Goal: Information Seeking & Learning: Learn about a topic

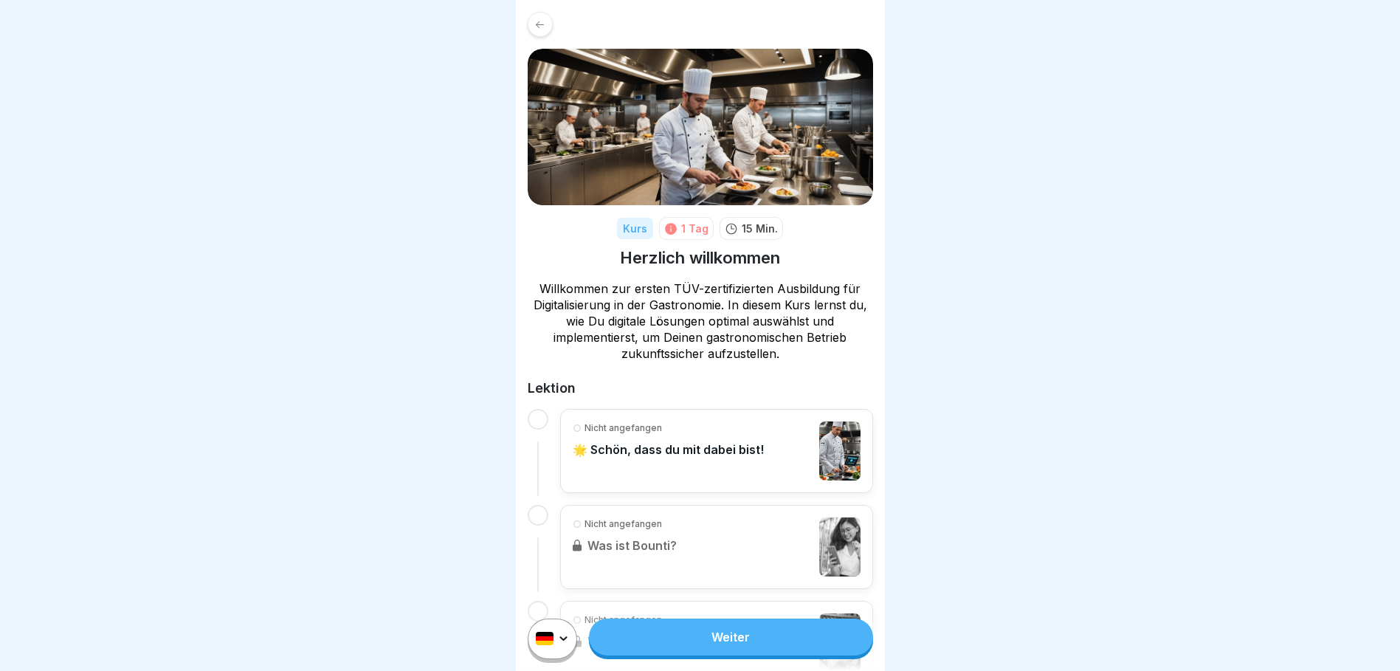
scroll to position [11, 0]
click at [777, 645] on link "Weiter" at bounding box center [730, 637] width 283 height 37
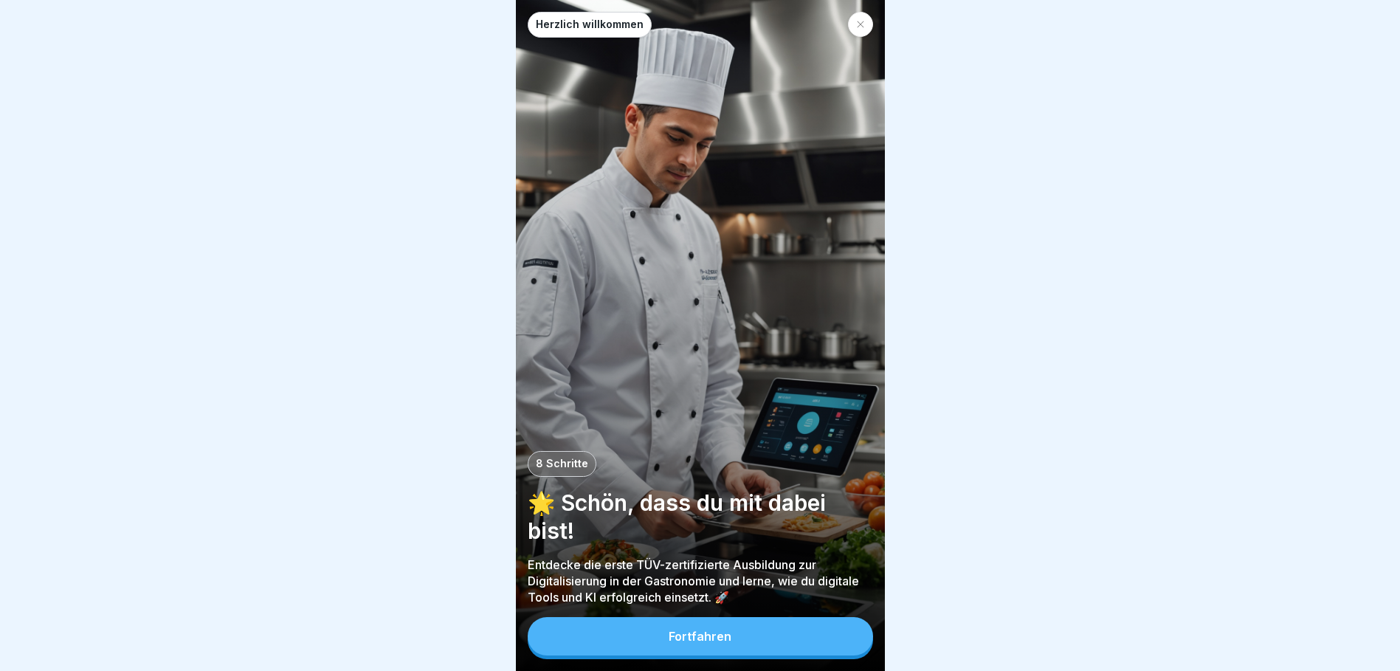
scroll to position [11, 0]
click at [737, 633] on button "Fortfahren" at bounding box center [700, 636] width 345 height 38
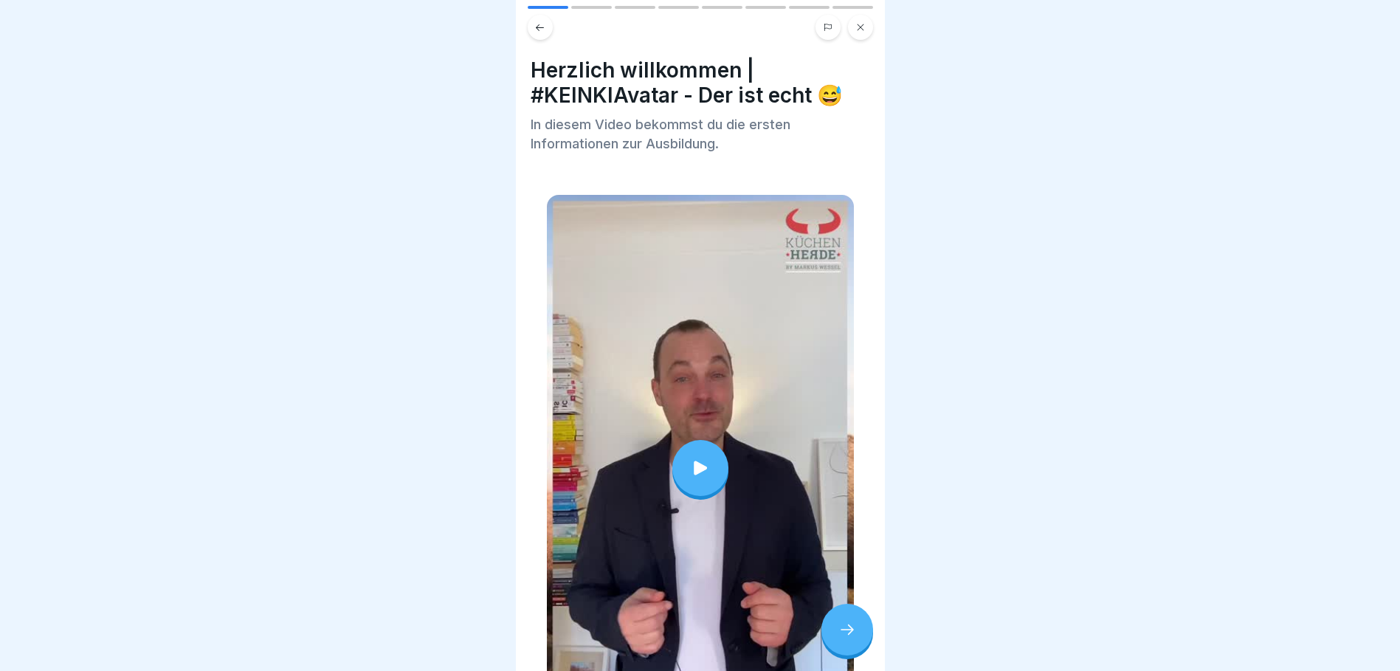
click at [694, 461] on icon at bounding box center [700, 468] width 13 height 14
click at [843, 630] on icon at bounding box center [848, 630] width 18 height 18
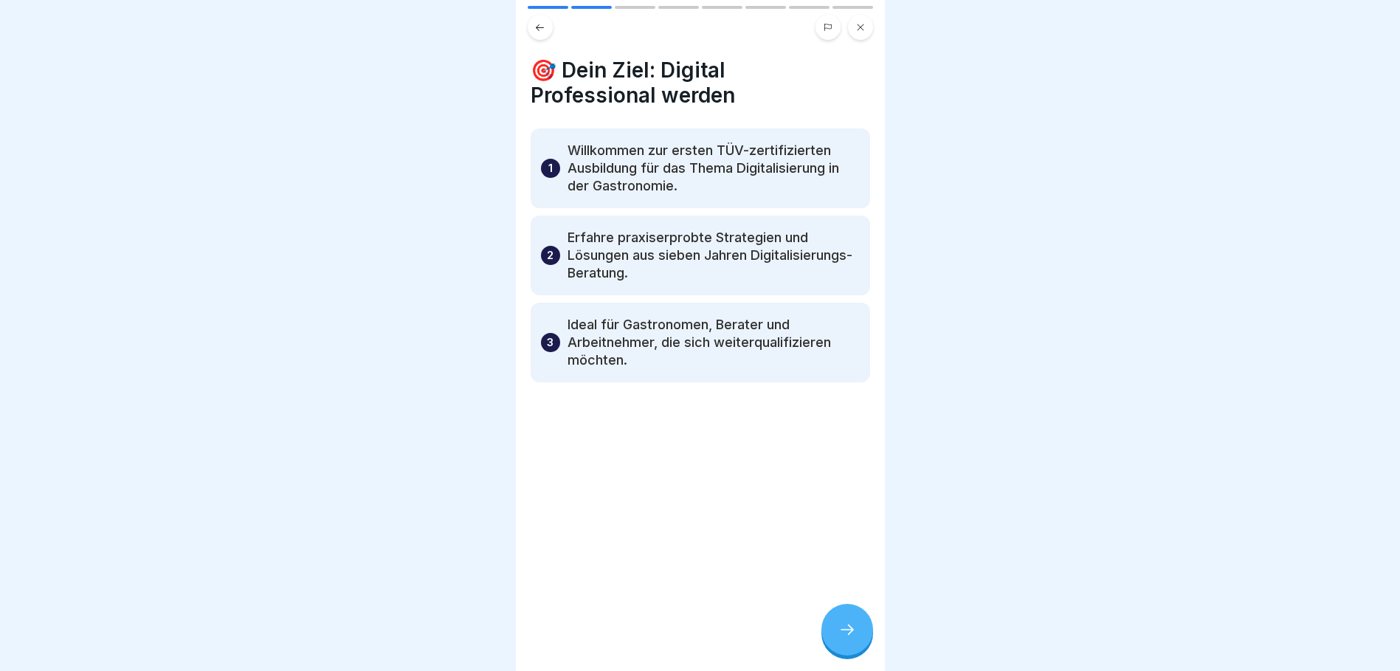
click at [844, 633] on icon at bounding box center [848, 630] width 18 height 18
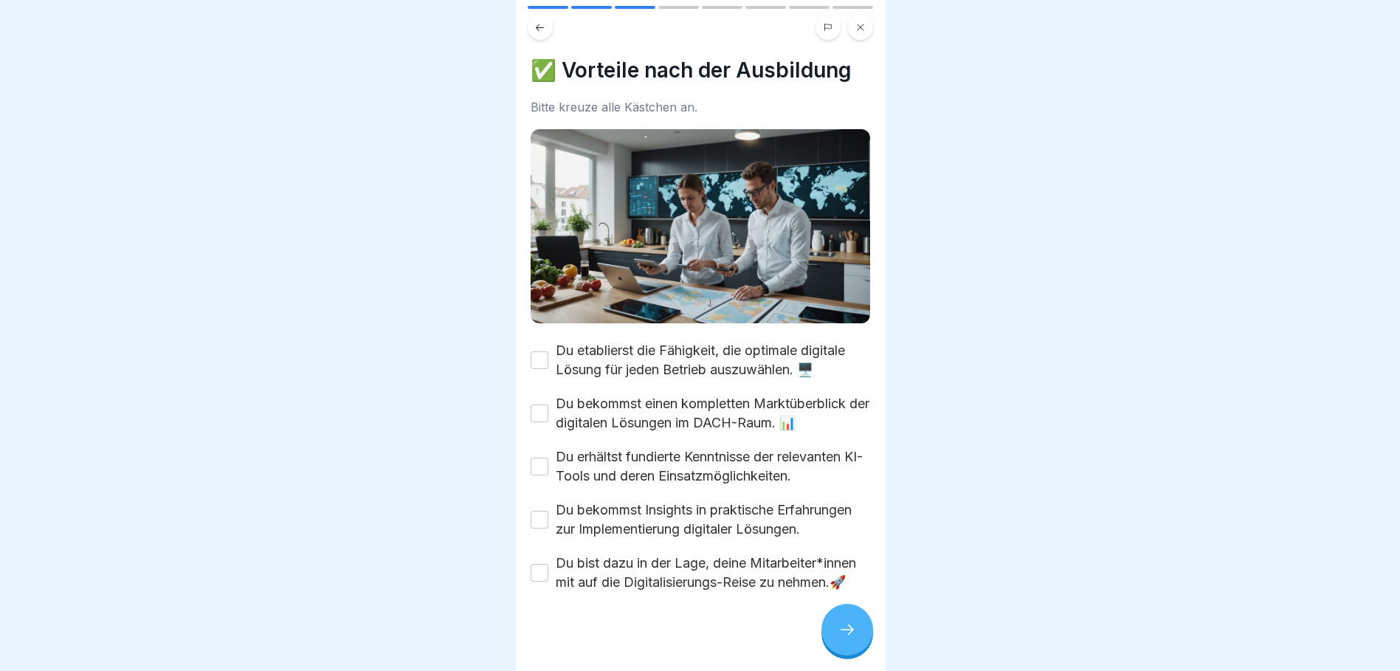
scroll to position [0, 0]
click at [541, 354] on button "Du etablierst die Fähigkeit, die optimale digitale Lösung für jeden Betrieb aus…" at bounding box center [540, 360] width 18 height 18
click at [539, 409] on button "Du bekommst einen kompletten Marktüberblick der digitalen Lösungen im DACH-Raum…" at bounding box center [540, 414] width 18 height 18
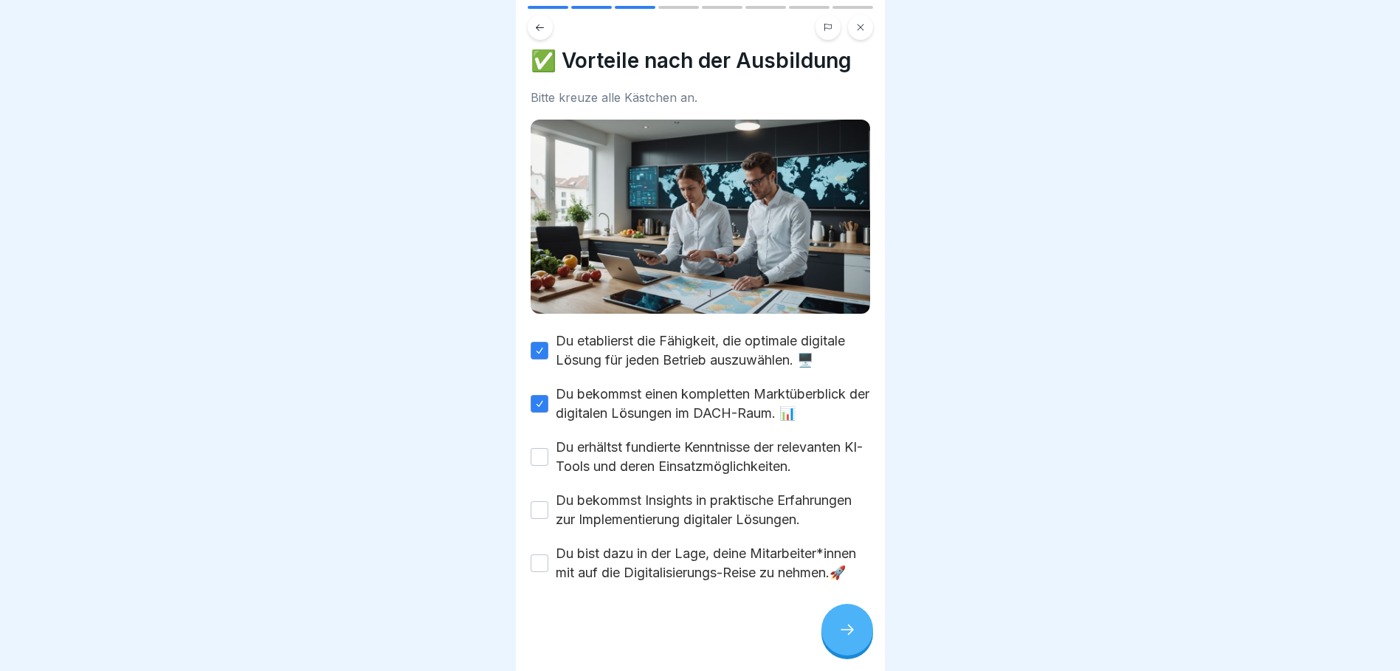
scroll to position [41, 0]
click at [539, 448] on button "Du erhältst fundierte Kenntnisse der relevanten KI-Tools und deren Einsatzmögli…" at bounding box center [540, 457] width 18 height 18
click at [539, 501] on button "Du bekommst Insights in praktische Erfahrungen zur Implementierung digitaler Lö…" at bounding box center [540, 510] width 18 height 18
click at [542, 557] on button "Du bist dazu in der Lage, deine Mitarbeiter*innen mit auf die Digitalisierungs-…" at bounding box center [540, 563] width 18 height 18
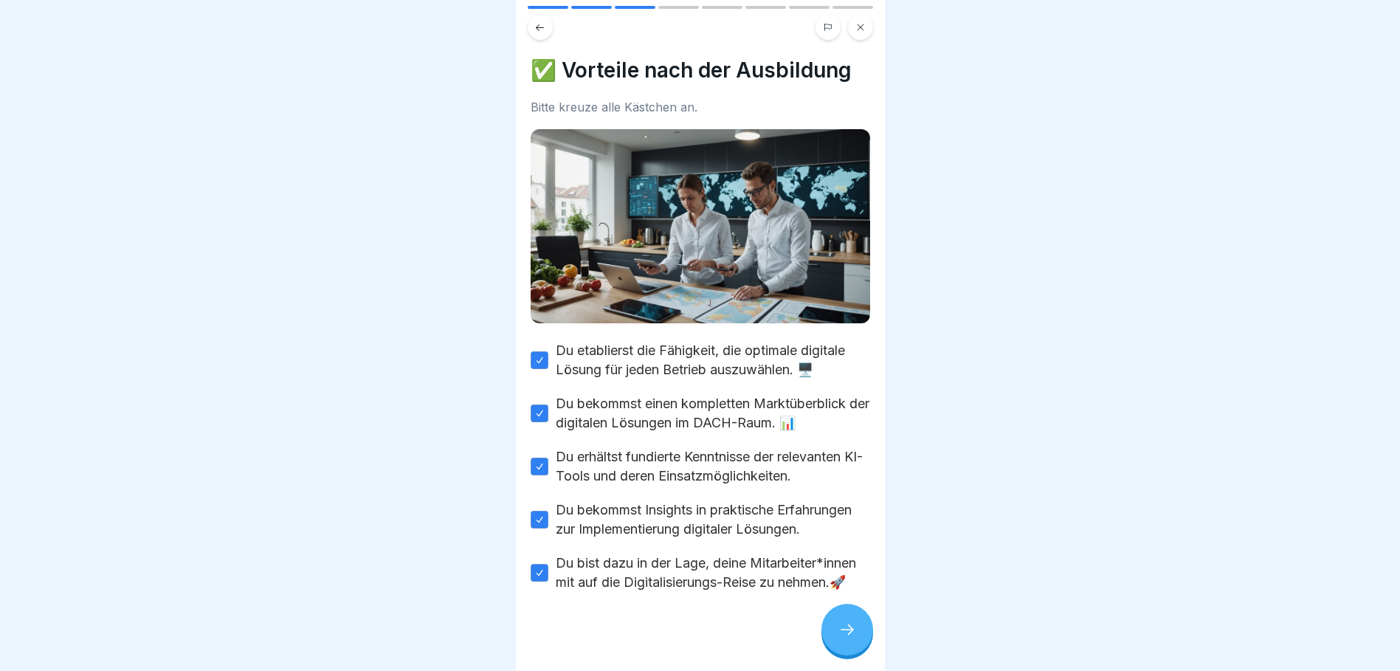
click at [848, 639] on icon at bounding box center [848, 630] width 18 height 18
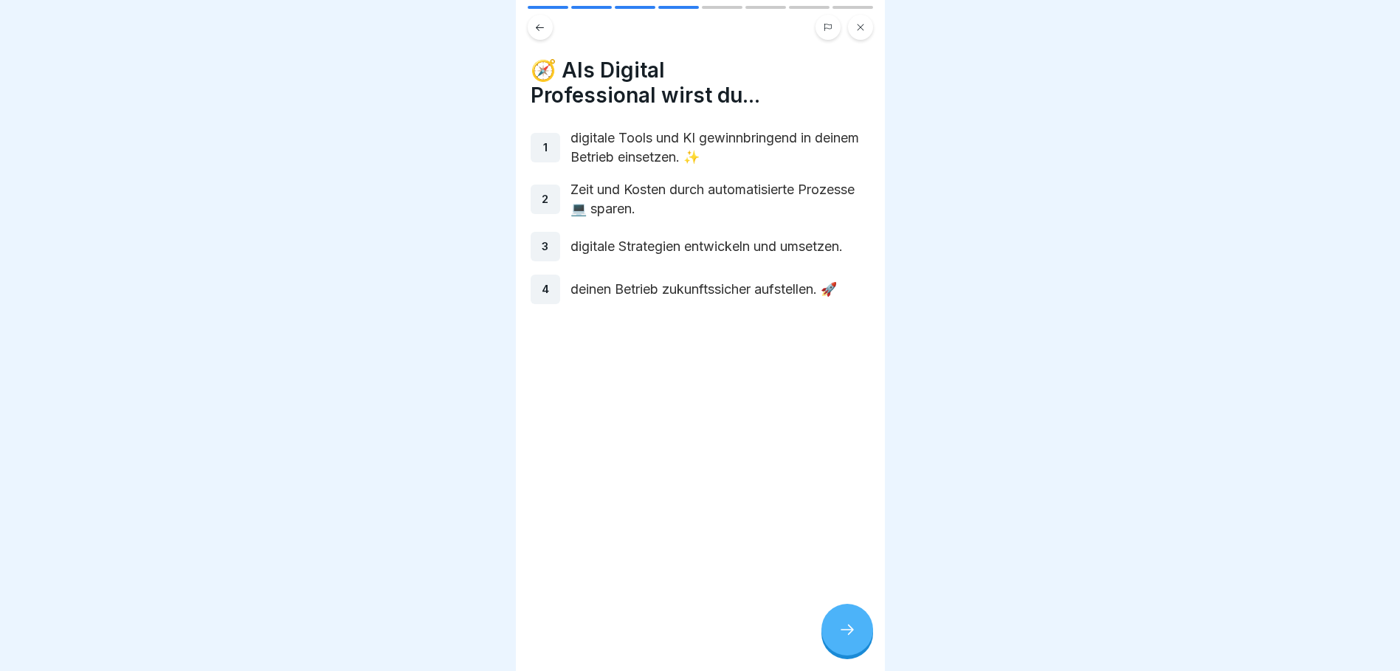
click at [852, 639] on icon at bounding box center [848, 630] width 18 height 18
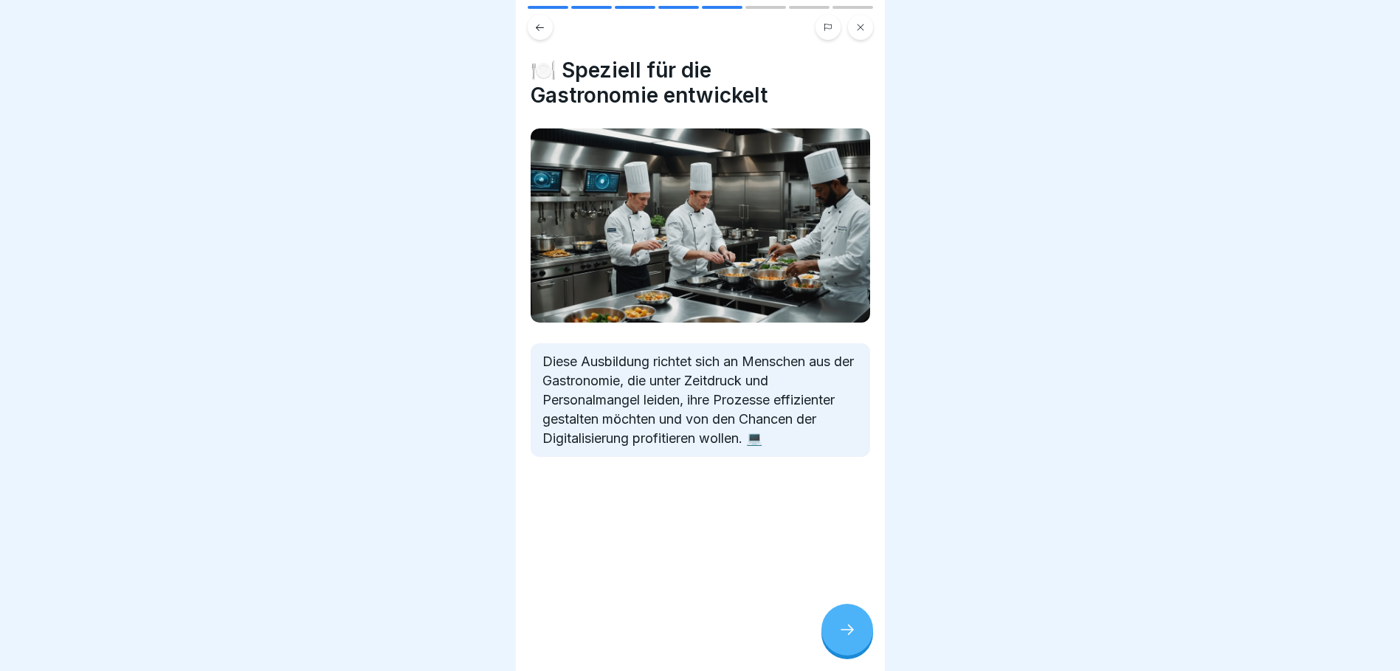
click at [847, 639] on icon at bounding box center [848, 630] width 18 height 18
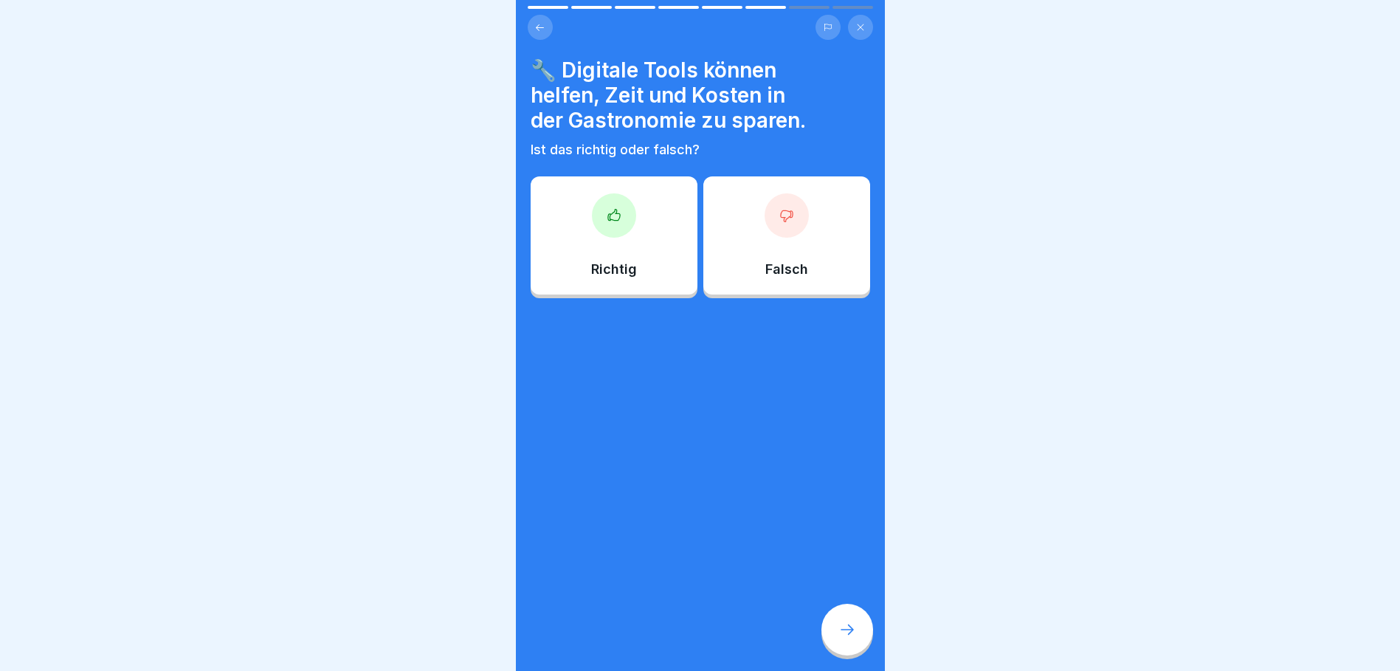
click at [607, 222] on icon at bounding box center [614, 215] width 15 height 15
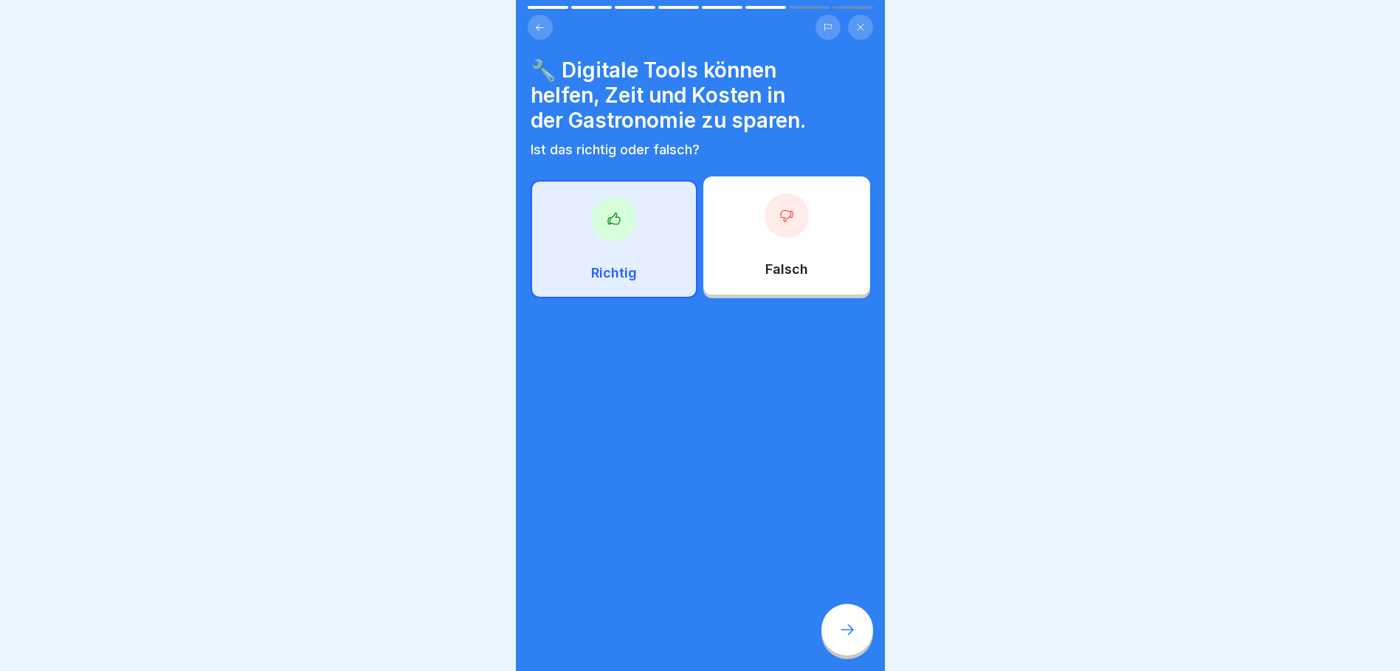
click at [851, 639] on icon at bounding box center [848, 630] width 18 height 18
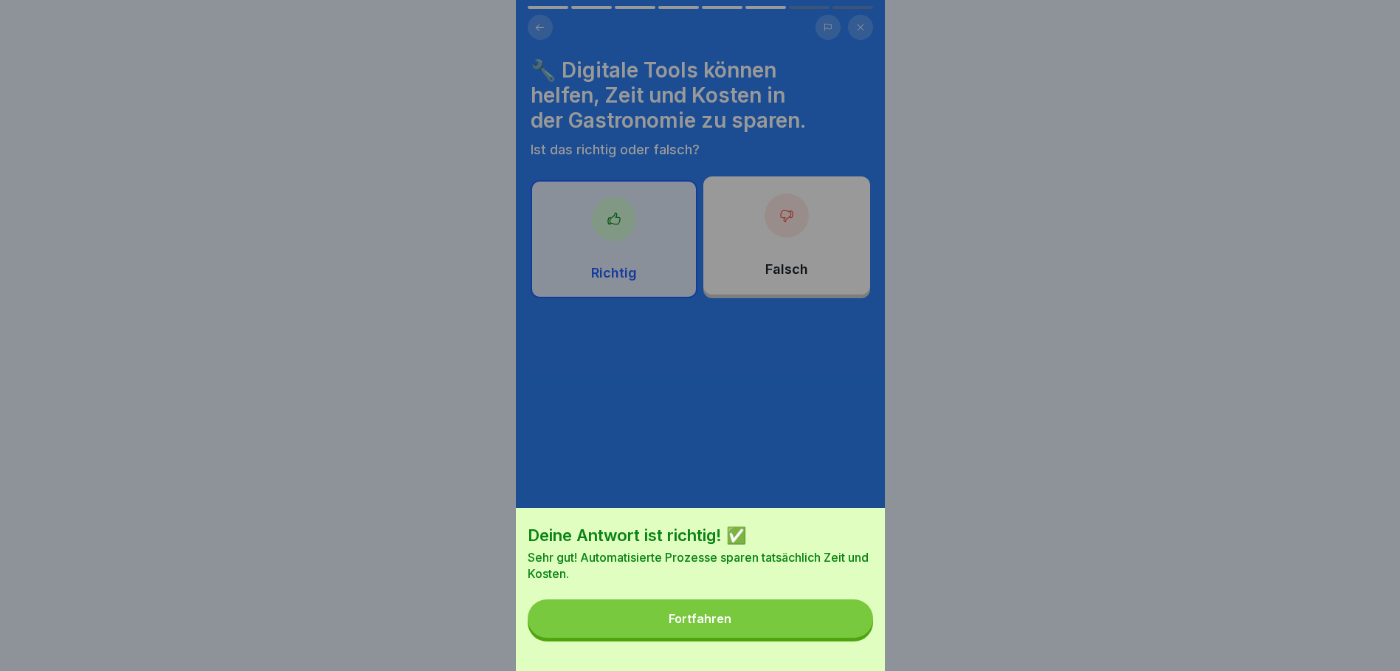
click at [753, 632] on button "Fortfahren" at bounding box center [700, 618] width 345 height 38
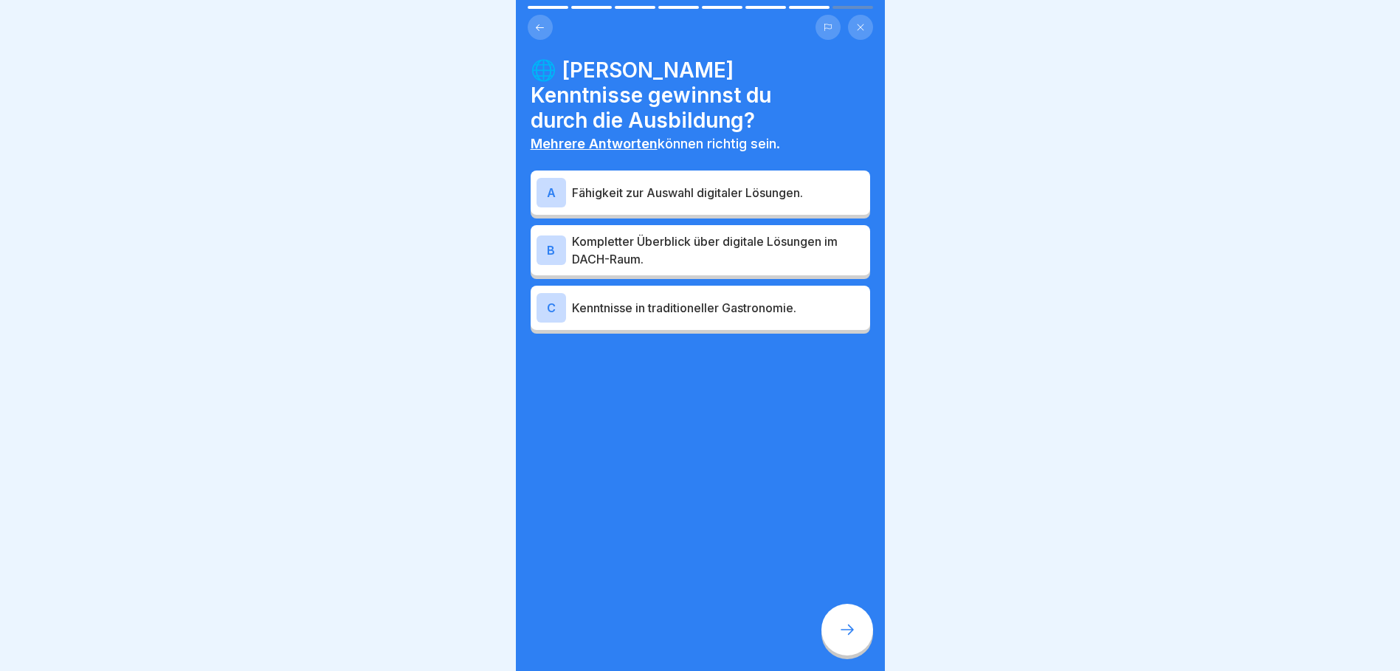
click at [554, 178] on div "A" at bounding box center [552, 193] width 30 height 30
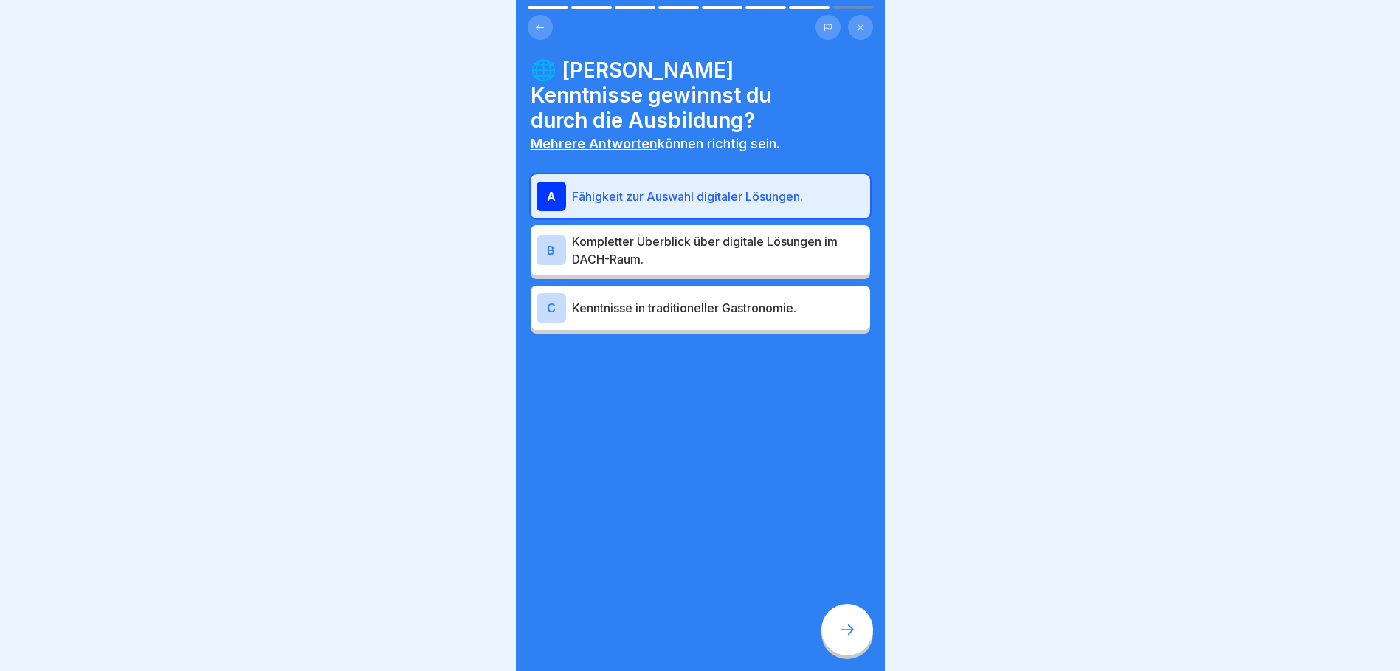
click at [543, 235] on div "B" at bounding box center [552, 250] width 30 height 30
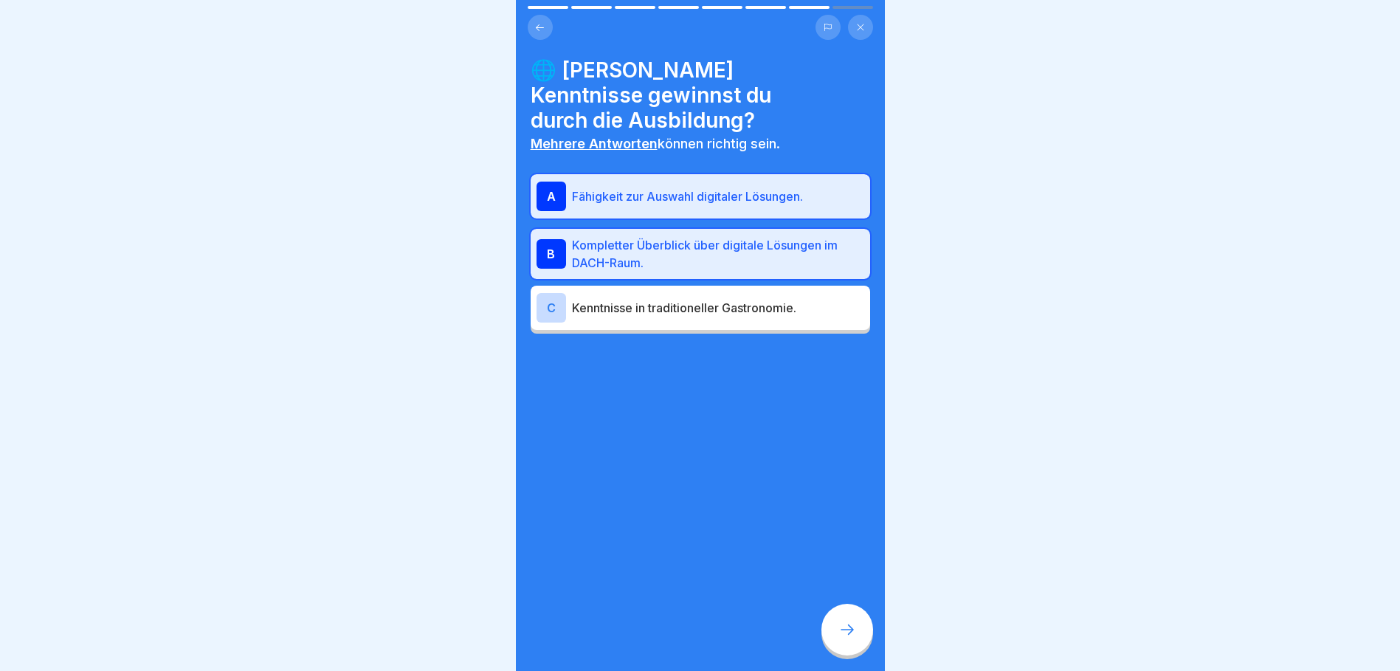
click at [849, 639] on icon at bounding box center [848, 630] width 18 height 18
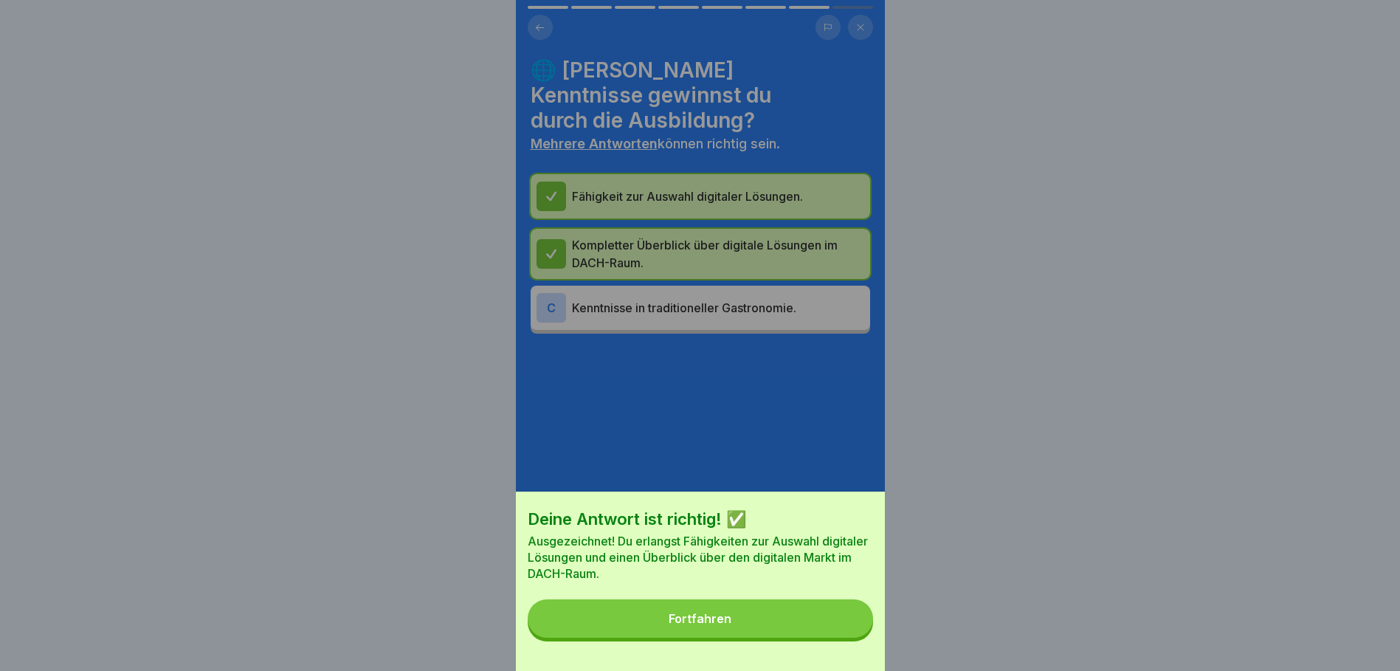
click at [713, 625] on div "Fortfahren" at bounding box center [700, 618] width 63 height 13
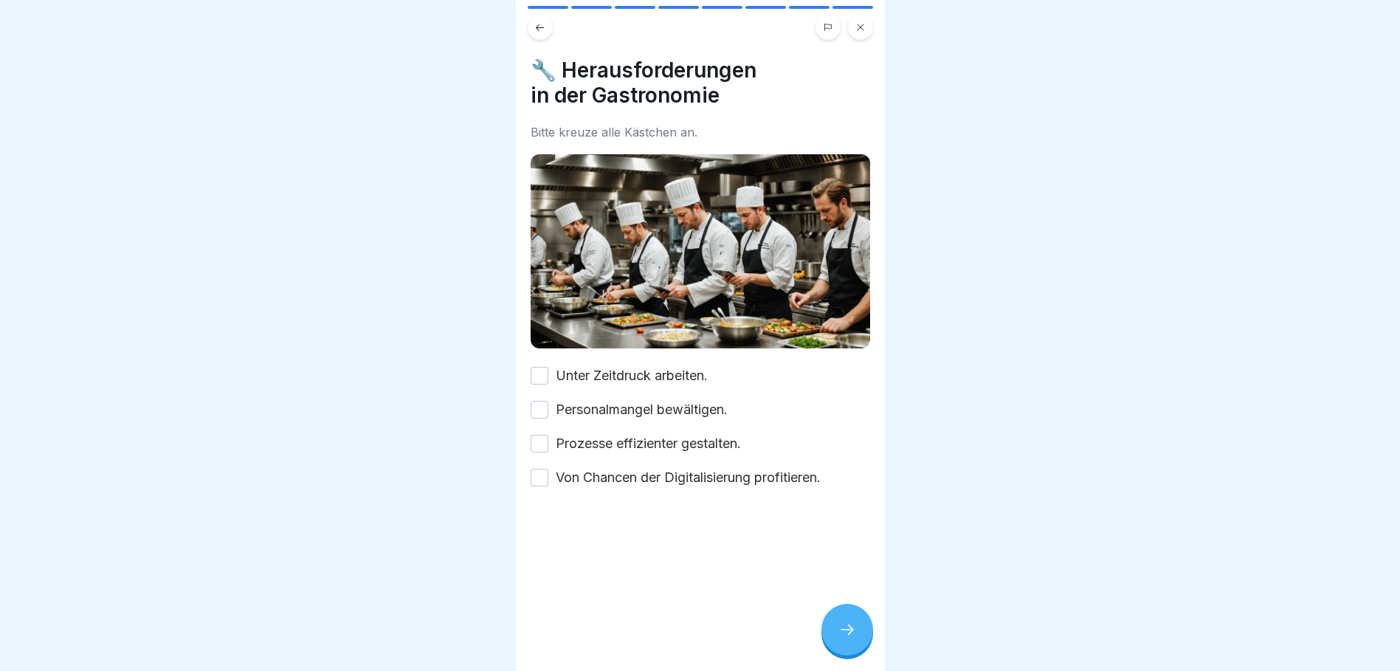
click at [540, 368] on button "Unter Zeitdruck arbeiten." at bounding box center [540, 376] width 18 height 18
click at [537, 403] on button "Personalmangel bewältigen." at bounding box center [540, 410] width 18 height 18
click at [540, 438] on button "Prozesse effizienter gestalten." at bounding box center [540, 444] width 18 height 18
click at [540, 472] on button "Von Chancen der Digitalisierung profitieren." at bounding box center [540, 478] width 18 height 18
click at [853, 636] on icon at bounding box center [848, 630] width 18 height 18
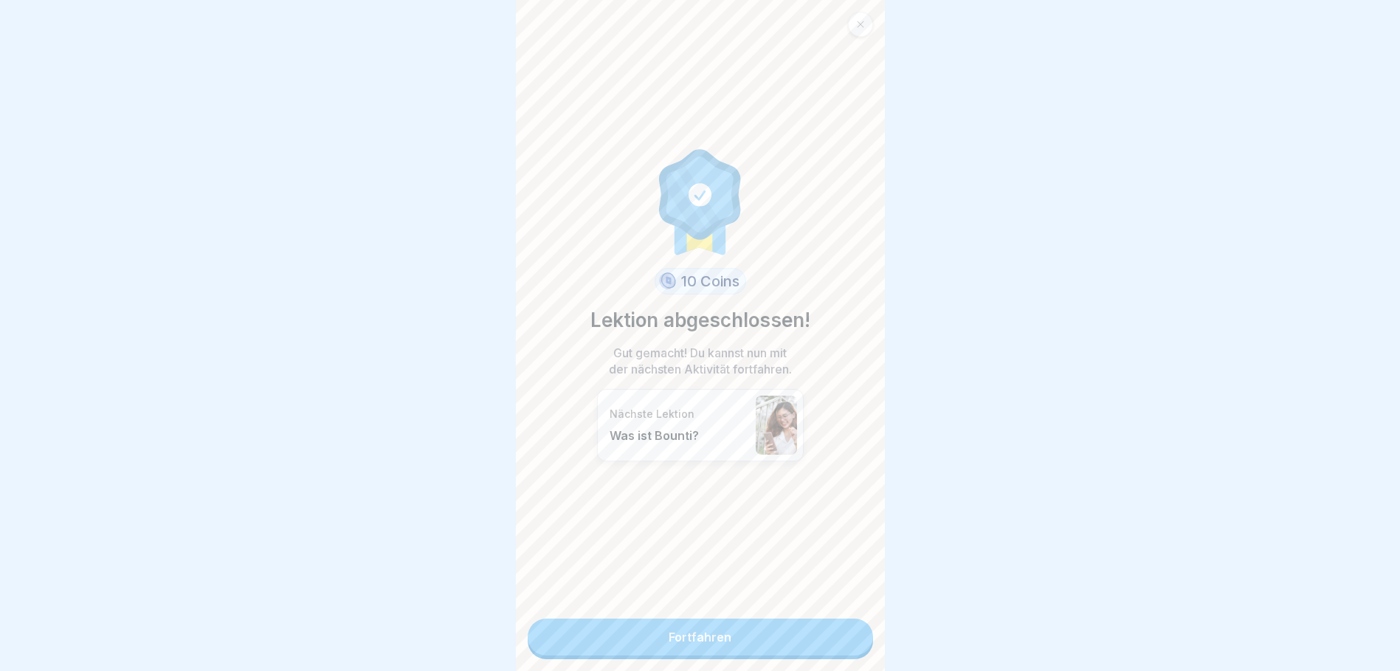
click at [695, 629] on link "Fortfahren" at bounding box center [700, 637] width 345 height 37
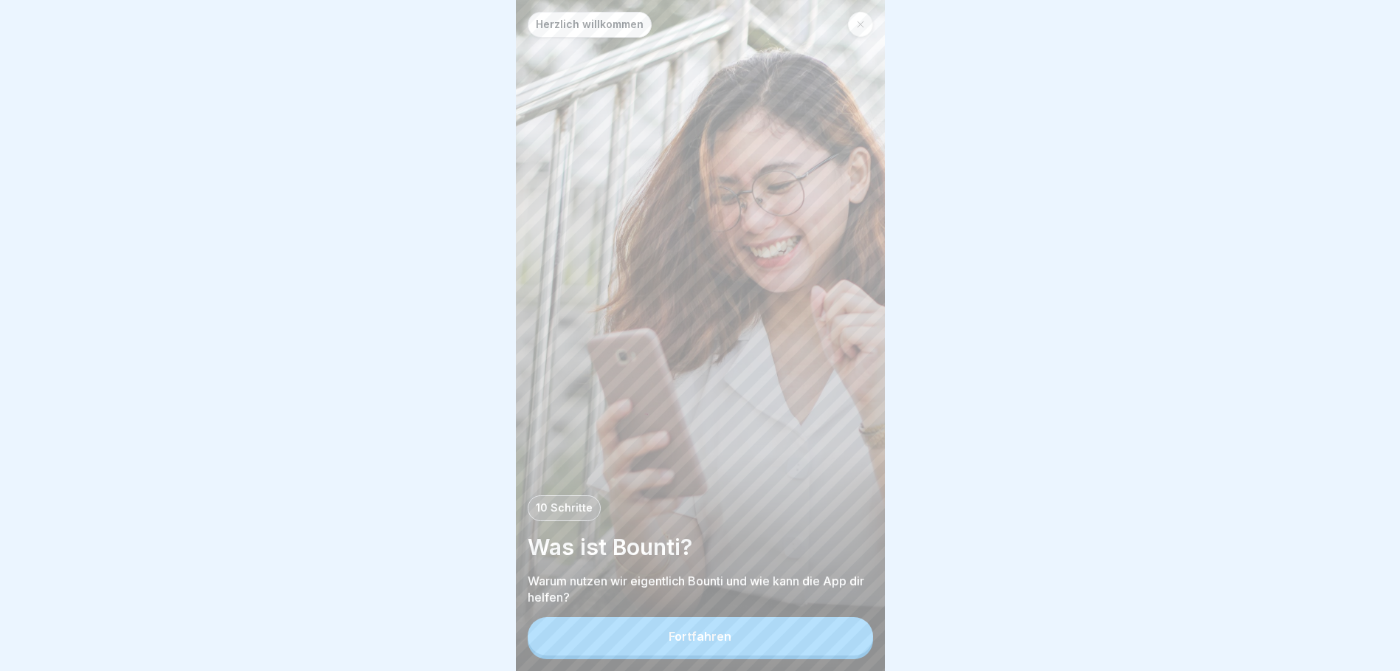
scroll to position [11, 0]
click at [714, 641] on div "Fortfahren" at bounding box center [700, 636] width 63 height 13
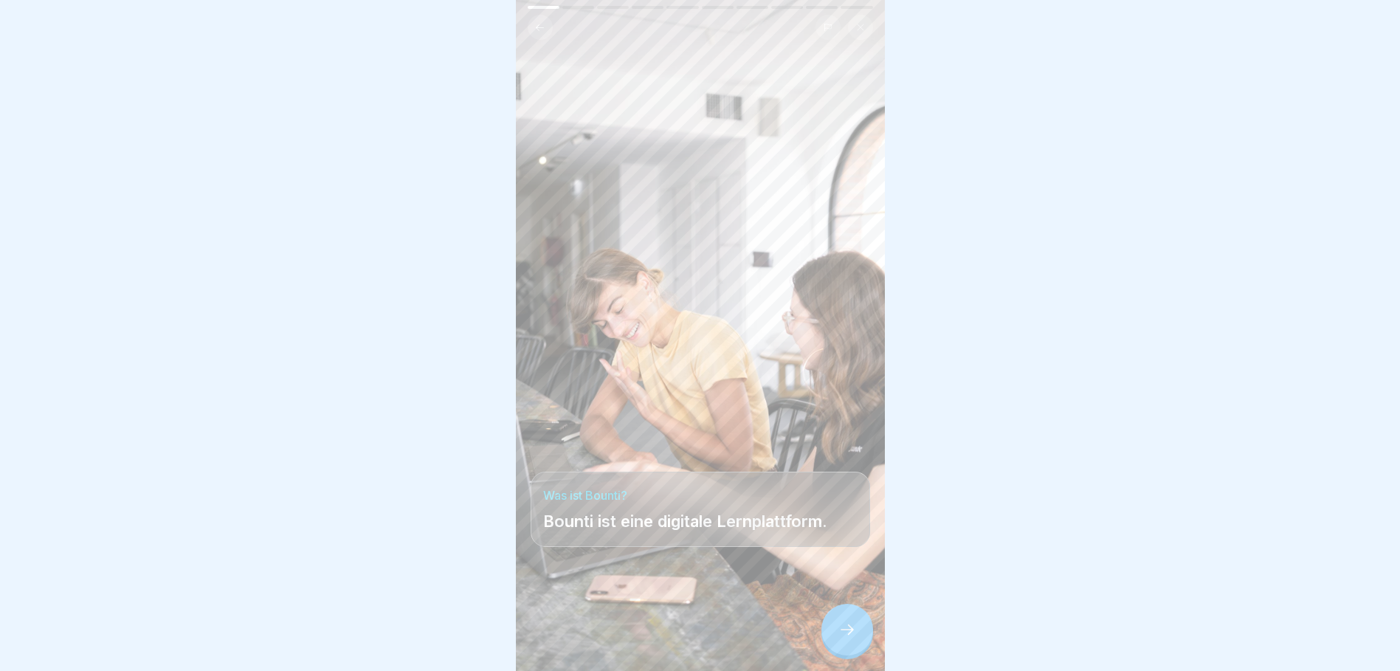
click at [839, 633] on icon at bounding box center [848, 630] width 18 height 18
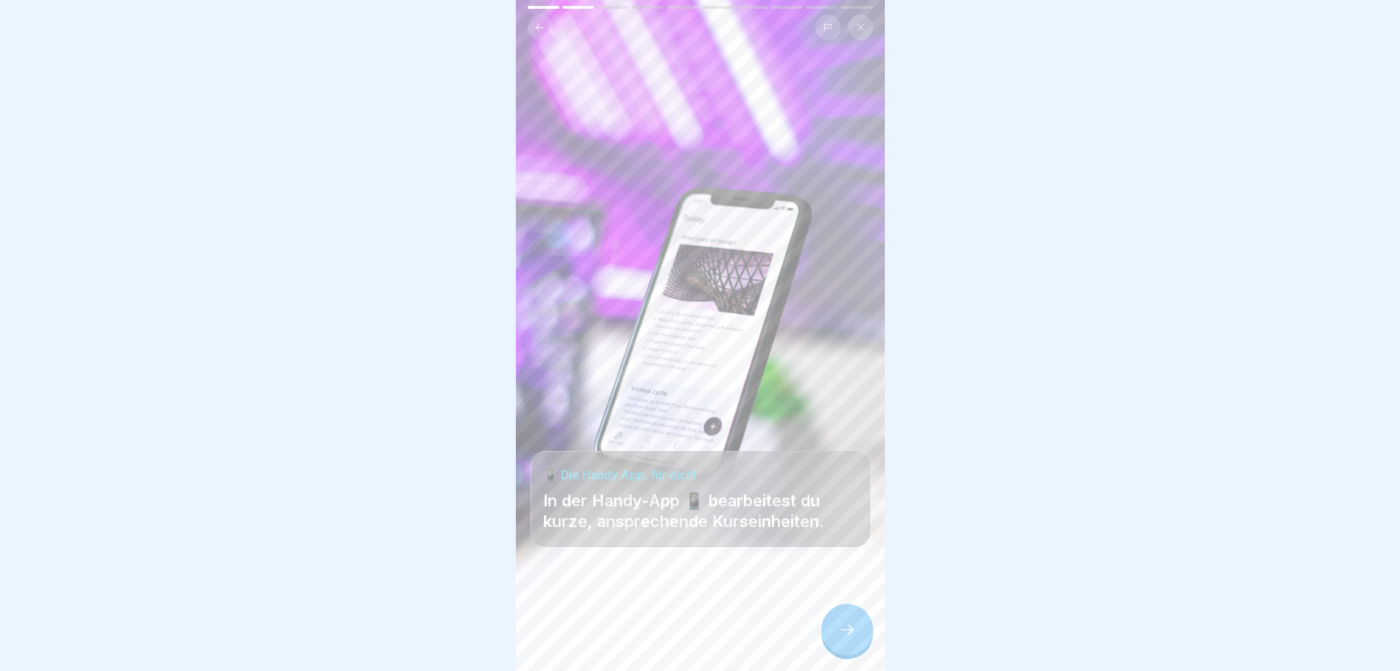
click at [847, 637] on icon at bounding box center [848, 630] width 18 height 18
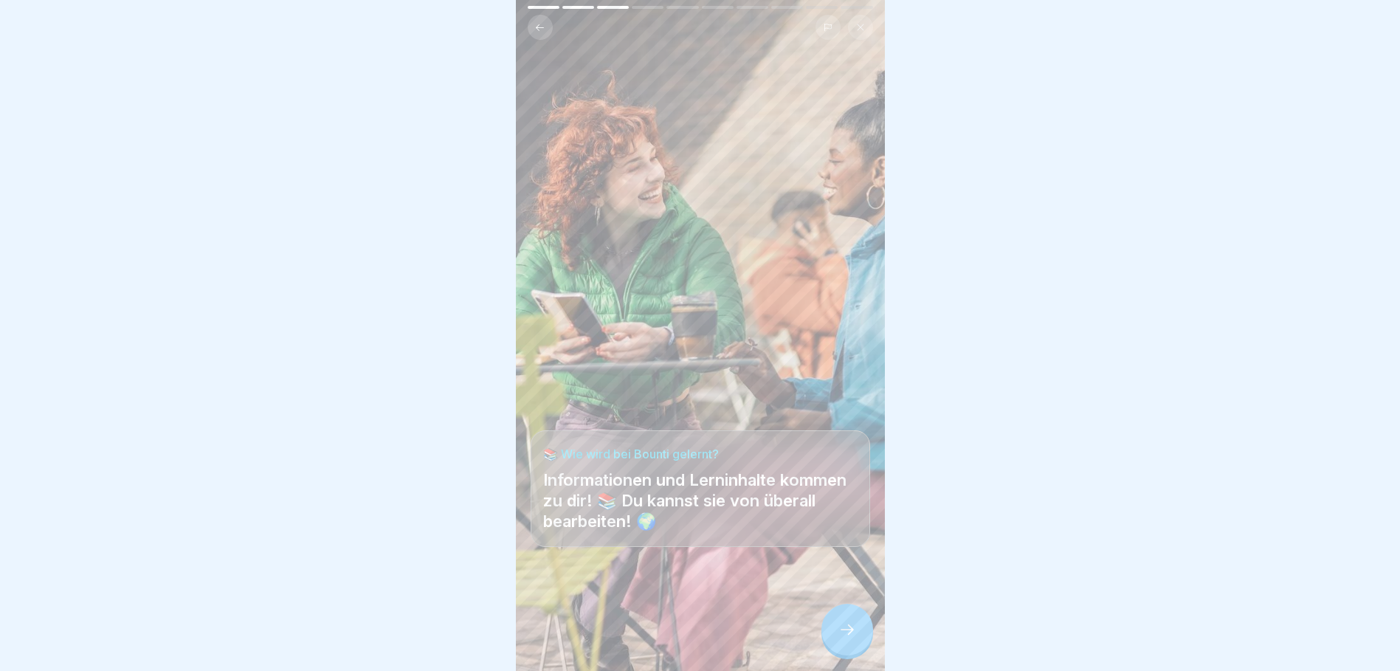
click at [845, 625] on icon at bounding box center [848, 630] width 18 height 18
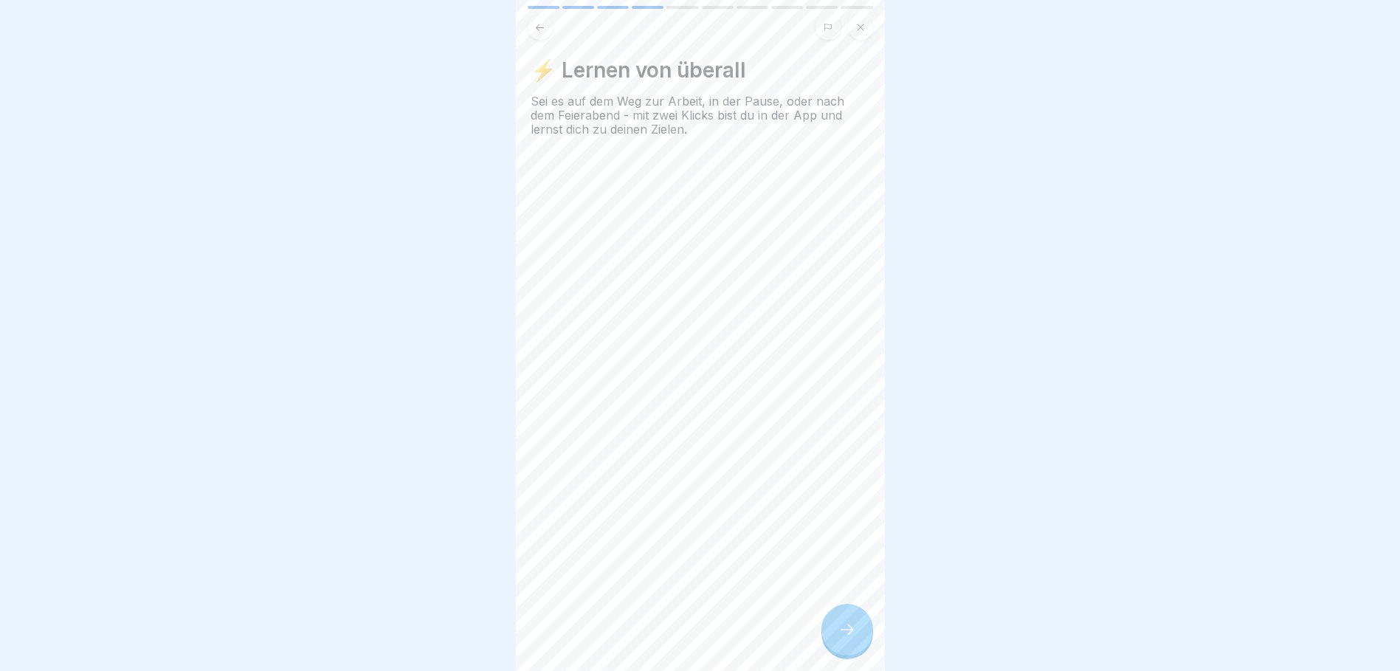
click at [845, 625] on icon at bounding box center [848, 630] width 18 height 18
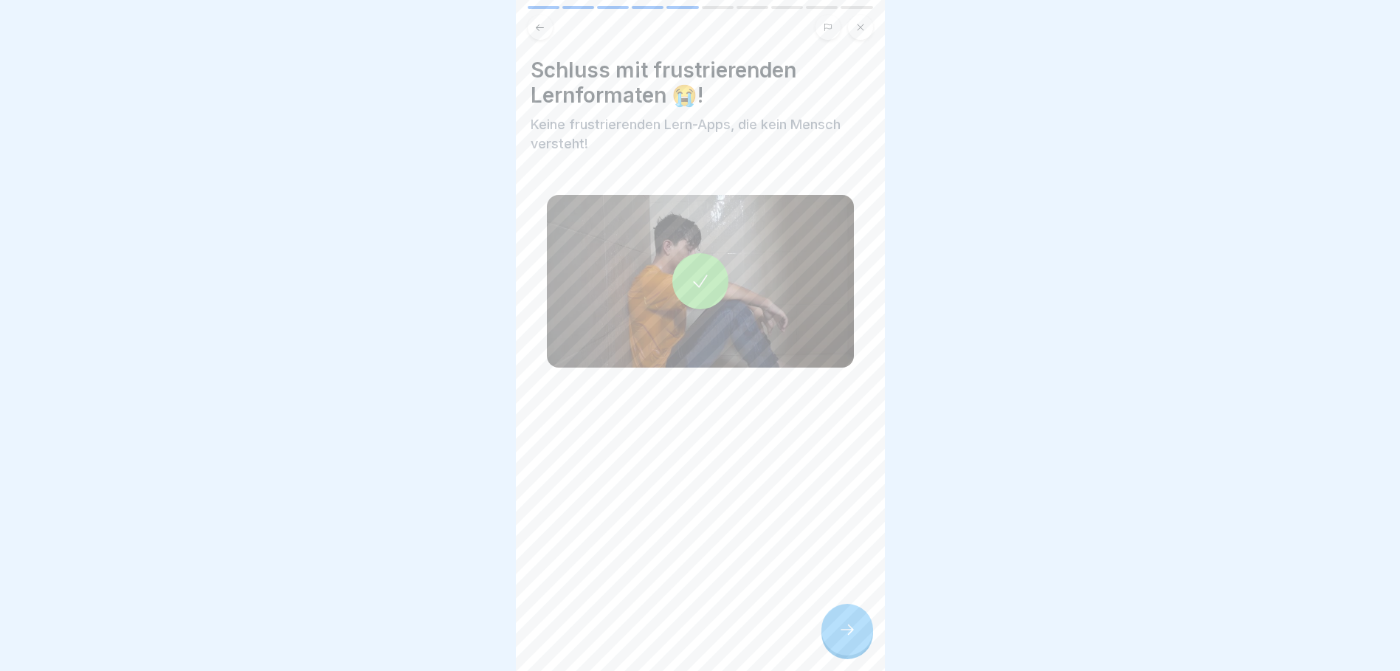
click at [845, 630] on icon at bounding box center [848, 630] width 18 height 18
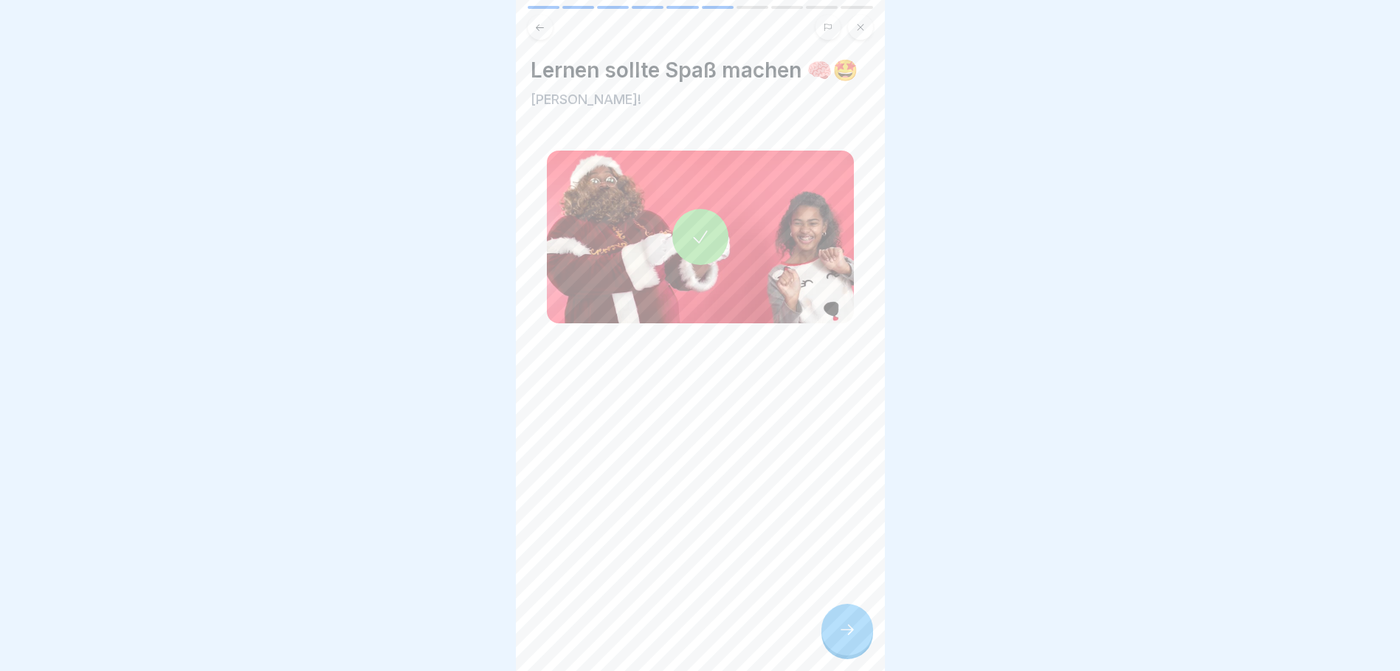
click at [845, 630] on icon at bounding box center [848, 630] width 18 height 18
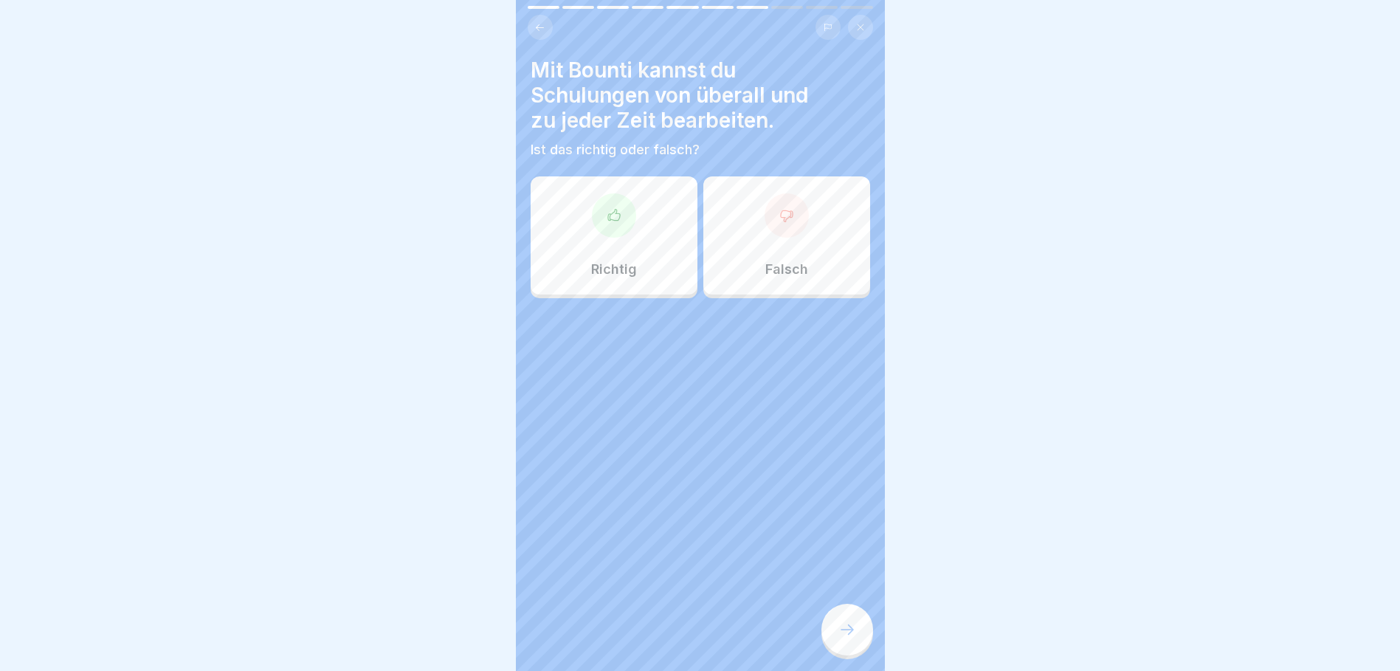
click at [606, 244] on div "Richtig" at bounding box center [614, 235] width 167 height 118
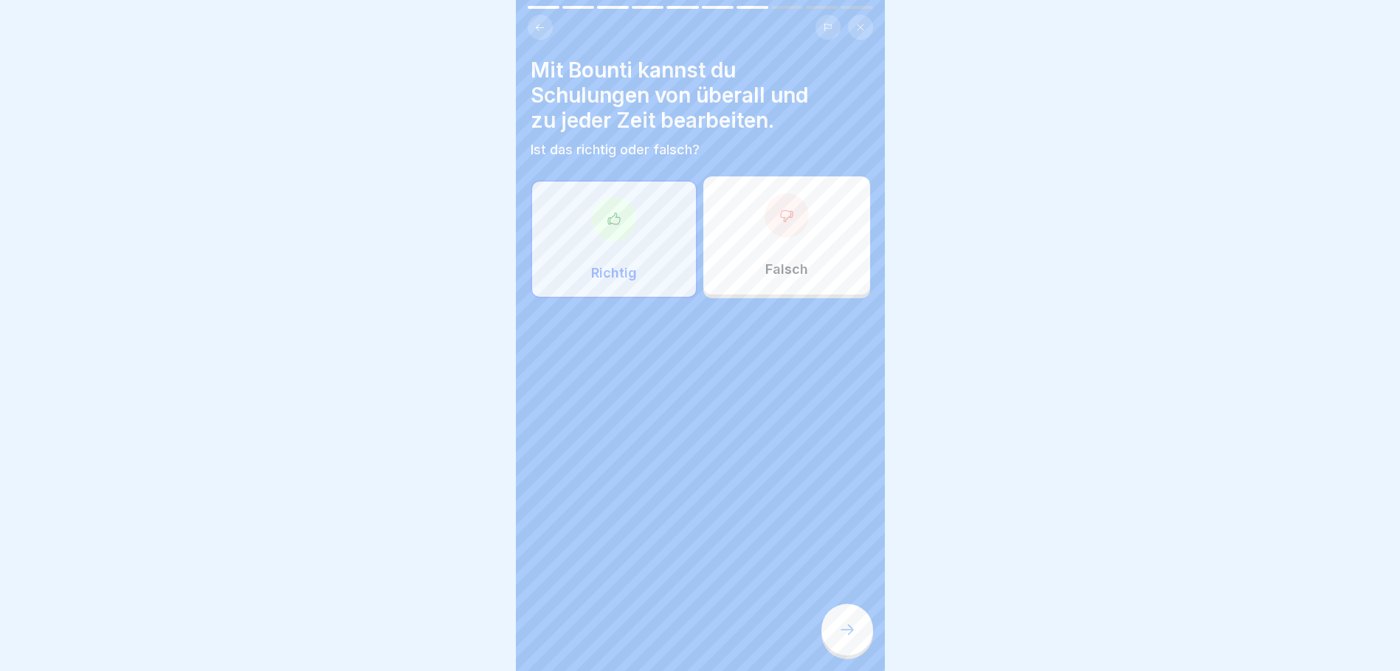
click at [850, 630] on icon at bounding box center [847, 630] width 13 height 10
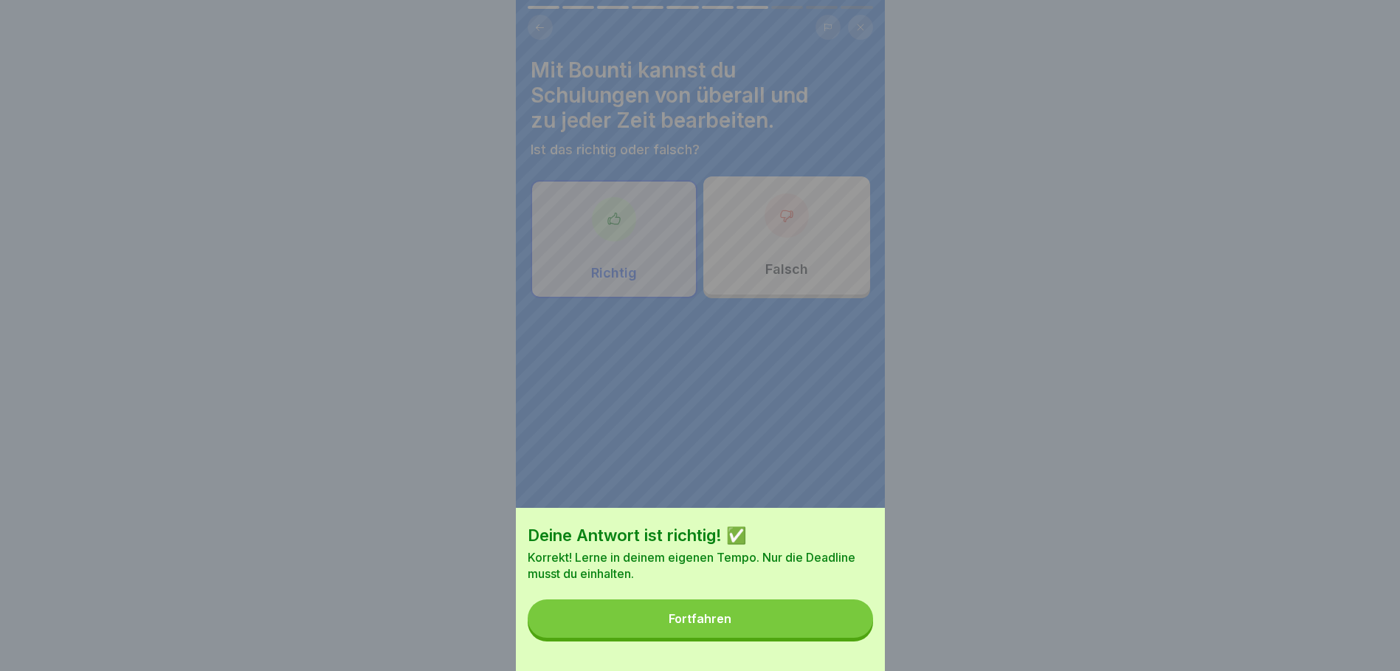
click at [754, 638] on button "Fortfahren" at bounding box center [700, 618] width 345 height 38
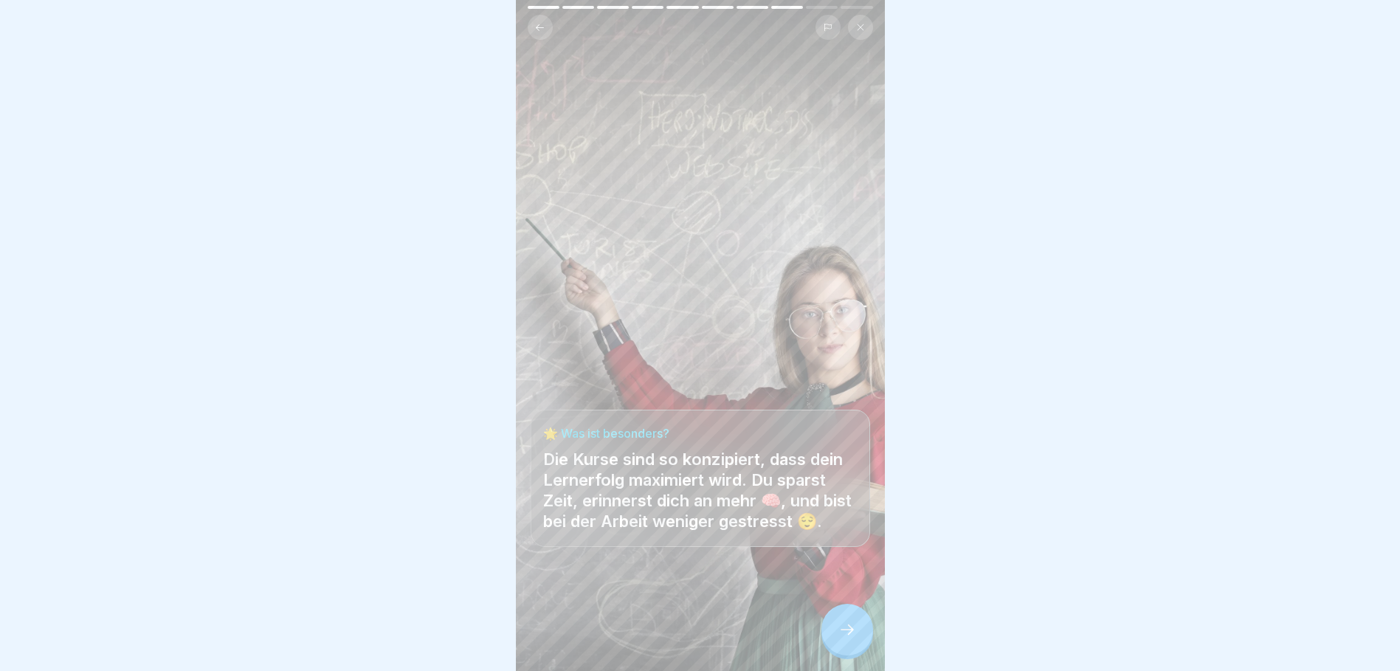
click at [848, 632] on icon at bounding box center [848, 630] width 18 height 18
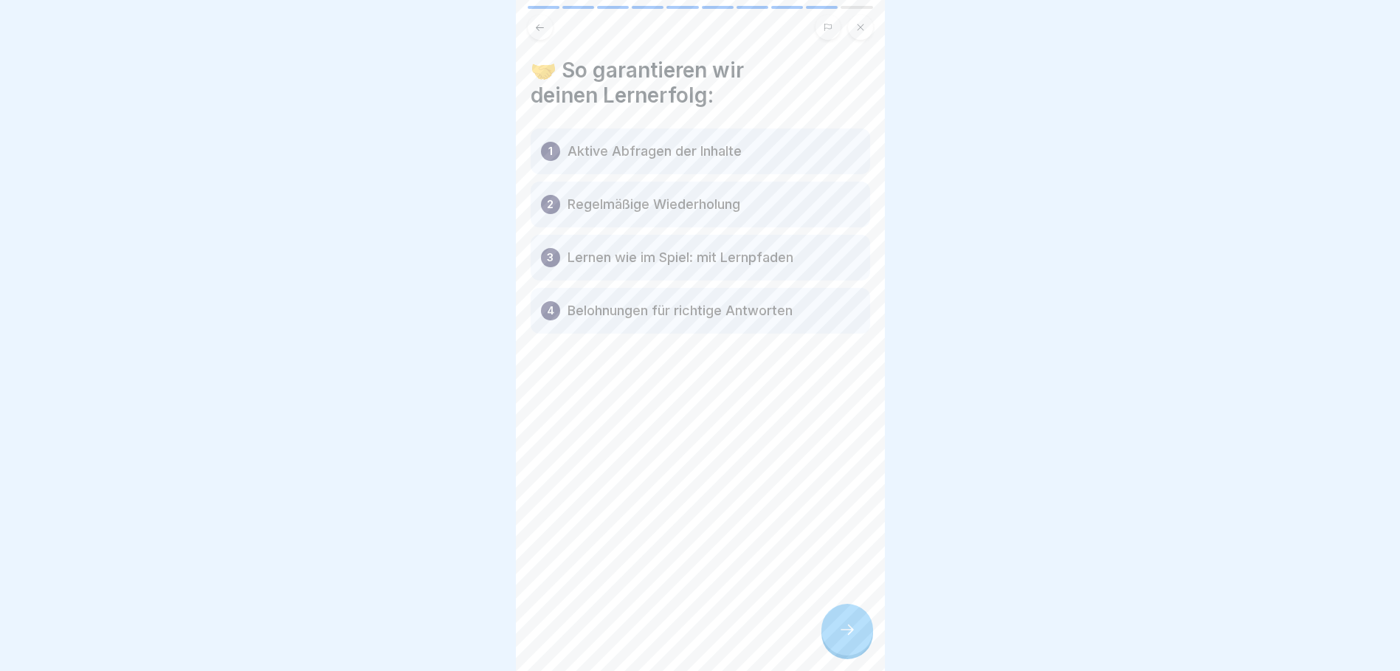
scroll to position [0, 0]
click at [843, 639] on icon at bounding box center [848, 630] width 18 height 18
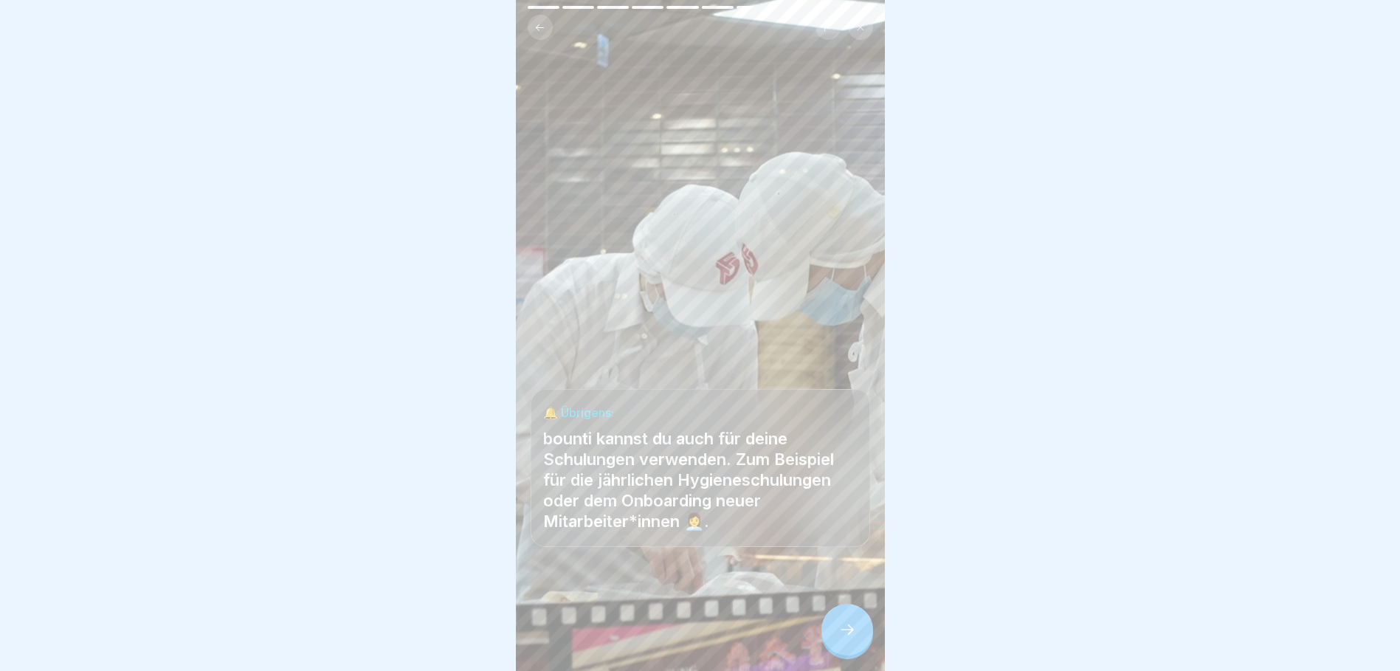
scroll to position [11, 0]
click at [856, 631] on icon at bounding box center [848, 630] width 18 height 18
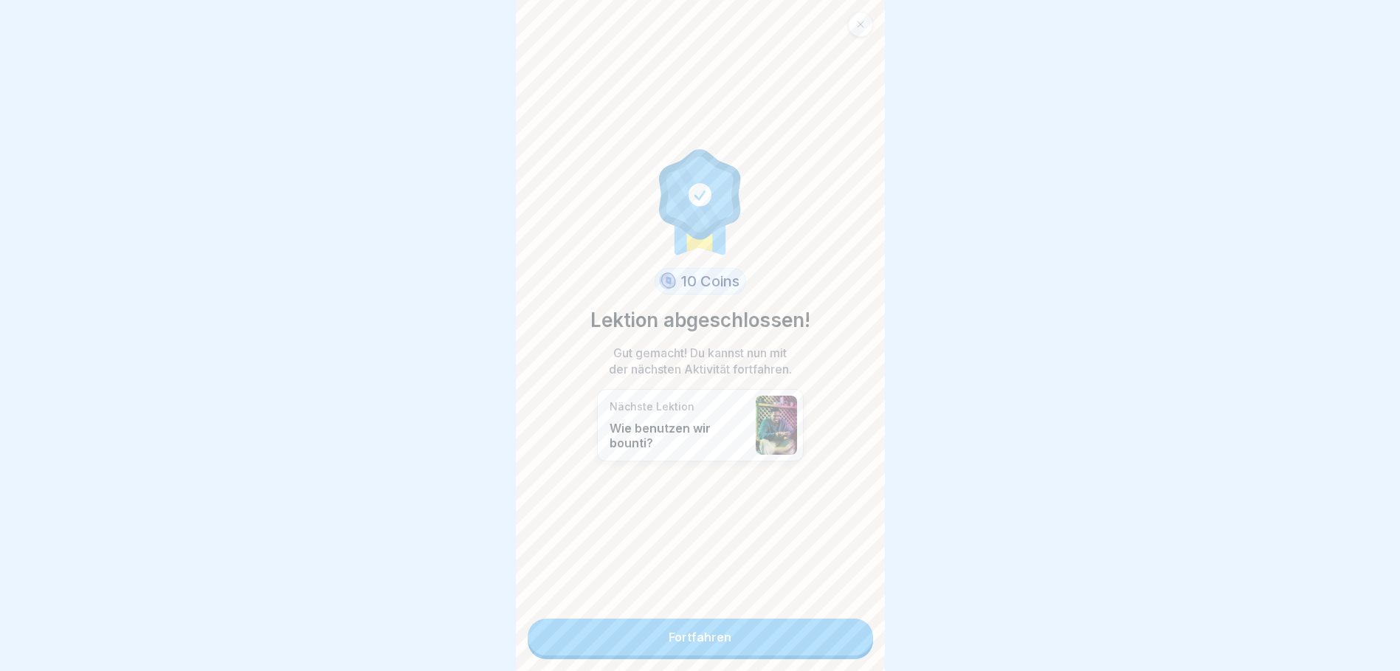
click at [739, 629] on link "Fortfahren" at bounding box center [700, 637] width 345 height 37
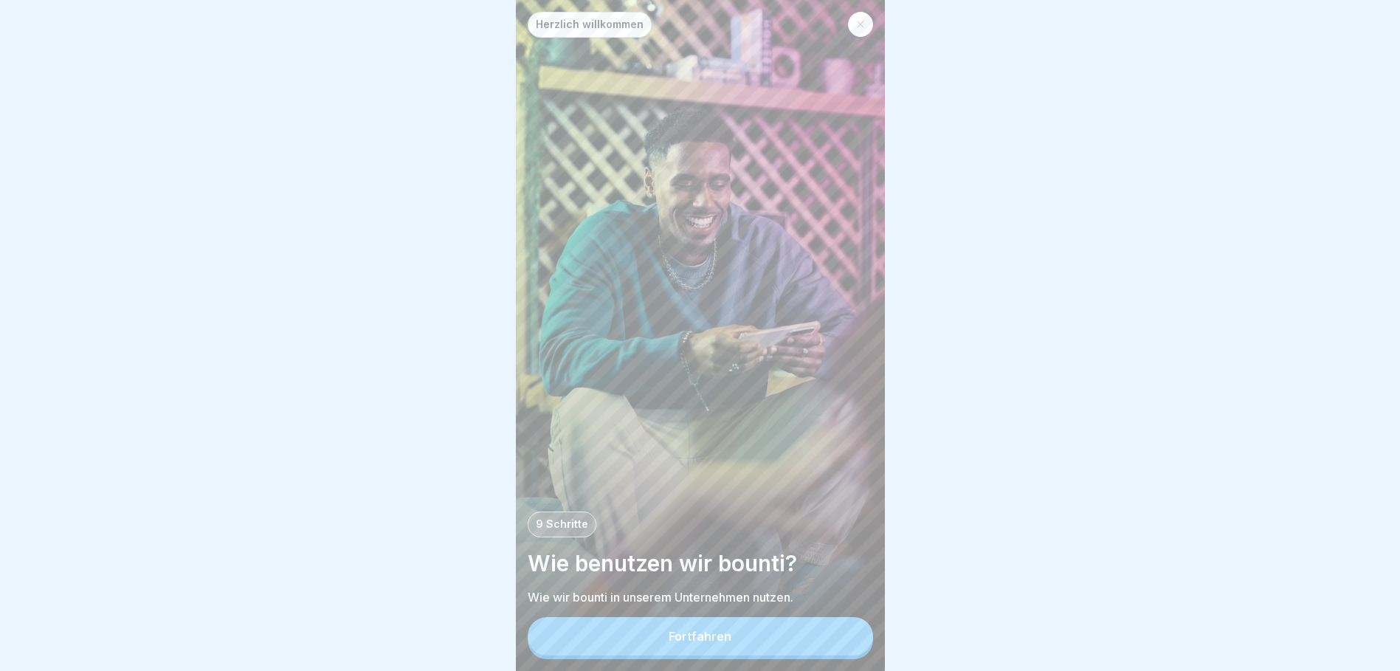
scroll to position [11, 0]
click at [727, 639] on div "Fortfahren" at bounding box center [700, 636] width 63 height 13
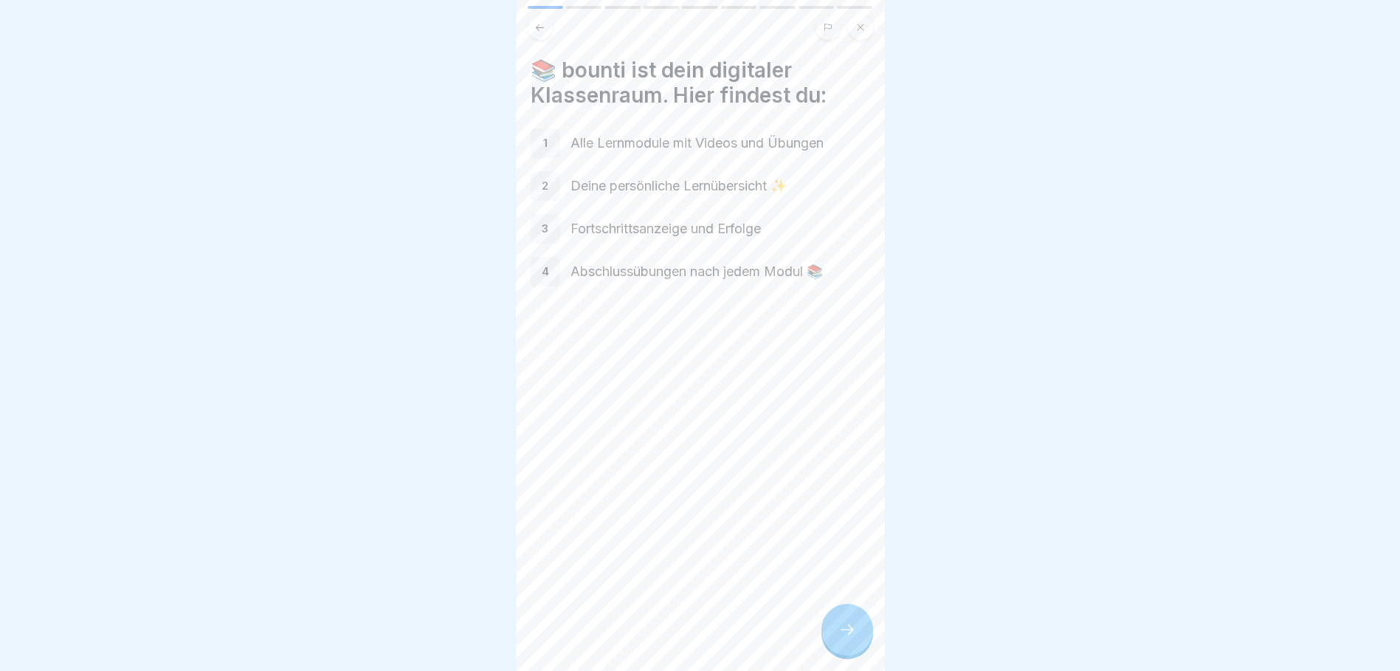
scroll to position [0, 0]
click at [851, 635] on icon at bounding box center [847, 630] width 13 height 10
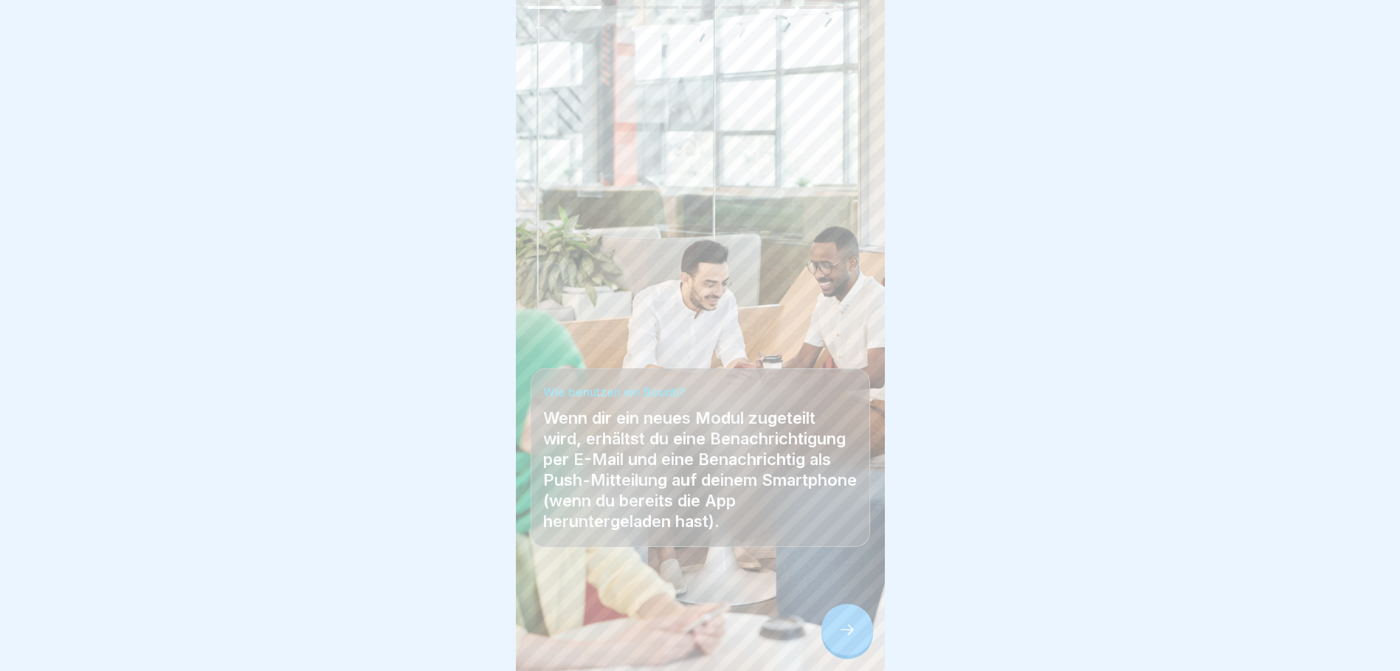
click at [847, 638] on icon at bounding box center [848, 630] width 18 height 18
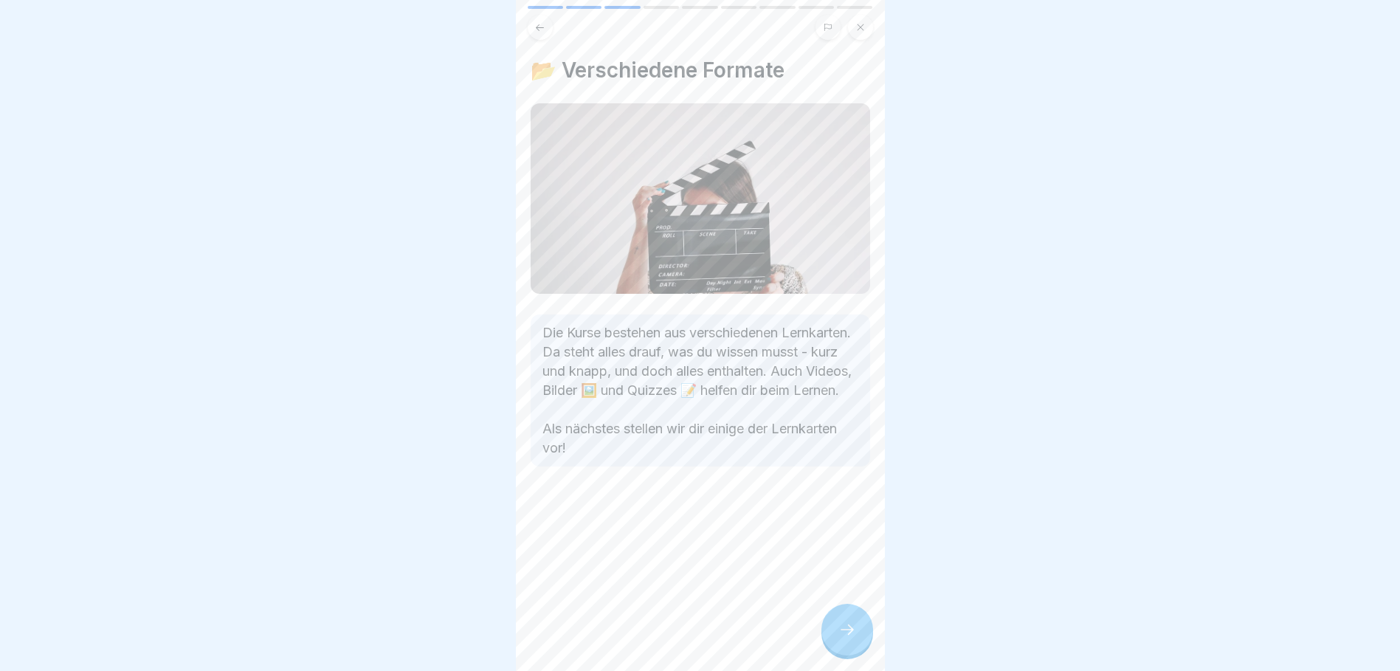
click at [848, 639] on icon at bounding box center [848, 630] width 18 height 18
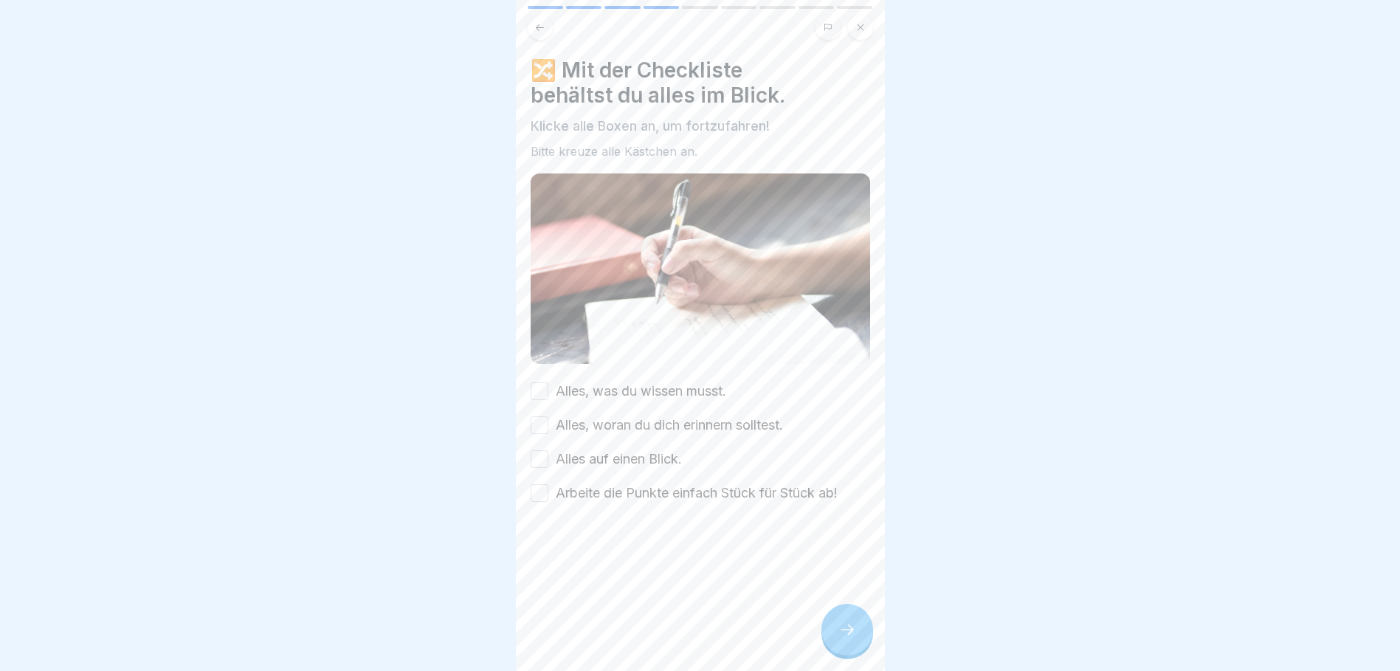
click at [537, 385] on button "Alles, was du wissen musst." at bounding box center [540, 391] width 18 height 18
click at [537, 422] on button "Alles, woran du dich erinnern solltest." at bounding box center [540, 425] width 18 height 18
click at [534, 453] on button "Alles auf einen Blick." at bounding box center [540, 459] width 18 height 18
drag, startPoint x: 538, startPoint y: 484, endPoint x: 552, endPoint y: 492, distance: 16.2
click at [539, 484] on button "Arbeite die Punkte einfach Stück für Stück ab!" at bounding box center [540, 493] width 18 height 18
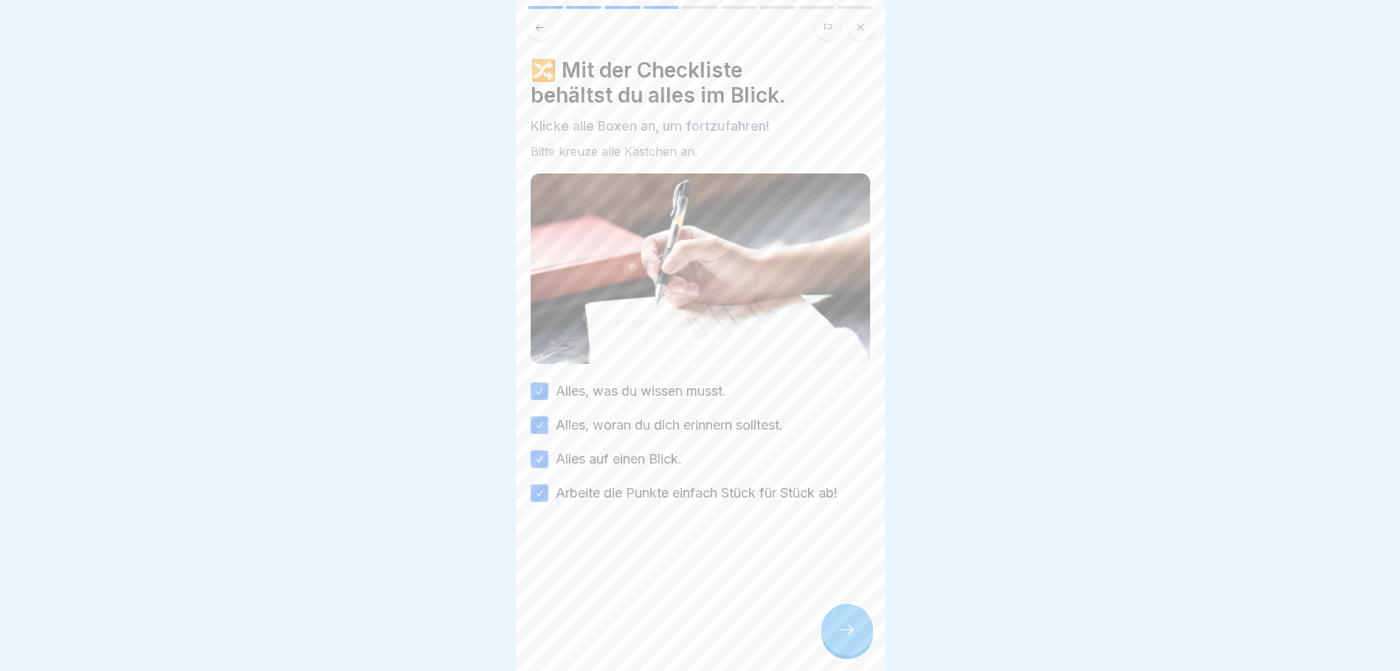
click at [841, 639] on icon at bounding box center [848, 630] width 18 height 18
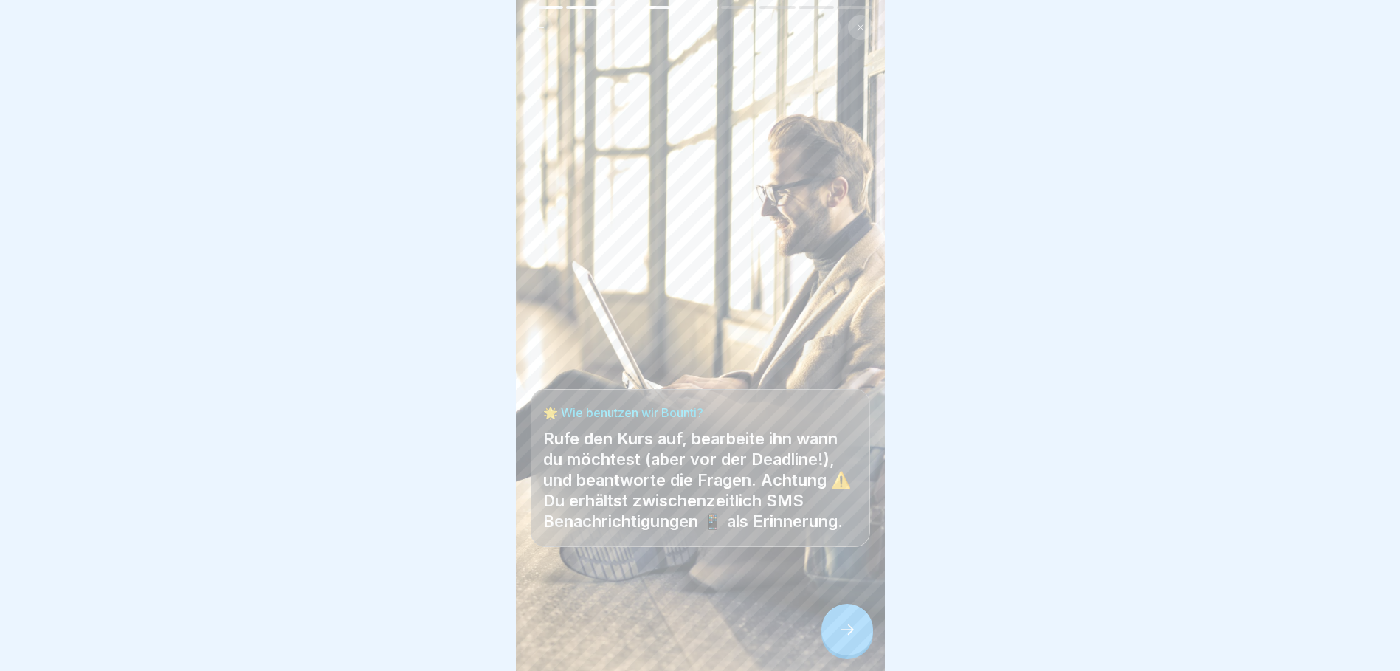
click at [839, 639] on icon at bounding box center [848, 630] width 18 height 18
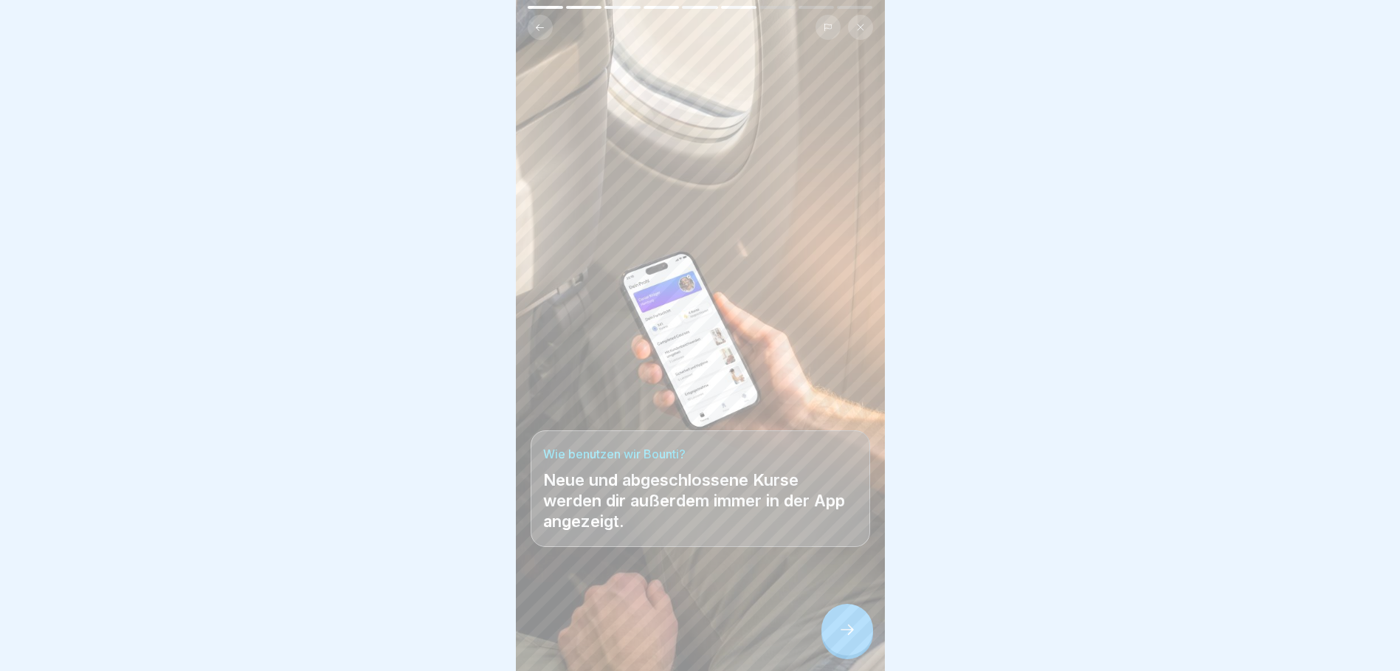
click at [850, 639] on icon at bounding box center [848, 630] width 18 height 18
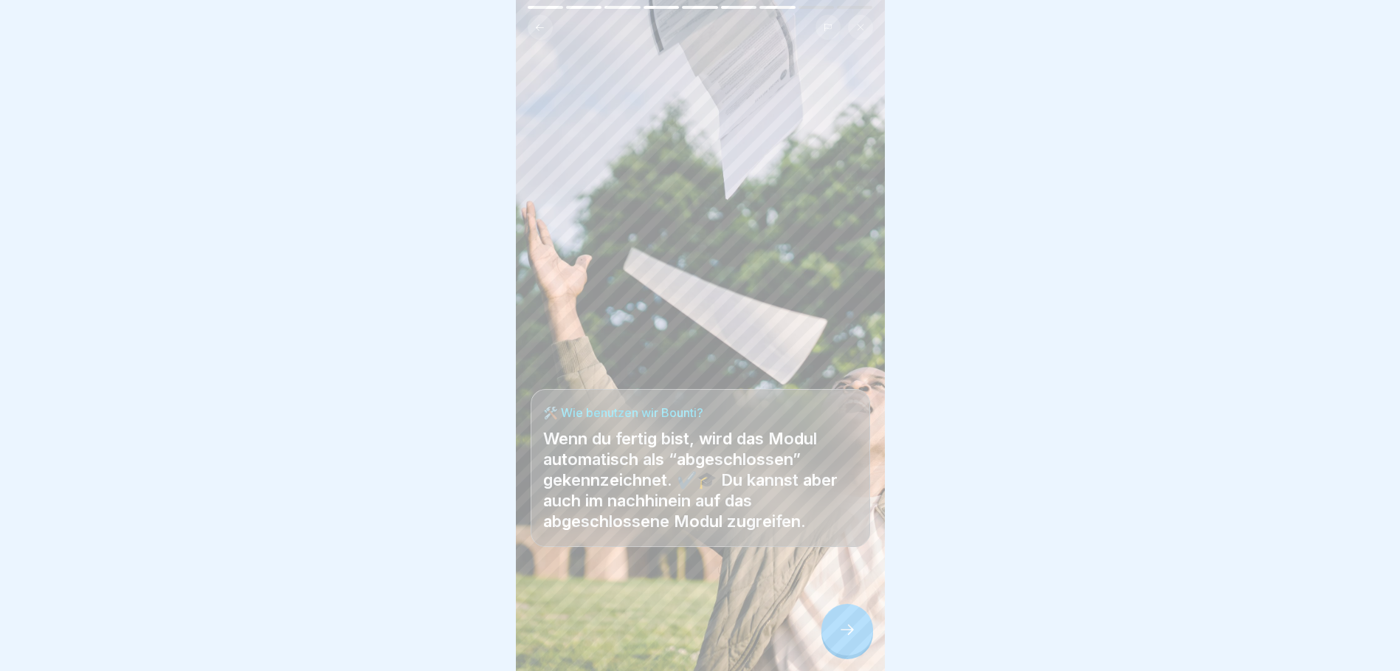
click at [845, 638] on icon at bounding box center [848, 630] width 18 height 18
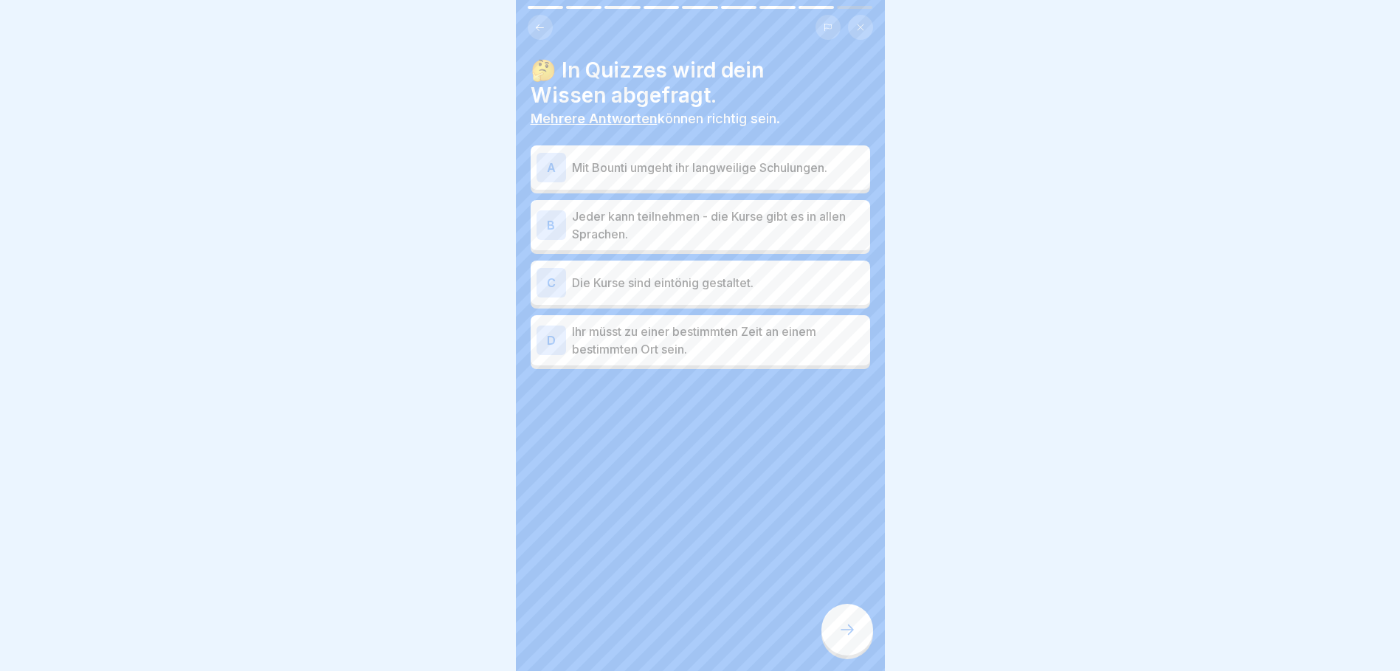
click at [547, 168] on div "A" at bounding box center [552, 168] width 30 height 30
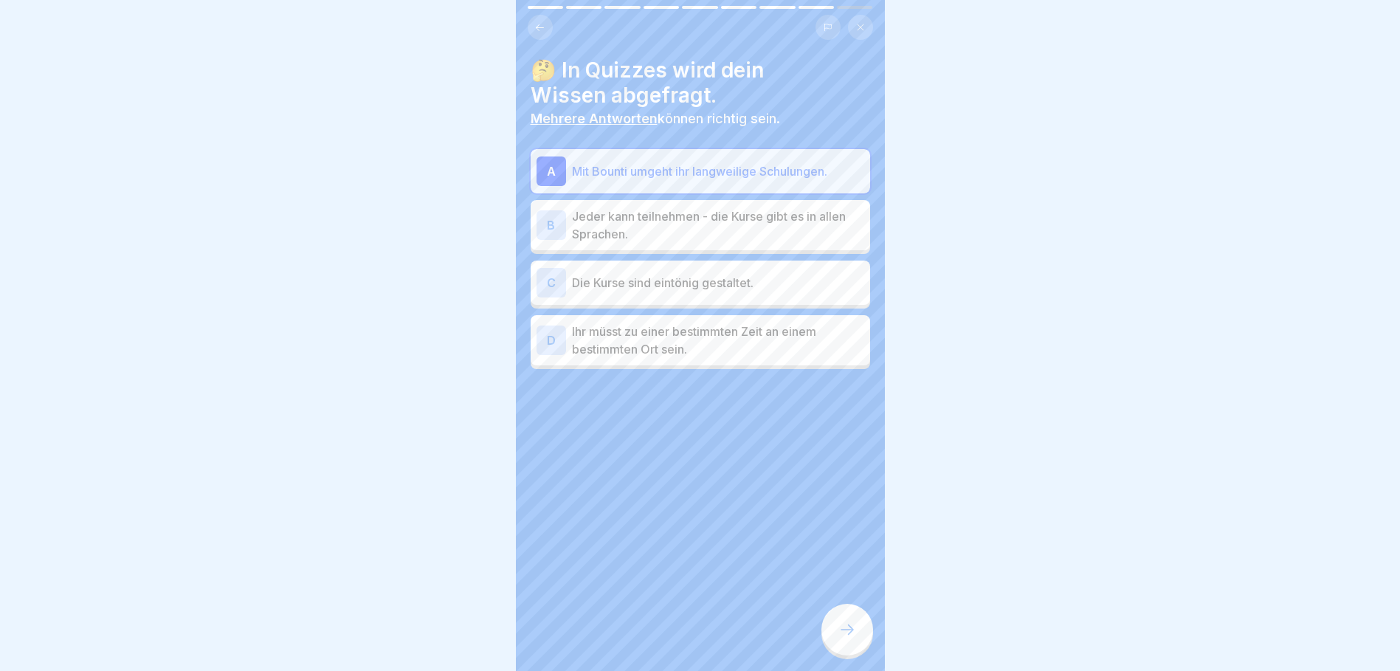
click at [541, 233] on div "B" at bounding box center [552, 225] width 30 height 30
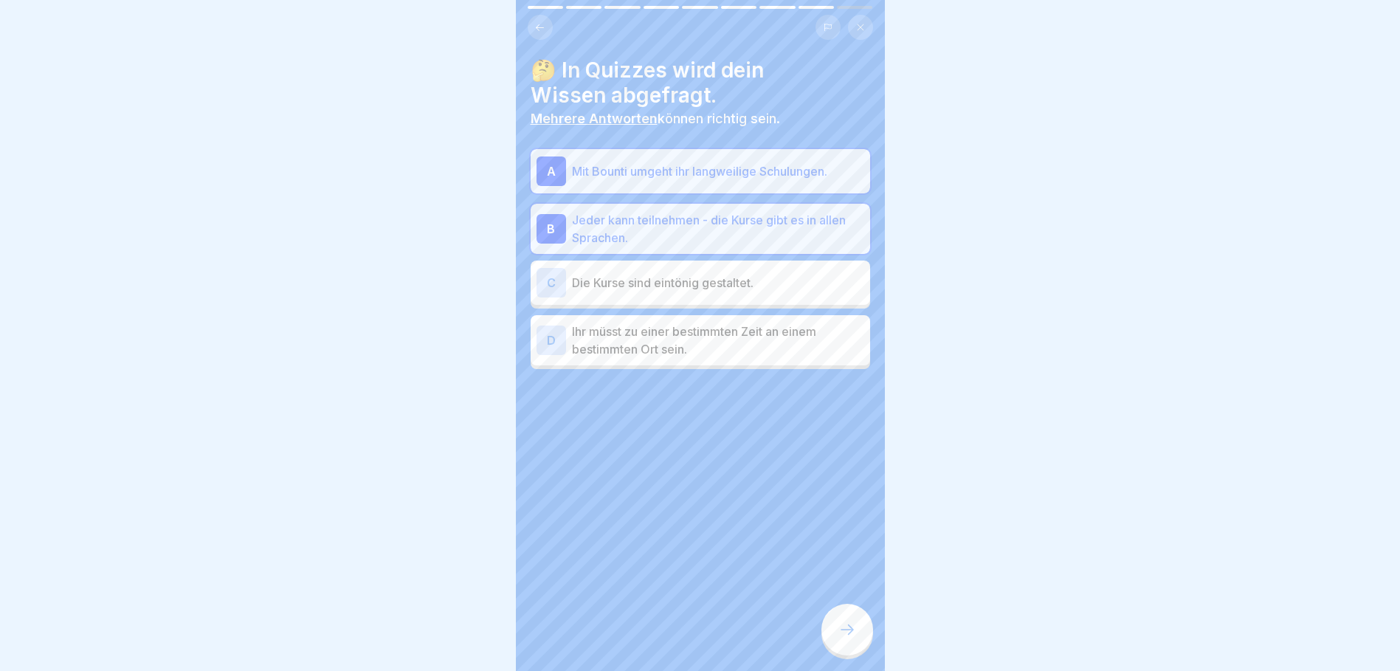
click at [847, 639] on icon at bounding box center [848, 630] width 18 height 18
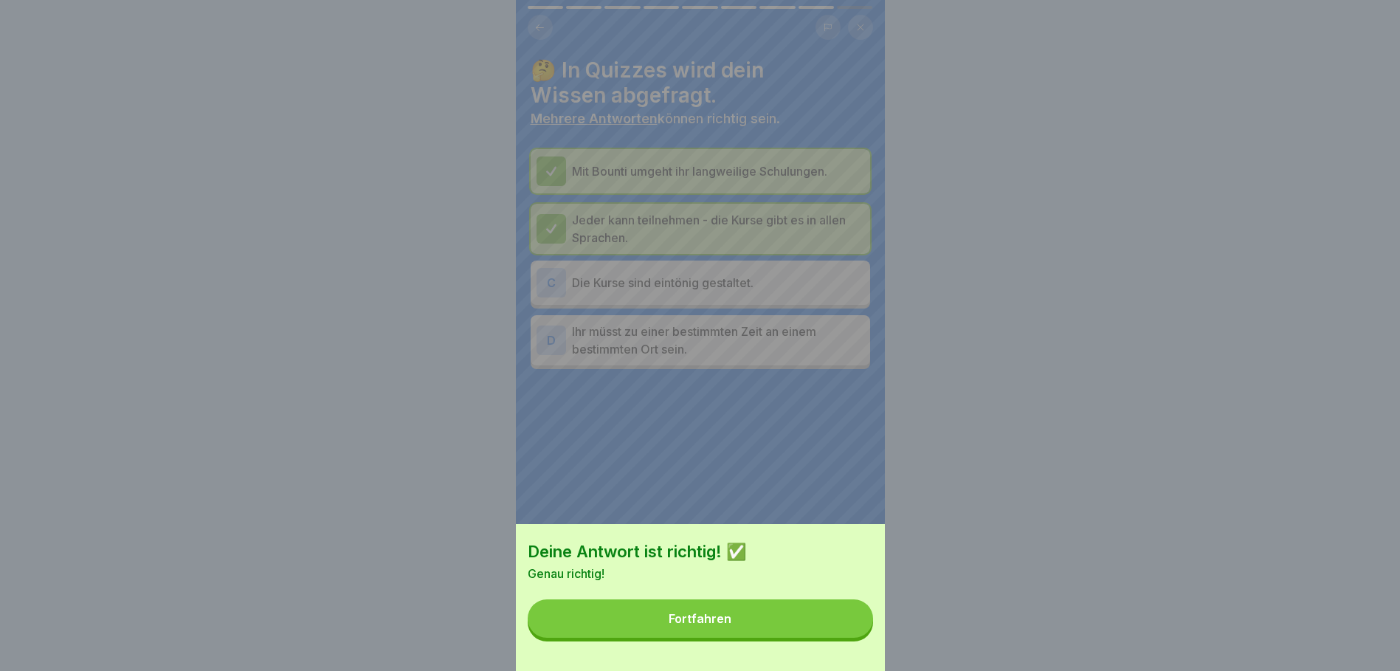
click at [709, 625] on div "Fortfahren" at bounding box center [700, 618] width 63 height 13
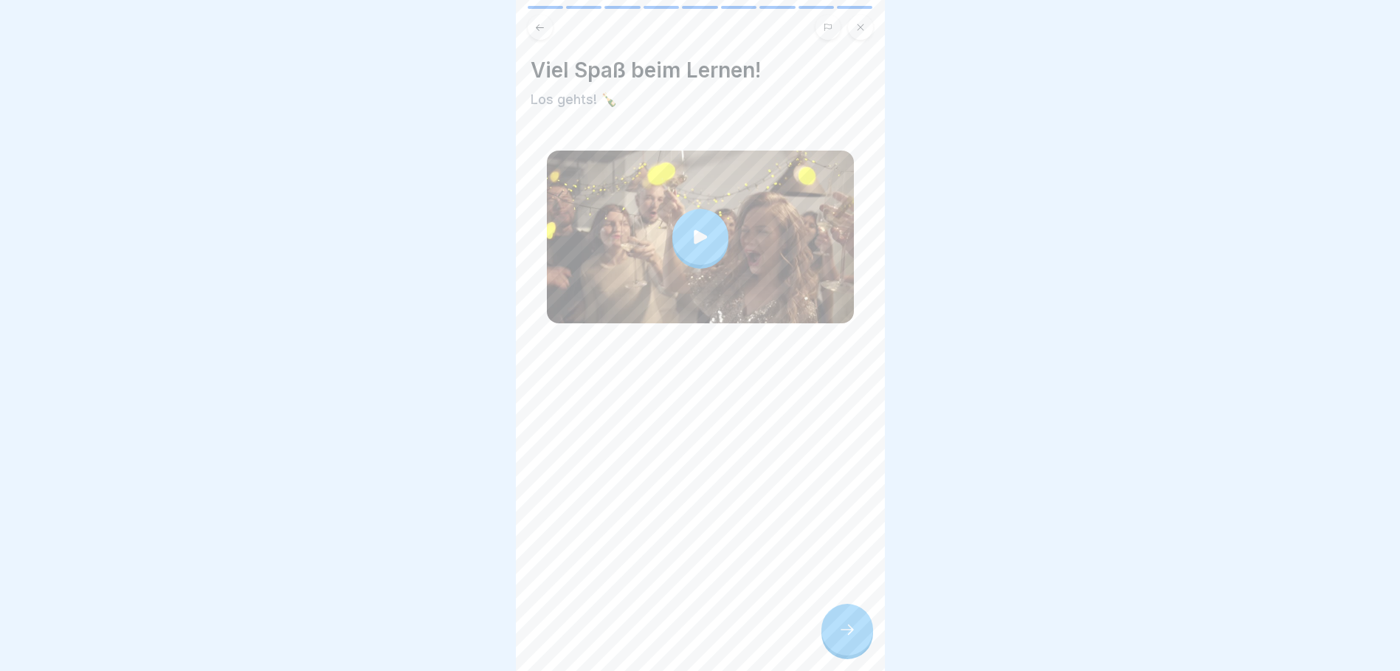
click at [695, 233] on icon at bounding box center [700, 237] width 13 height 14
click at [847, 656] on div at bounding box center [848, 630] width 52 height 52
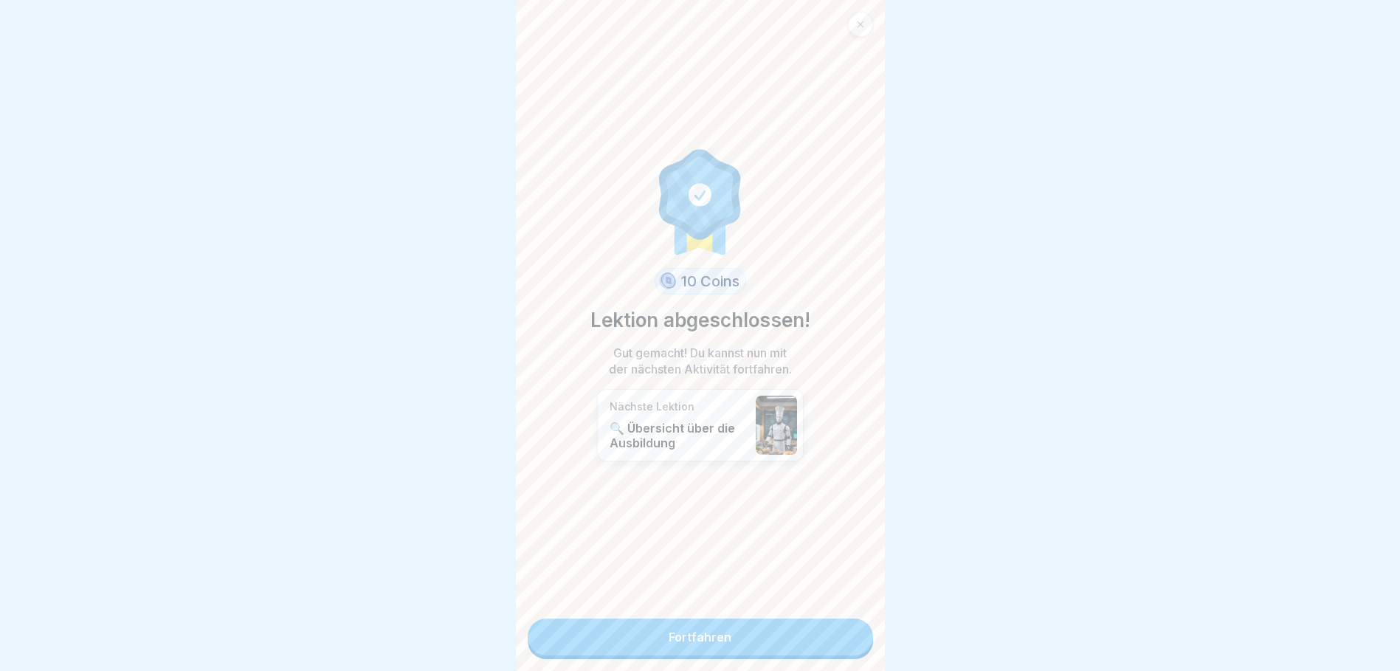
click at [703, 631] on link "Fortfahren" at bounding box center [700, 637] width 345 height 37
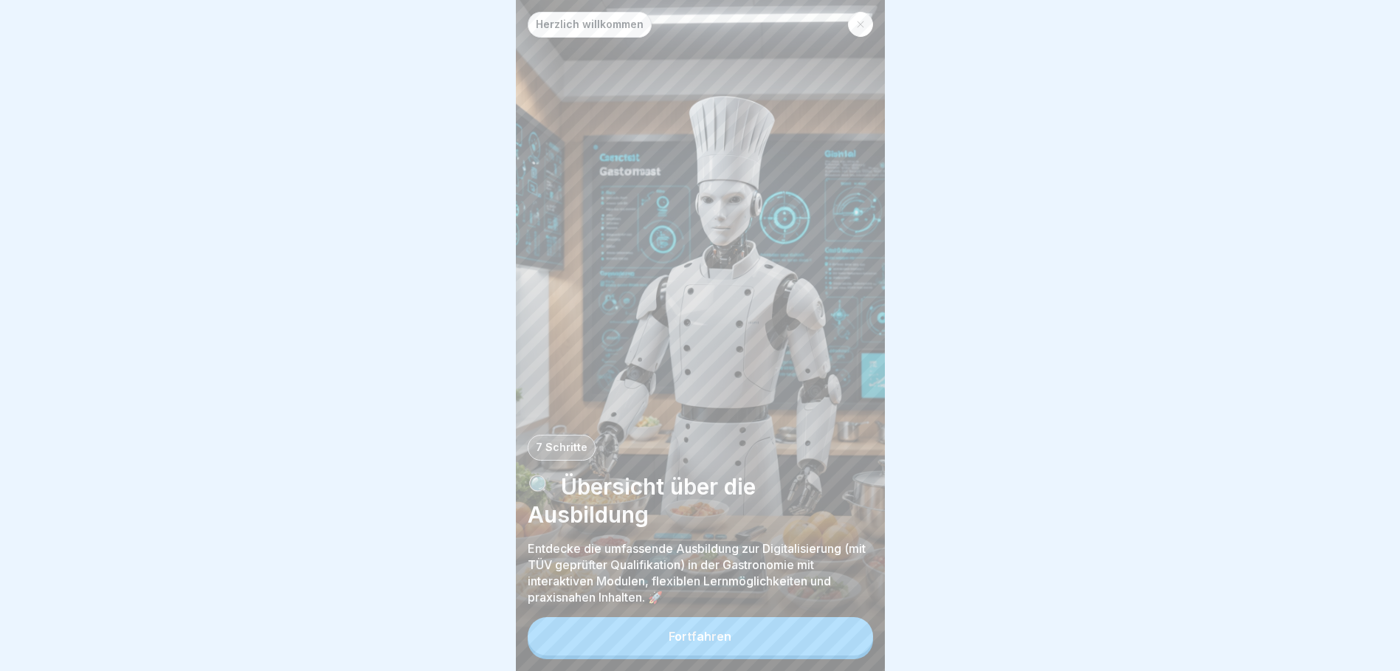
scroll to position [11, 0]
click at [727, 623] on button "Fortfahren" at bounding box center [700, 636] width 345 height 38
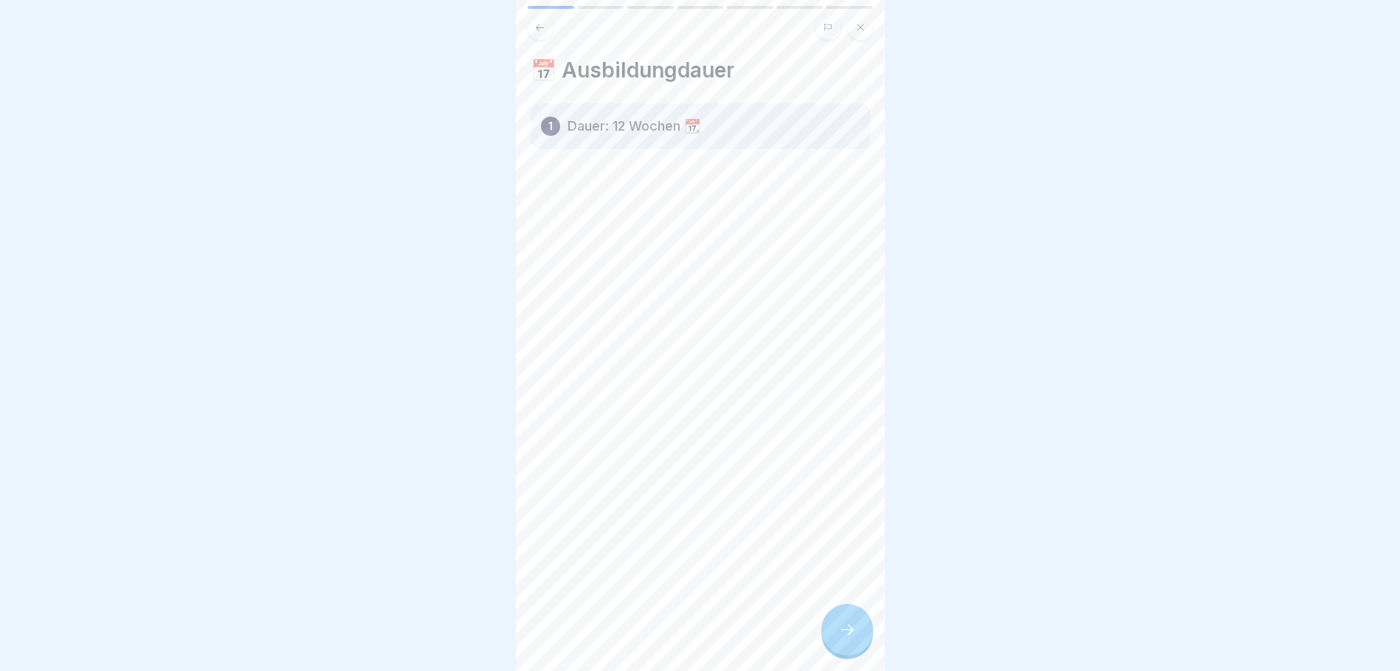
scroll to position [0, 0]
click at [839, 637] on icon at bounding box center [848, 630] width 18 height 18
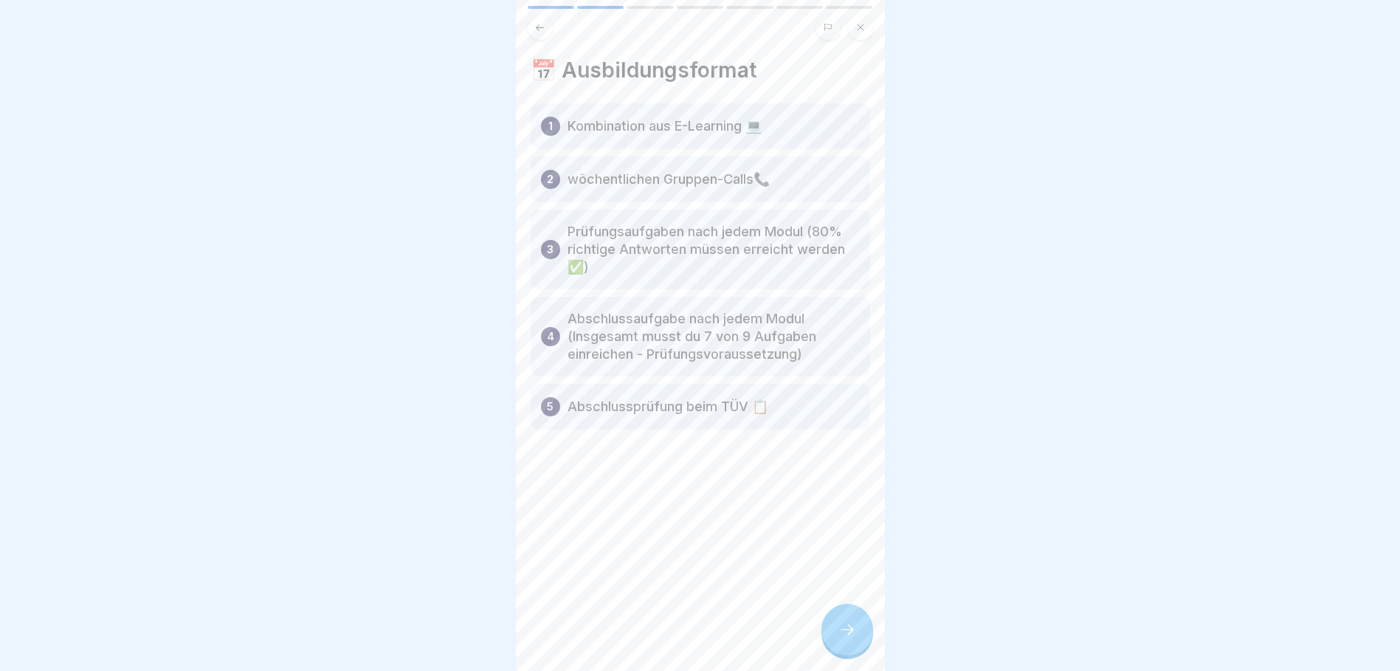
click at [839, 639] on icon at bounding box center [848, 630] width 18 height 18
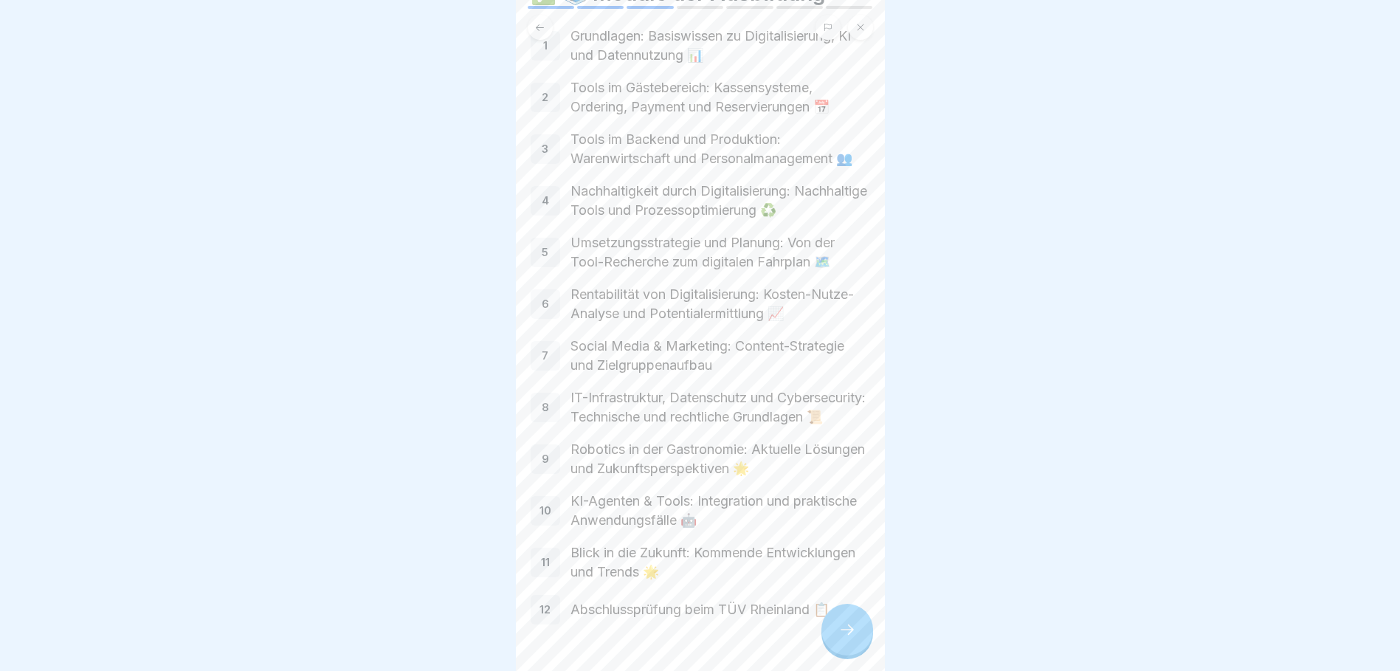
scroll to position [176, 0]
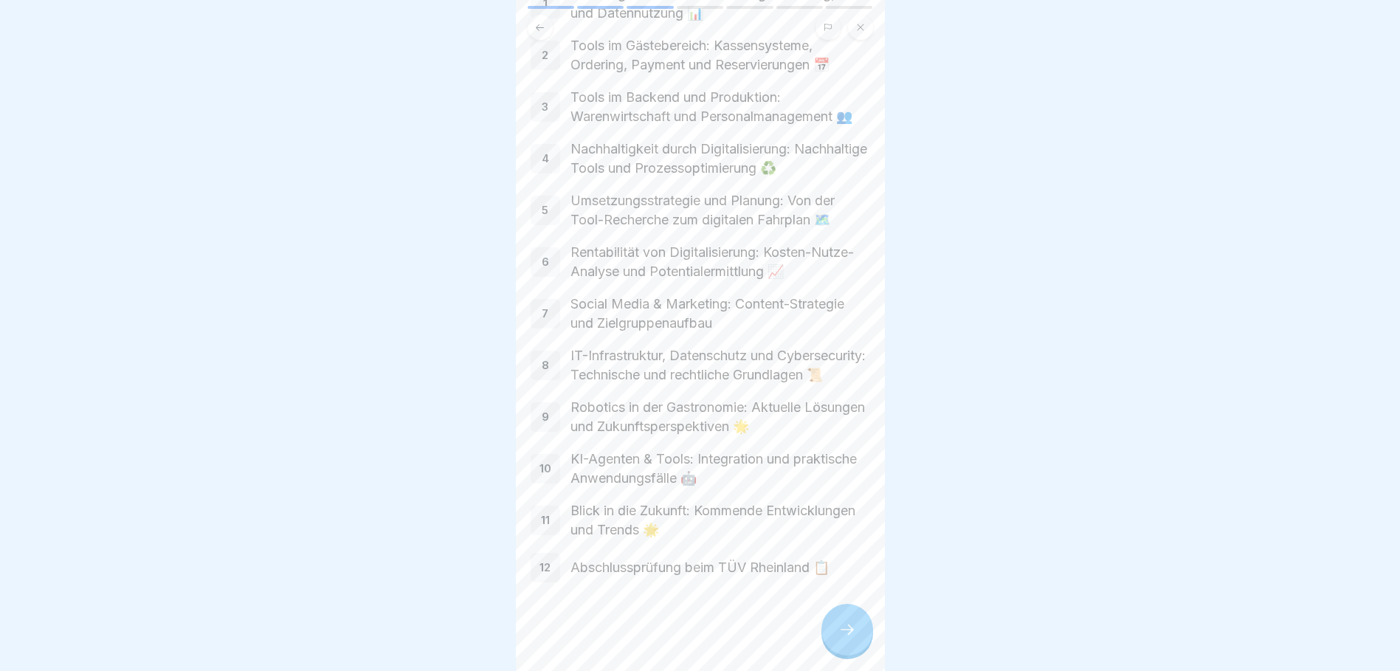
click at [848, 627] on div at bounding box center [848, 630] width 52 height 52
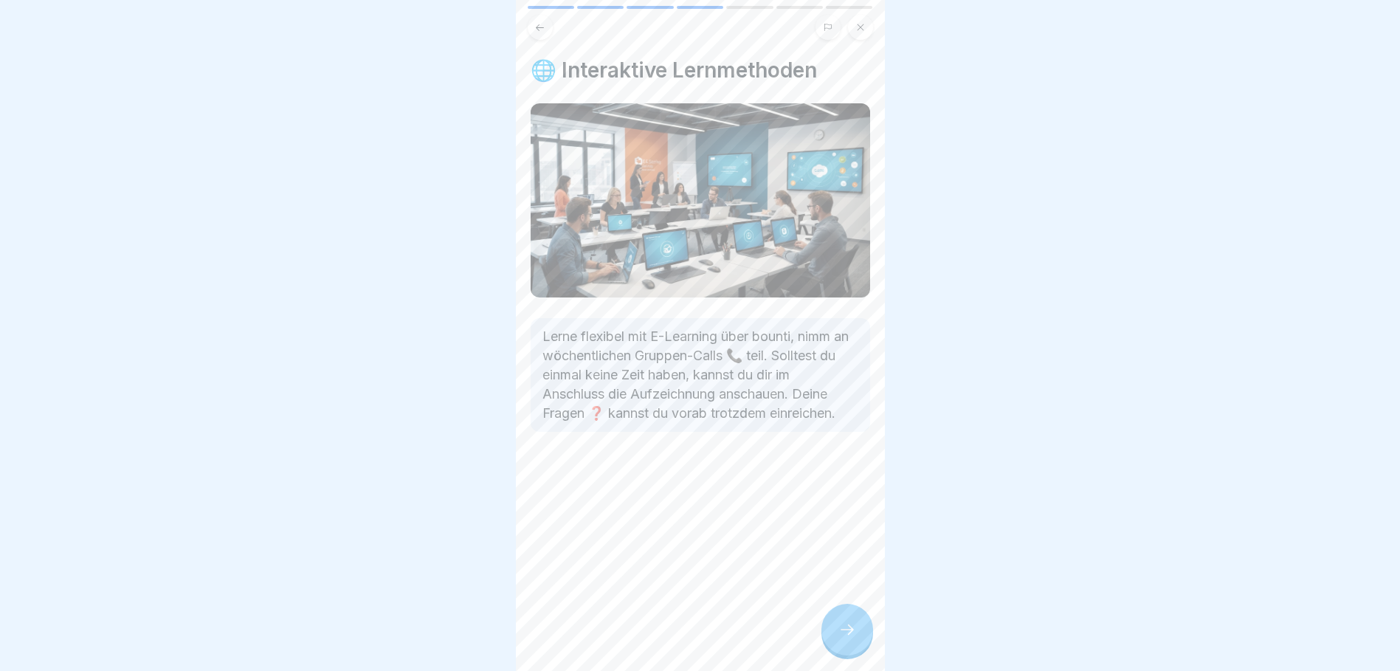
click at [853, 639] on icon at bounding box center [848, 630] width 18 height 18
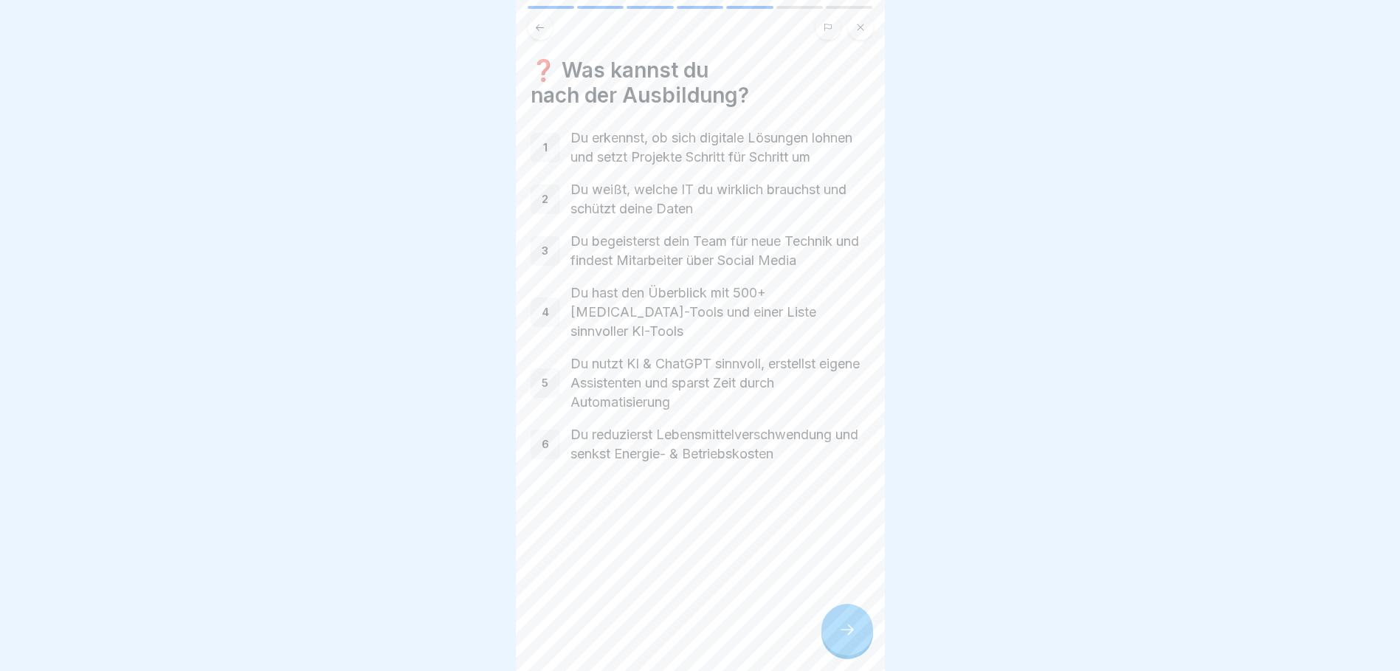
click at [852, 650] on div at bounding box center [848, 630] width 52 height 52
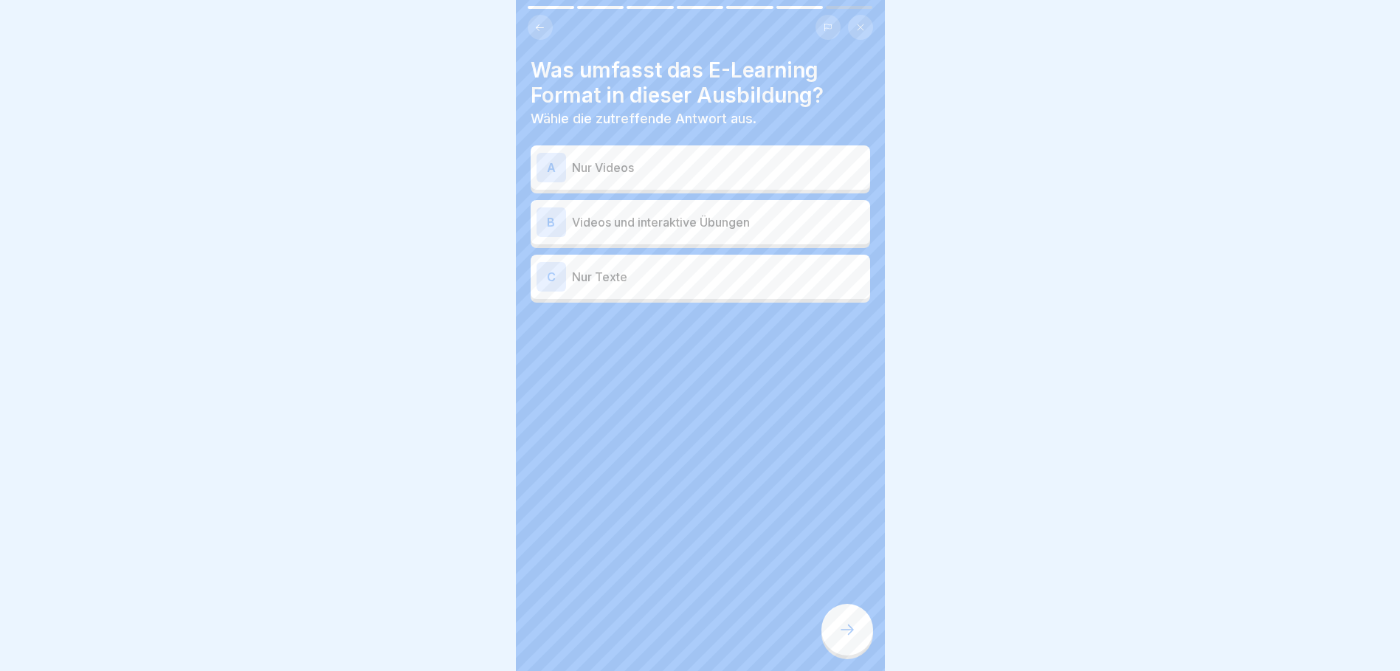
click at [609, 228] on p "Videos und interaktive Übungen" at bounding box center [718, 222] width 292 height 18
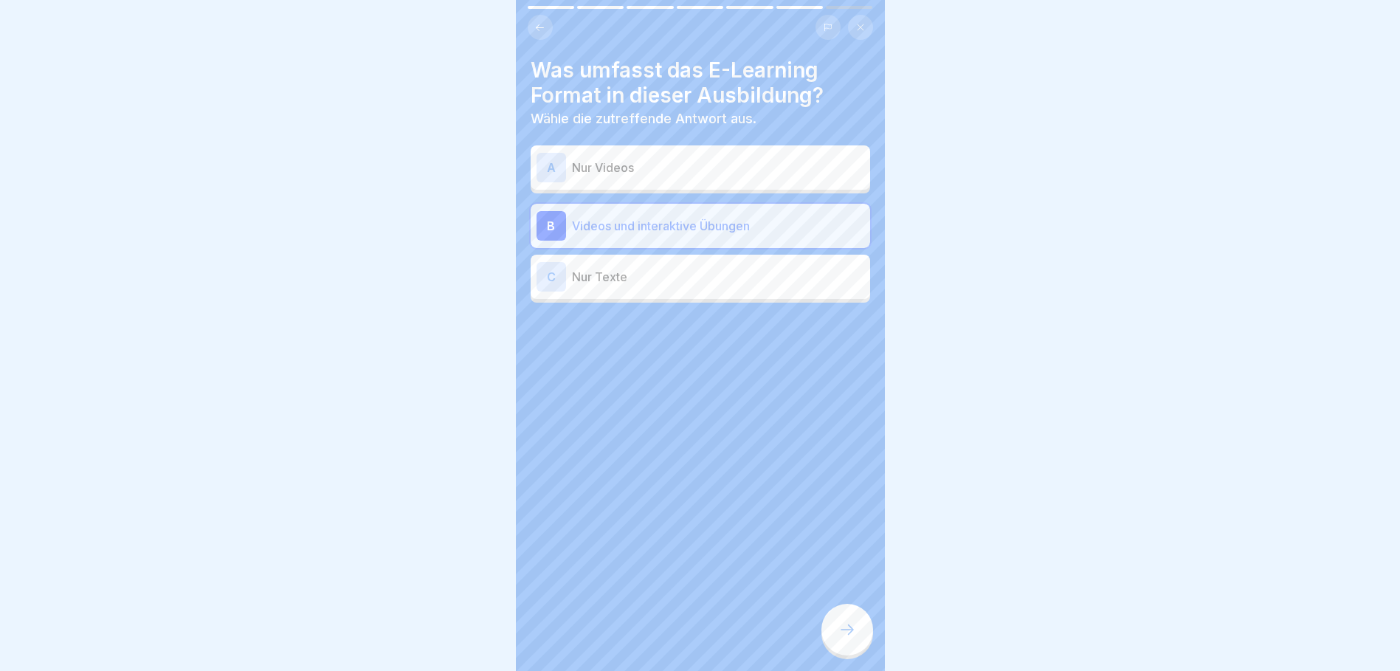
click at [847, 650] on div at bounding box center [848, 630] width 52 height 52
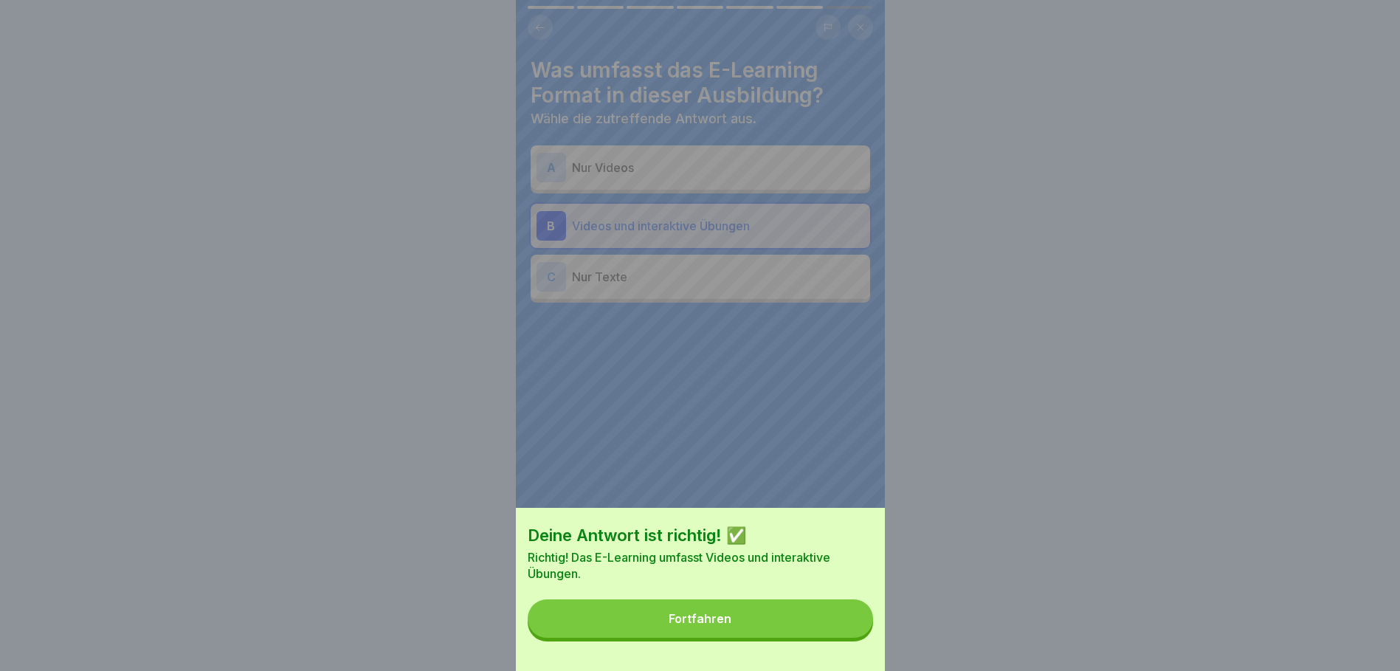
click at [713, 638] on button "Fortfahren" at bounding box center [700, 618] width 345 height 38
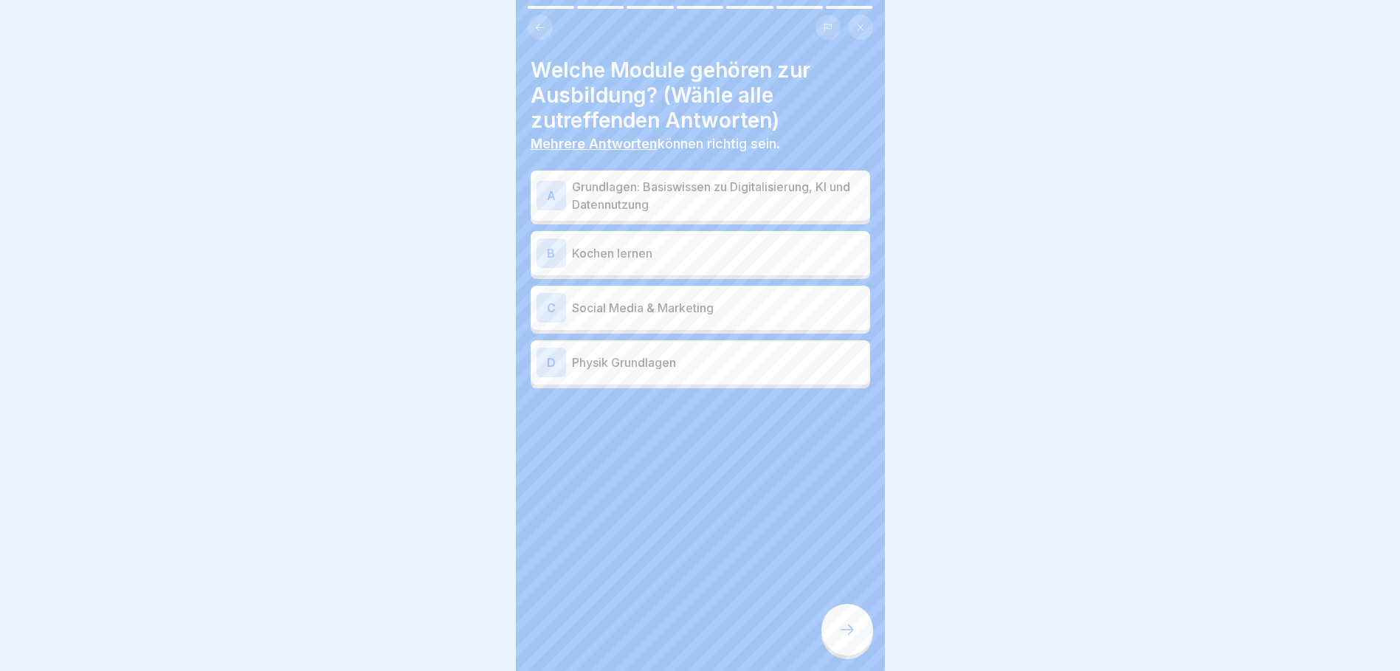
click at [596, 193] on p "Grundlagen: Basiswissen zu Digitalisierung, KI und Datennutzung" at bounding box center [718, 195] width 292 height 35
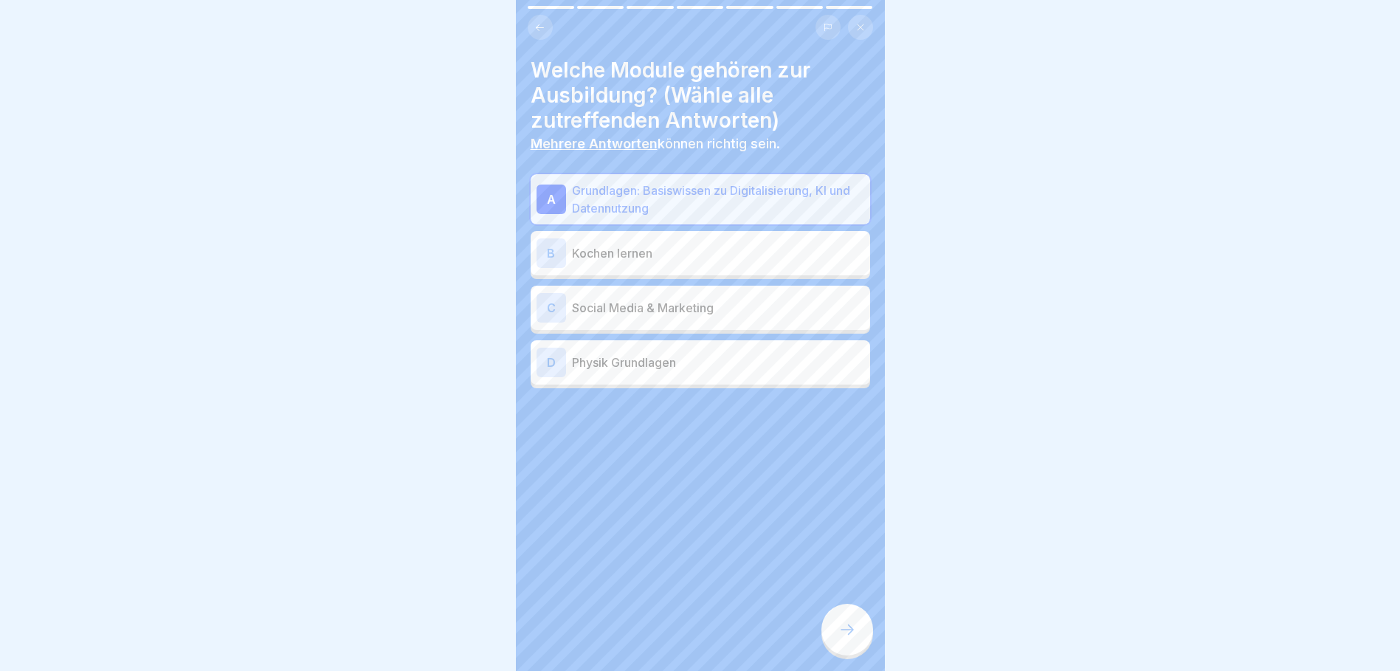
click at [604, 307] on p "Social Media & Marketing" at bounding box center [718, 308] width 292 height 18
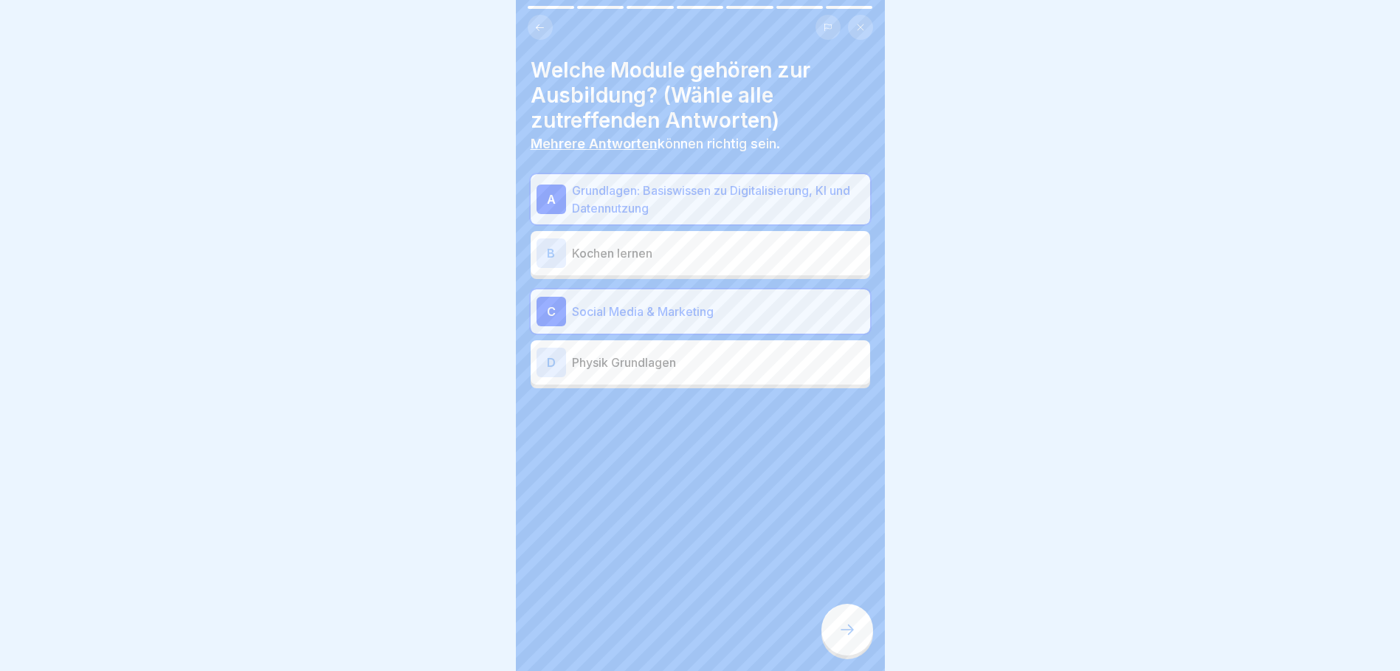
click at [856, 641] on div at bounding box center [848, 630] width 52 height 52
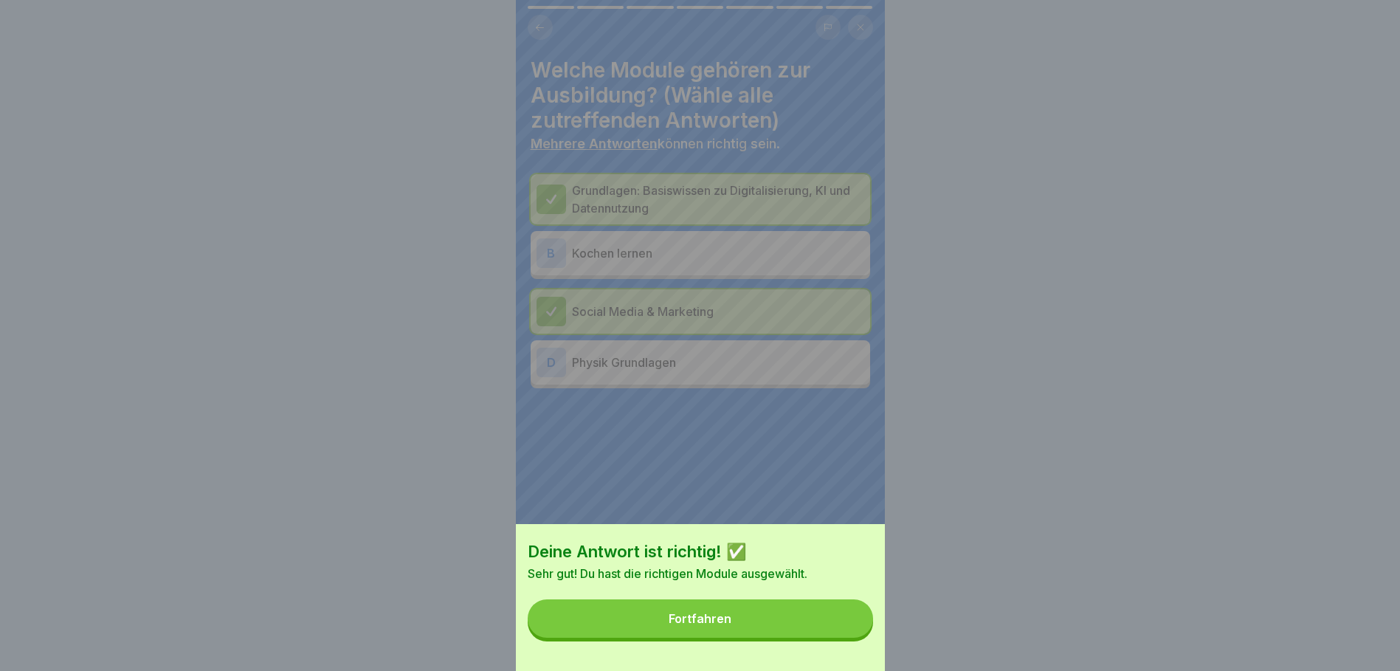
click at [771, 638] on button "Fortfahren" at bounding box center [700, 618] width 345 height 38
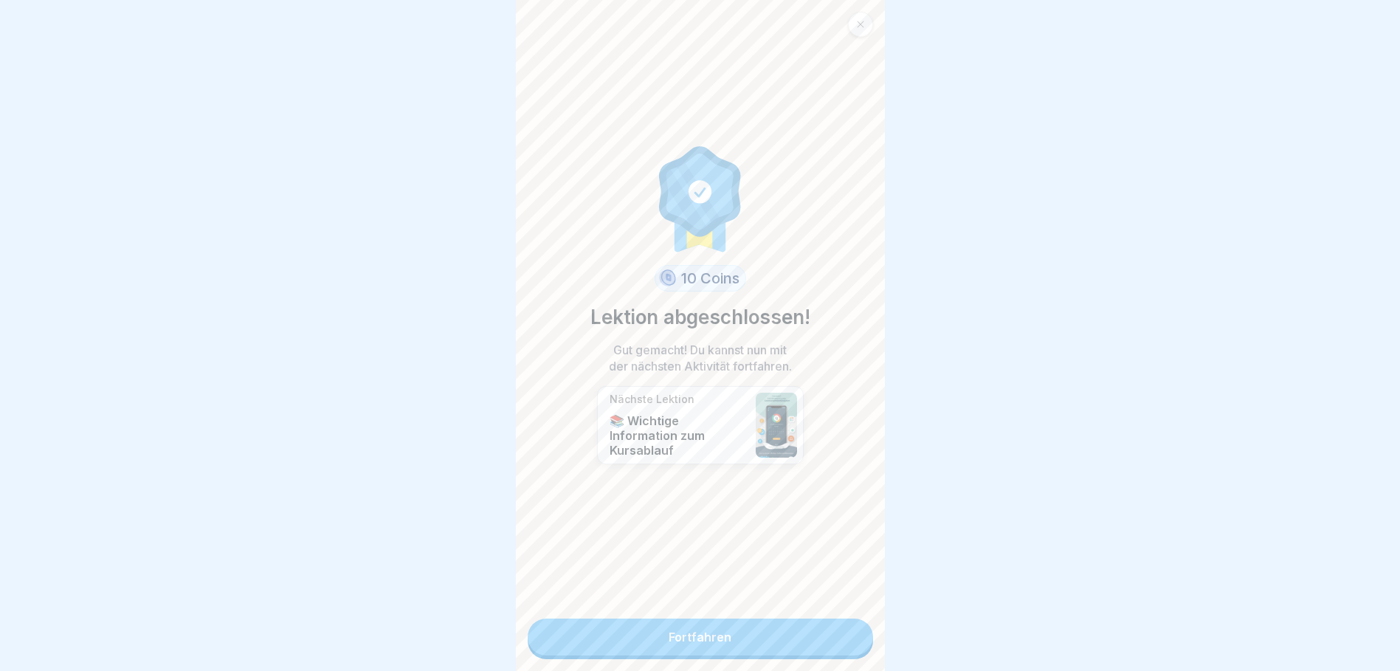
click at [724, 633] on link "Fortfahren" at bounding box center [700, 637] width 345 height 37
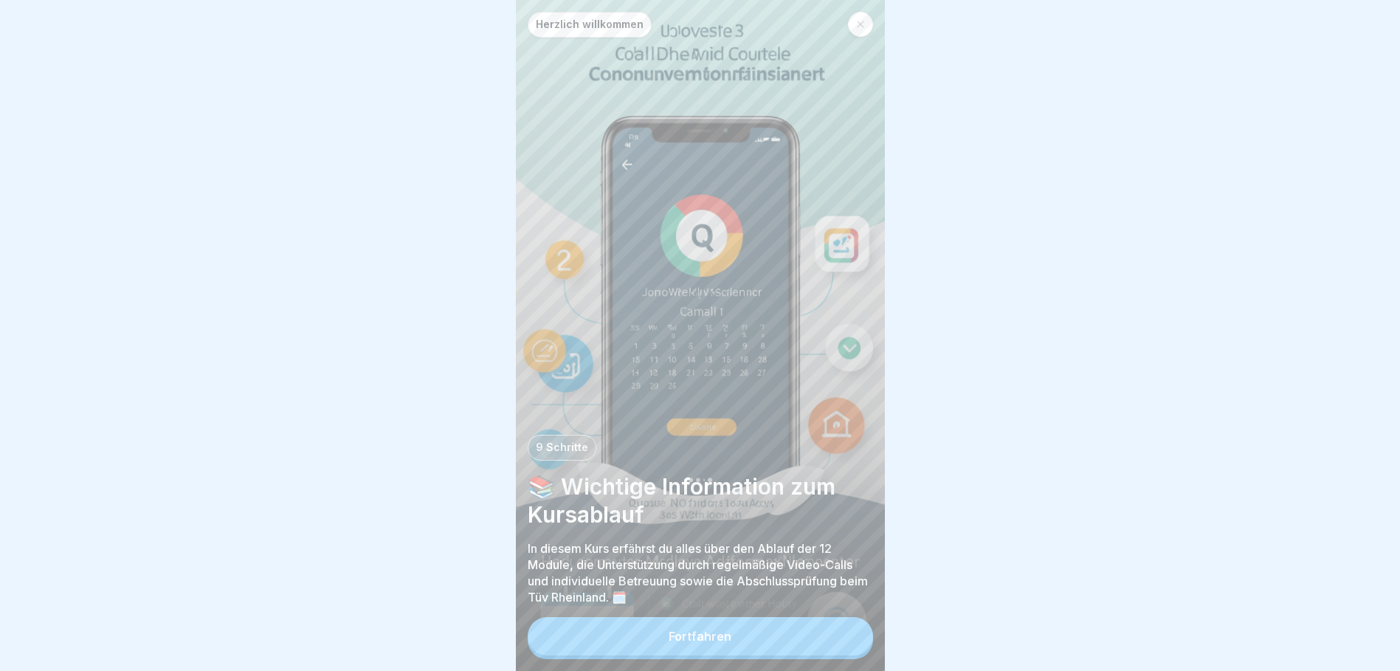
scroll to position [11, 0]
click at [749, 635] on button "Fortfahren" at bounding box center [700, 636] width 345 height 38
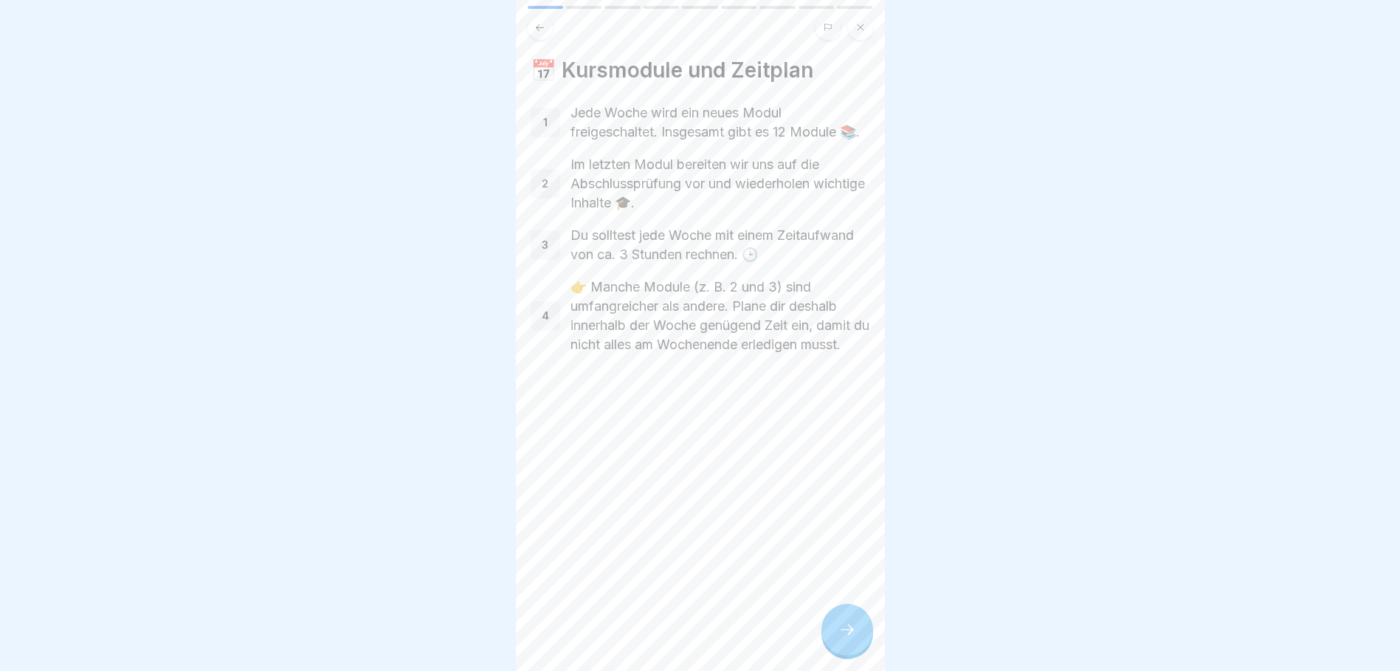
click at [848, 618] on div at bounding box center [848, 630] width 52 height 52
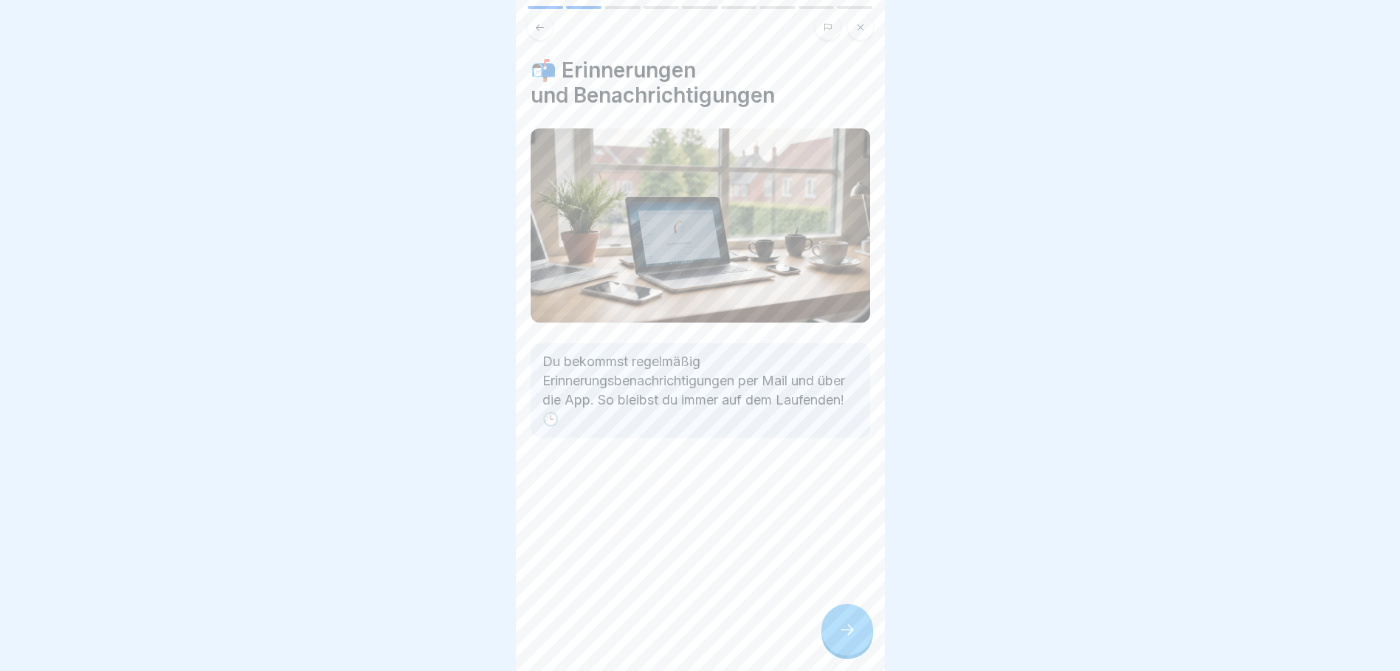
click at [847, 624] on icon at bounding box center [848, 630] width 18 height 18
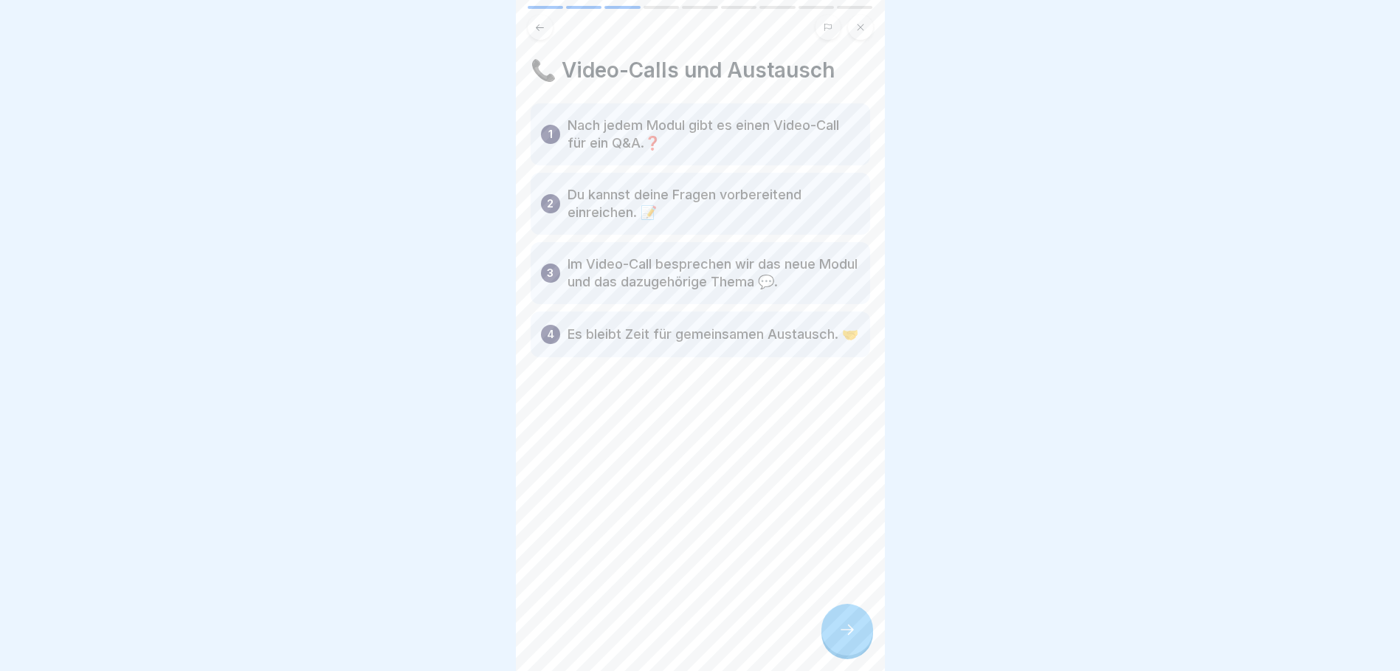
scroll to position [0, 0]
click at [843, 639] on icon at bounding box center [848, 630] width 18 height 18
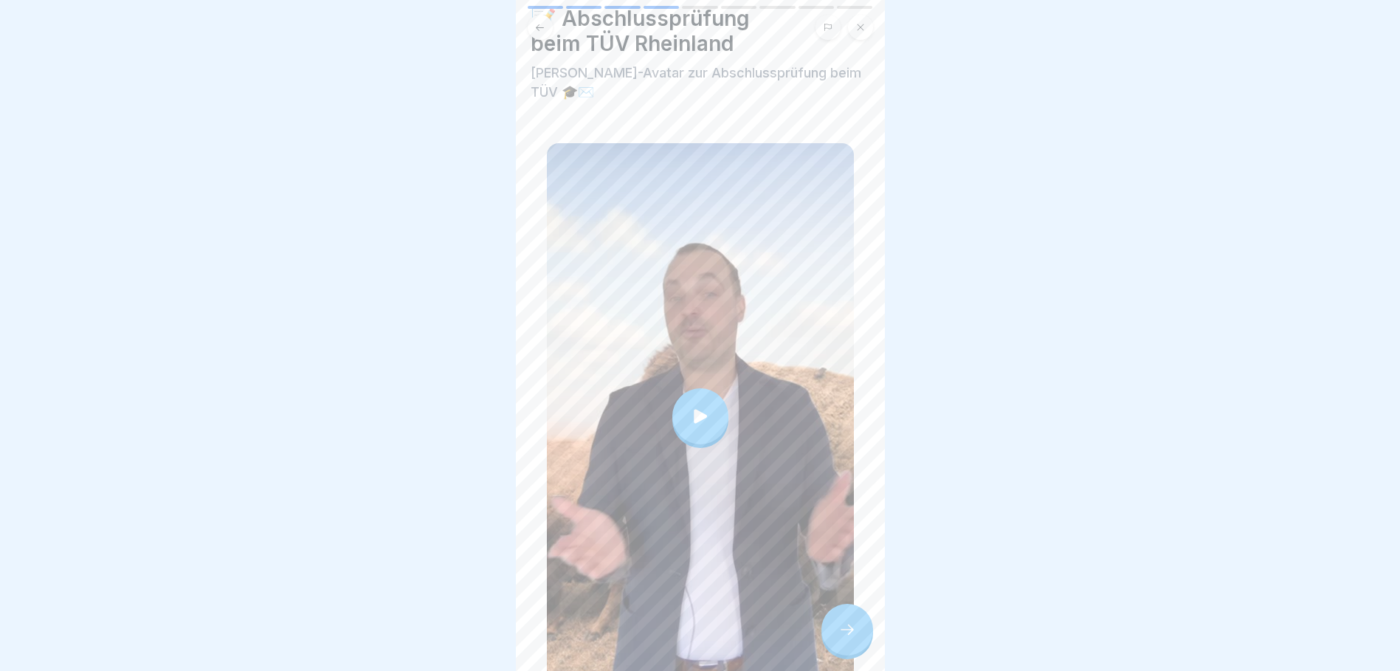
scroll to position [139, 0]
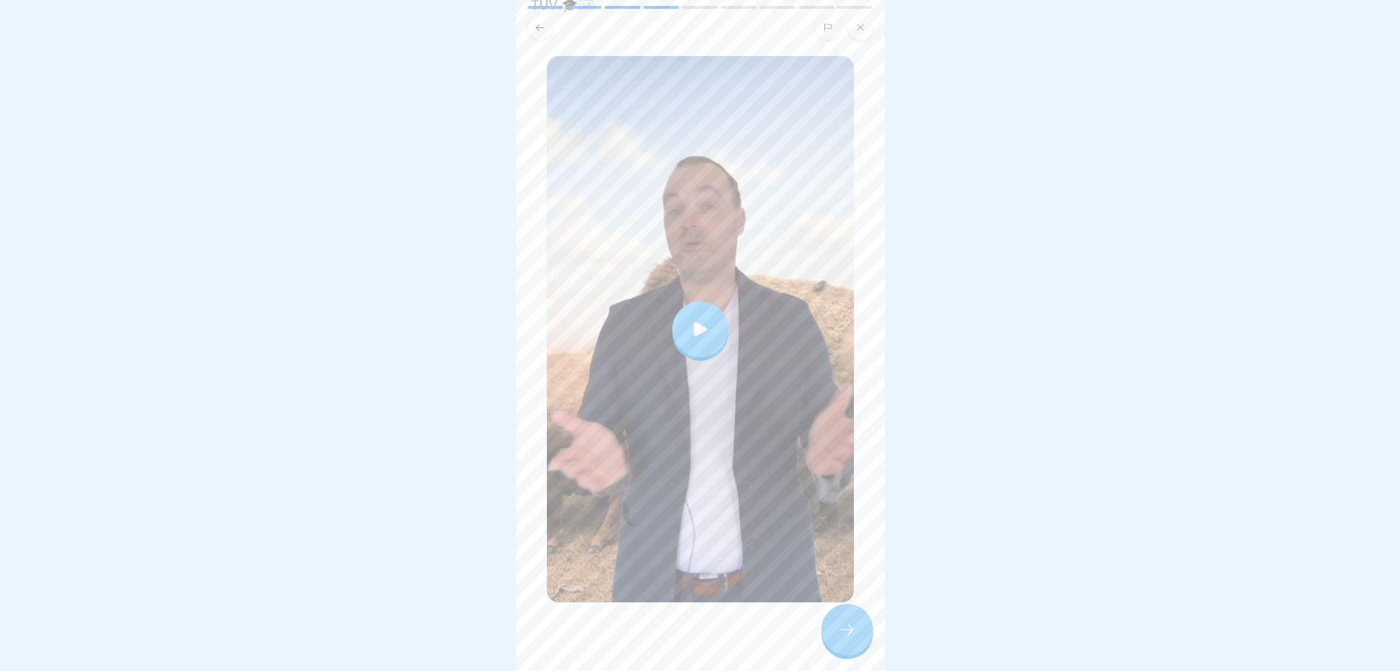
click at [690, 326] on icon at bounding box center [700, 329] width 21 height 21
click at [852, 637] on icon at bounding box center [848, 630] width 18 height 18
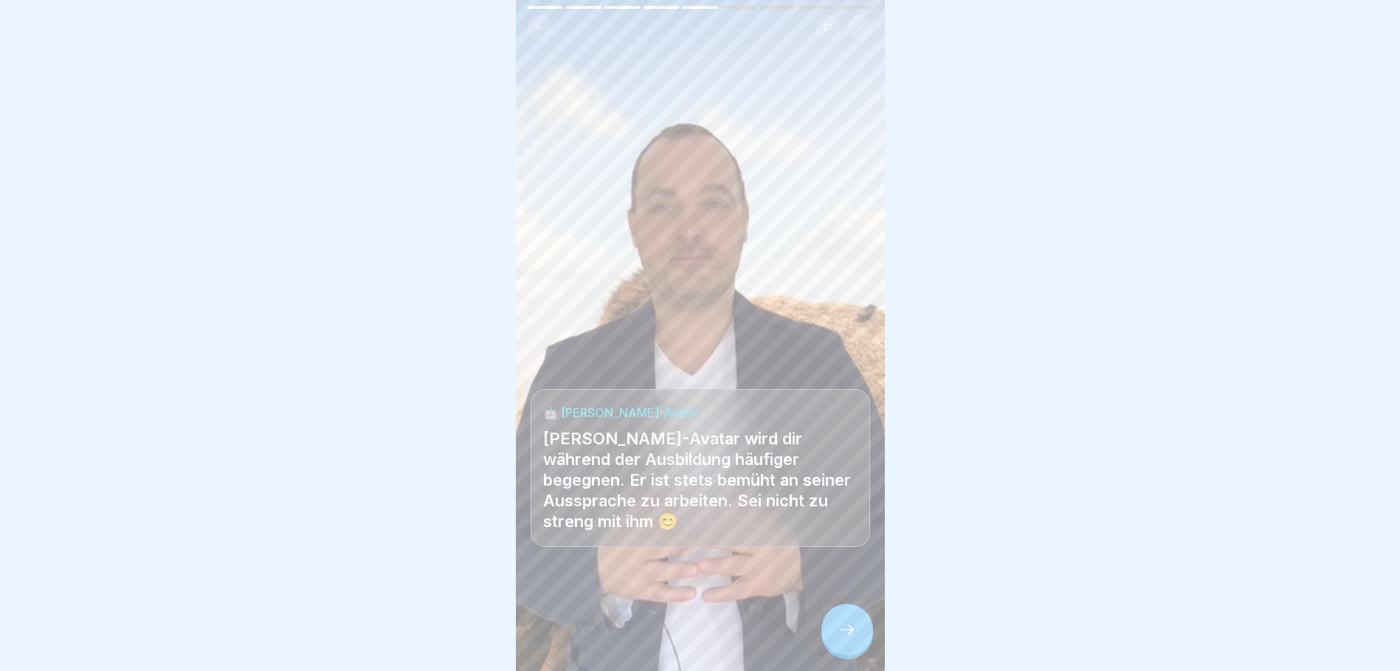
click at [844, 639] on icon at bounding box center [848, 630] width 18 height 18
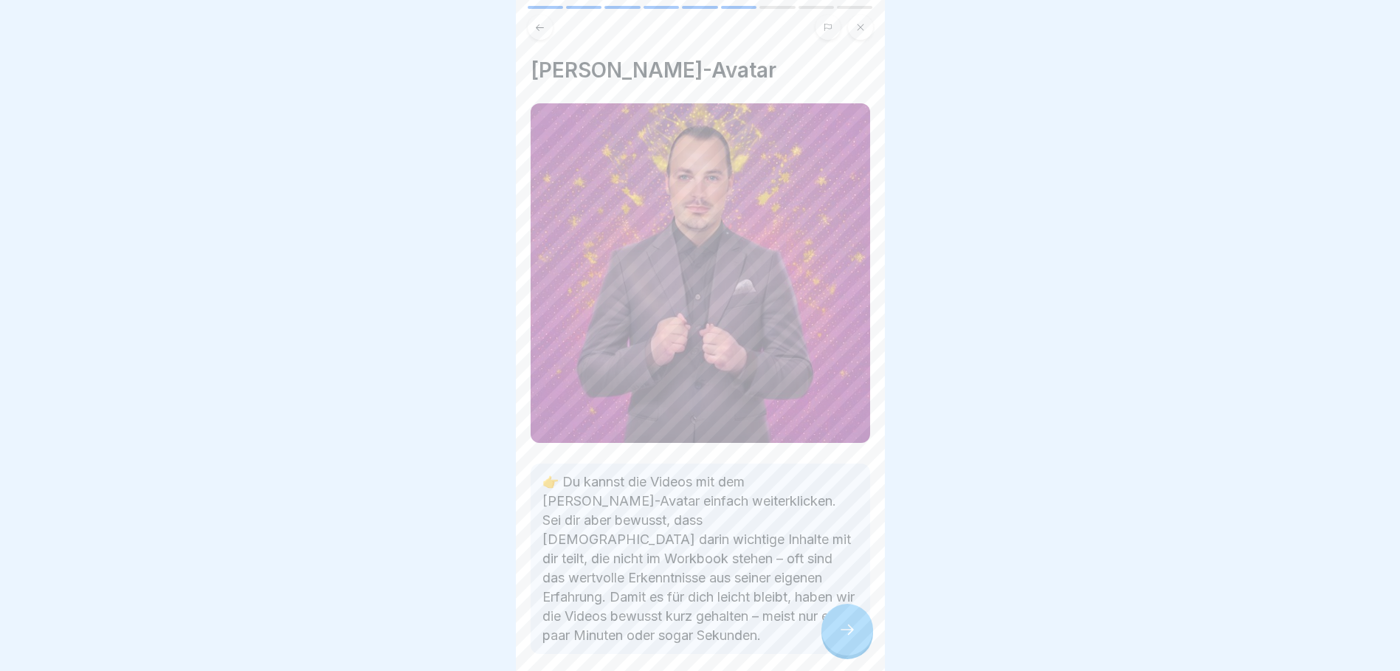
click at [850, 639] on icon at bounding box center [848, 630] width 18 height 18
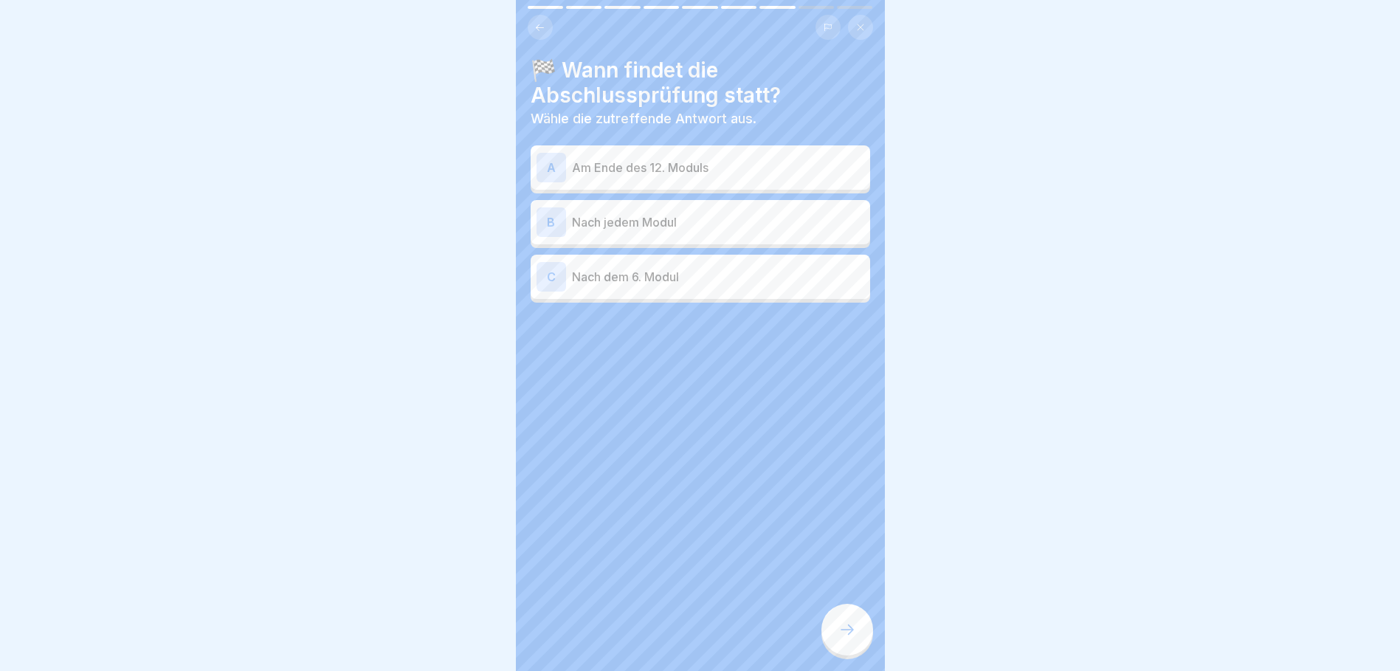
click at [675, 157] on div "A Am Ende des 12. Moduls" at bounding box center [701, 168] width 328 height 30
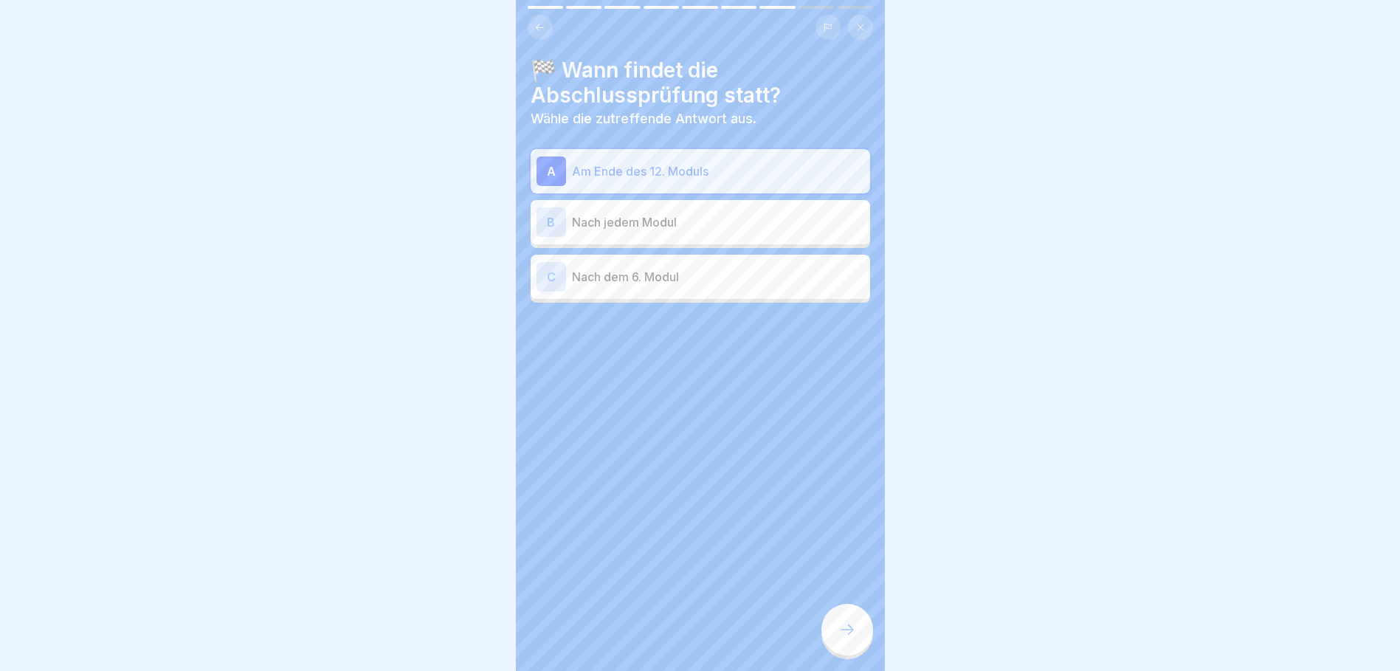
click at [847, 650] on div at bounding box center [848, 630] width 52 height 52
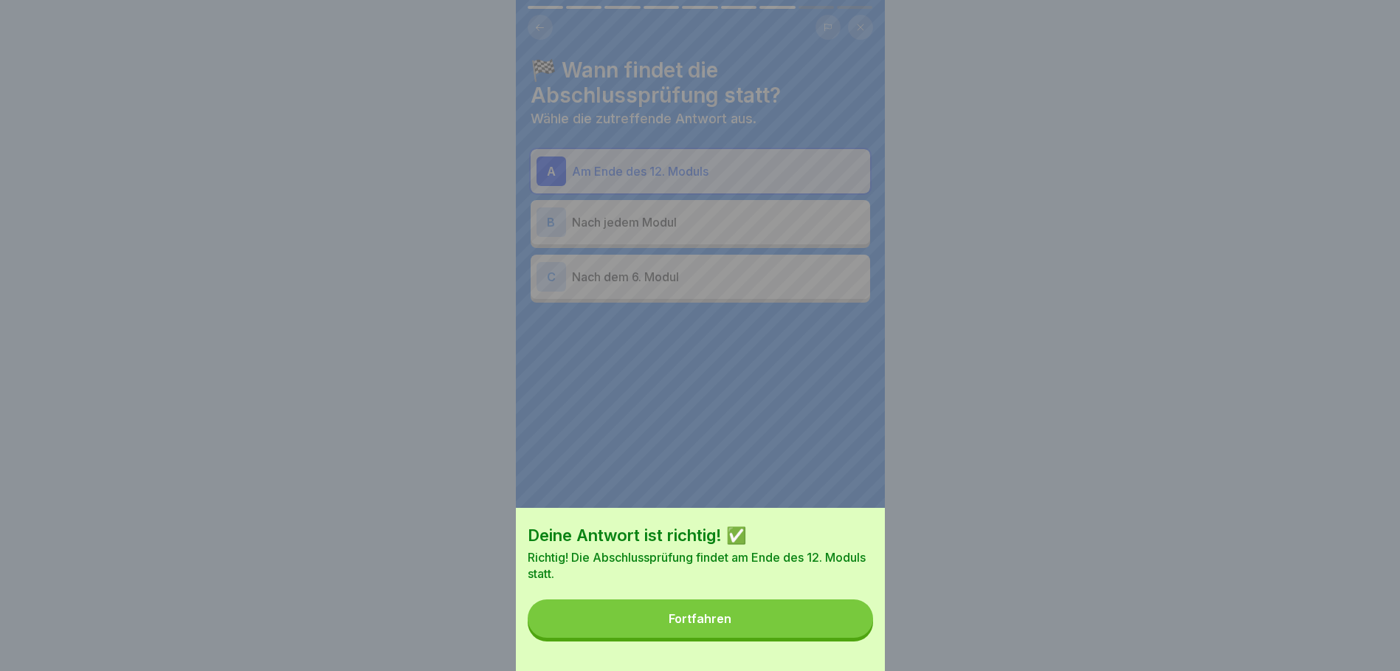
drag, startPoint x: 729, startPoint y: 640, endPoint x: 735, endPoint y: 633, distance: 8.4
click at [732, 638] on button "Fortfahren" at bounding box center [700, 618] width 345 height 38
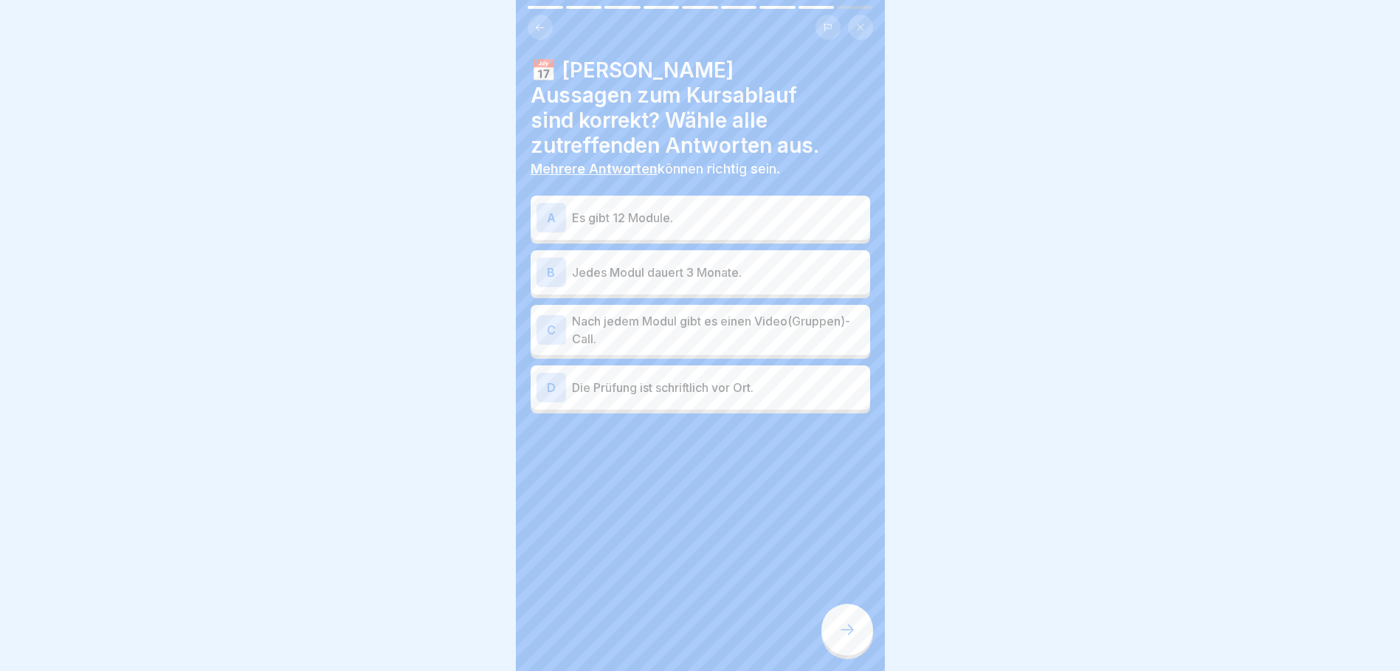
click at [592, 209] on p "Es gibt 12 Module." at bounding box center [718, 218] width 292 height 18
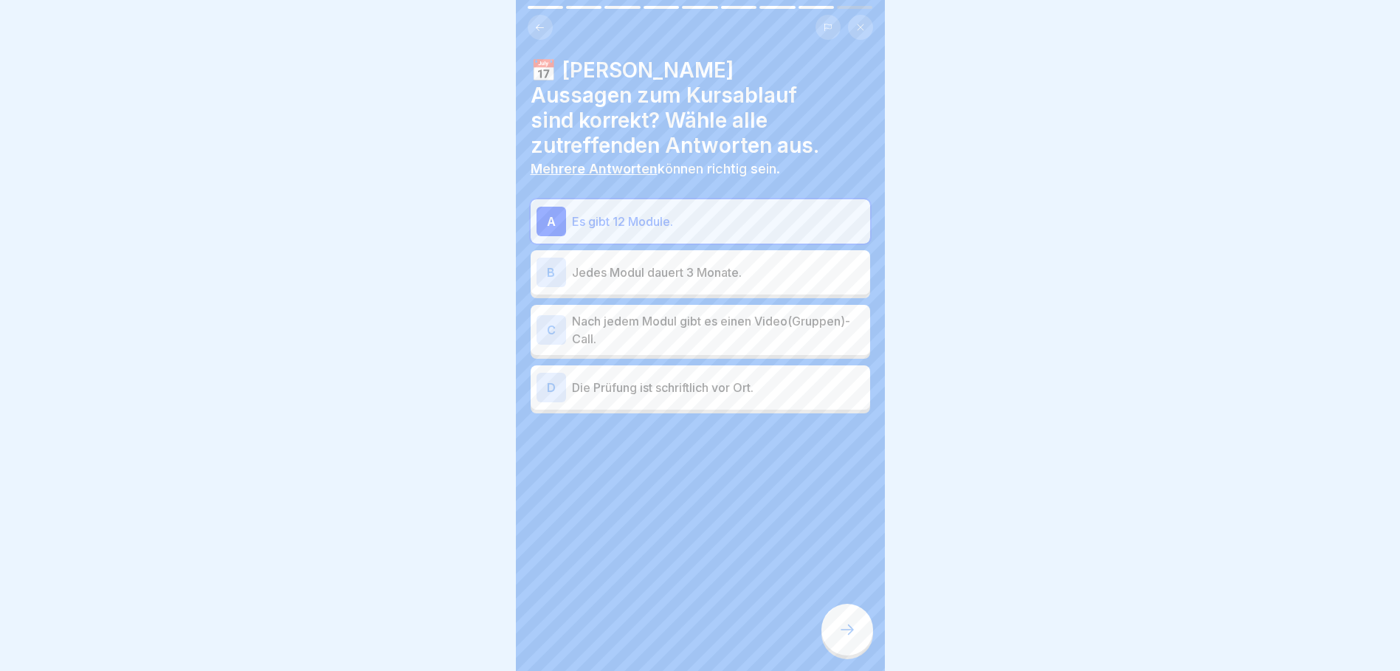
click at [568, 312] on div "C Nach jedem Modul gibt es einen Video(Gruppen)-Call." at bounding box center [701, 329] width 328 height 35
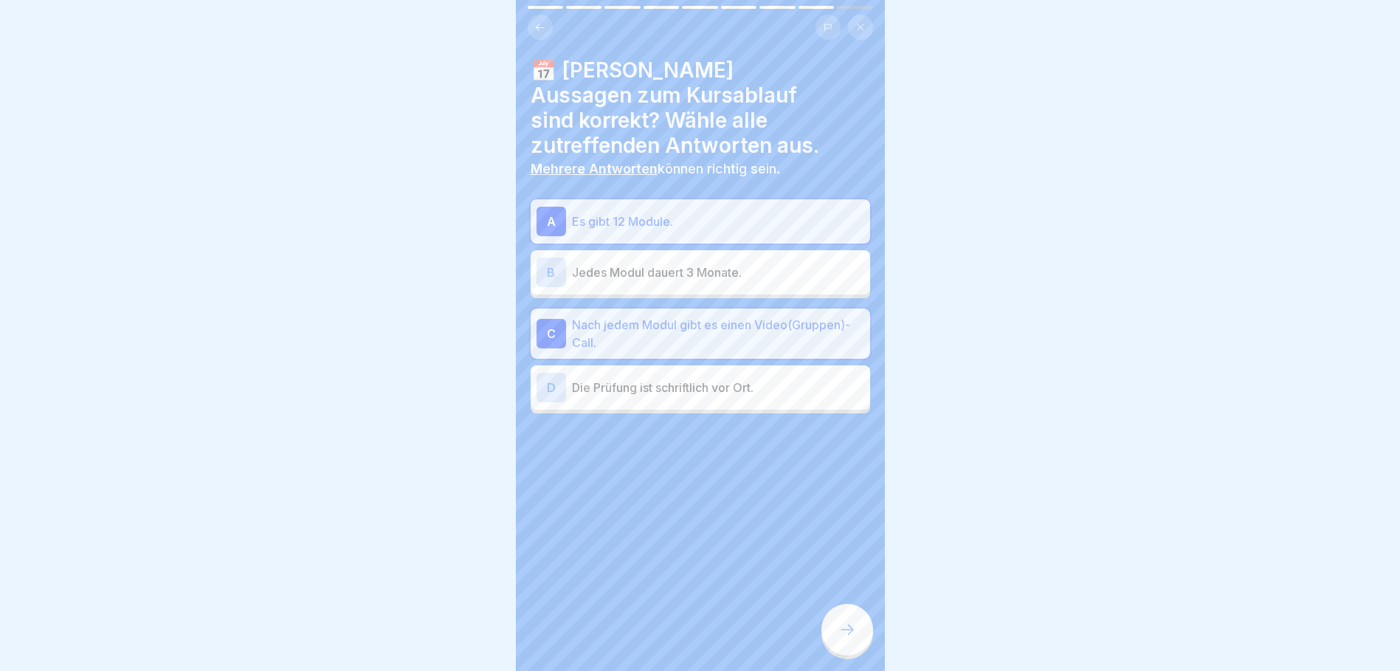
click at [847, 639] on icon at bounding box center [848, 630] width 18 height 18
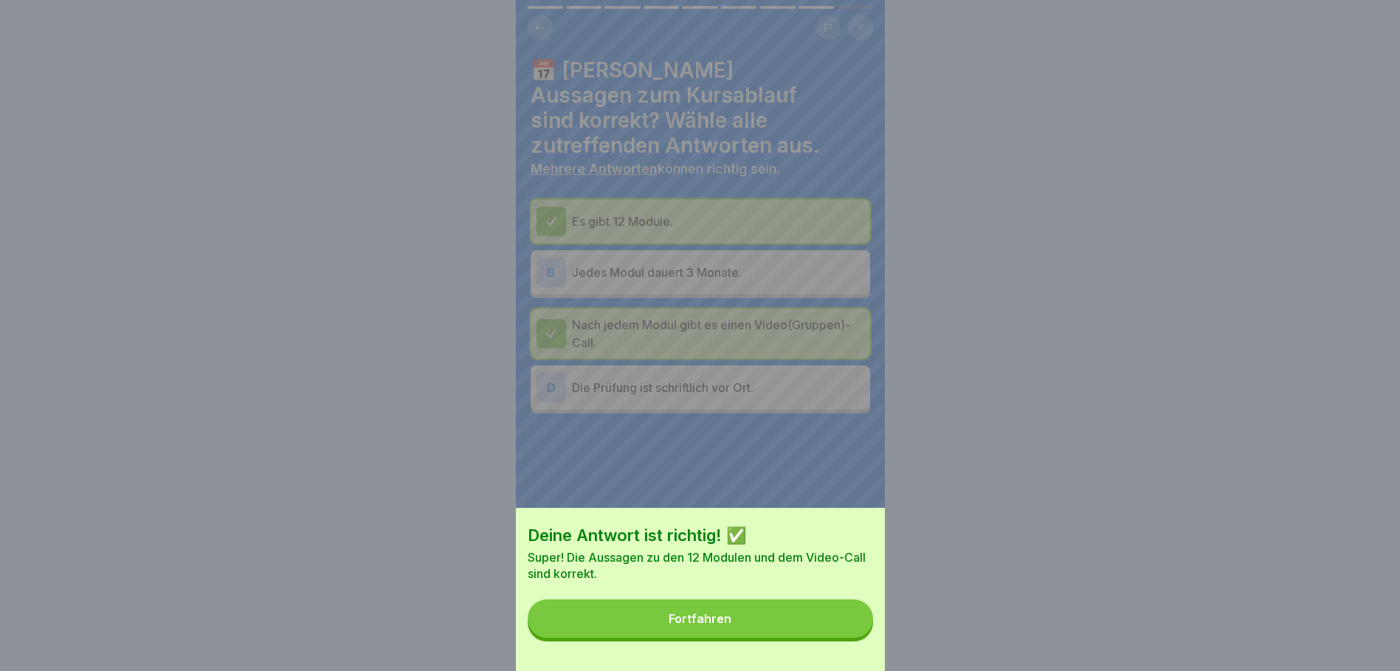
click at [777, 625] on button "Fortfahren" at bounding box center [700, 618] width 345 height 38
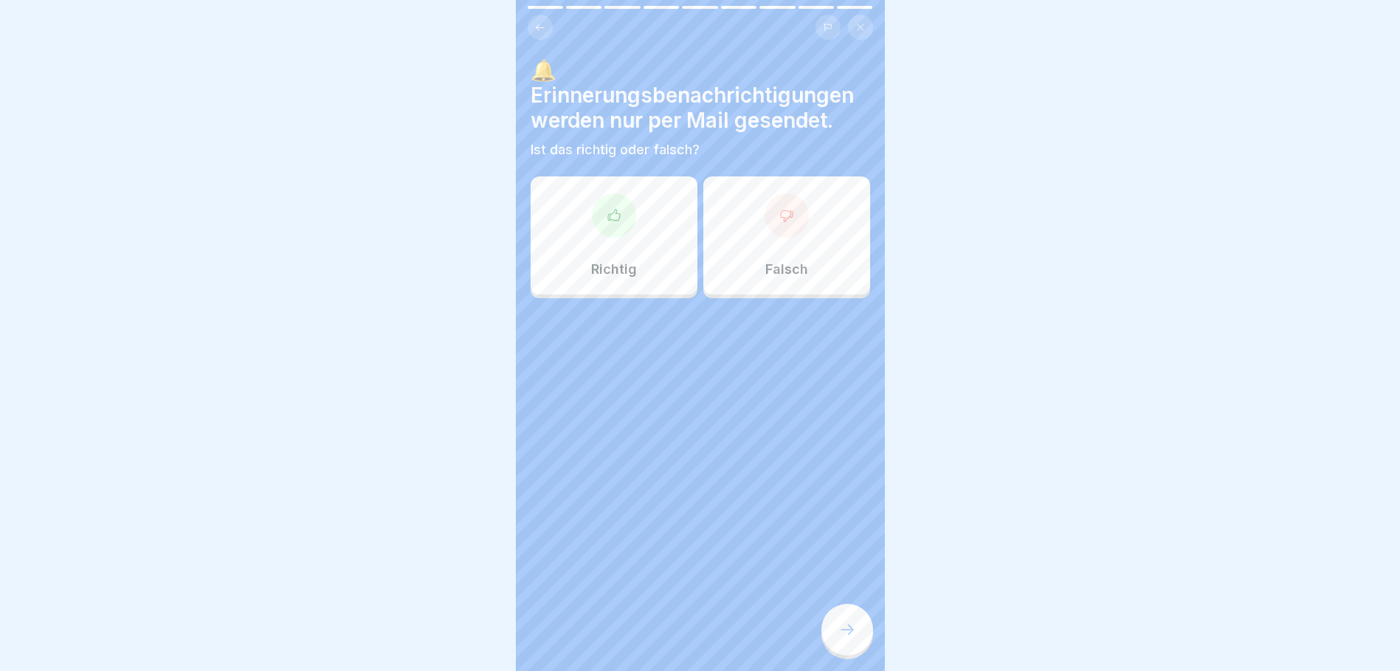
click at [777, 230] on div at bounding box center [787, 215] width 44 height 44
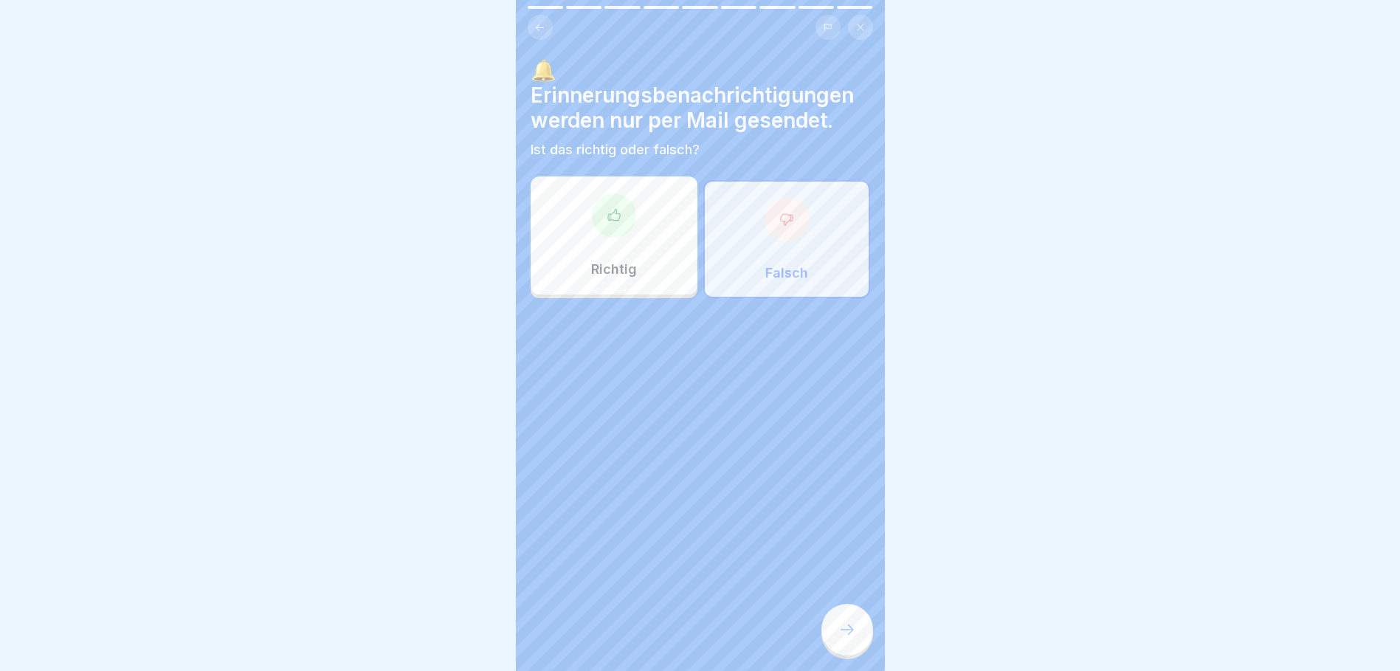
click at [844, 639] on icon at bounding box center [848, 630] width 18 height 18
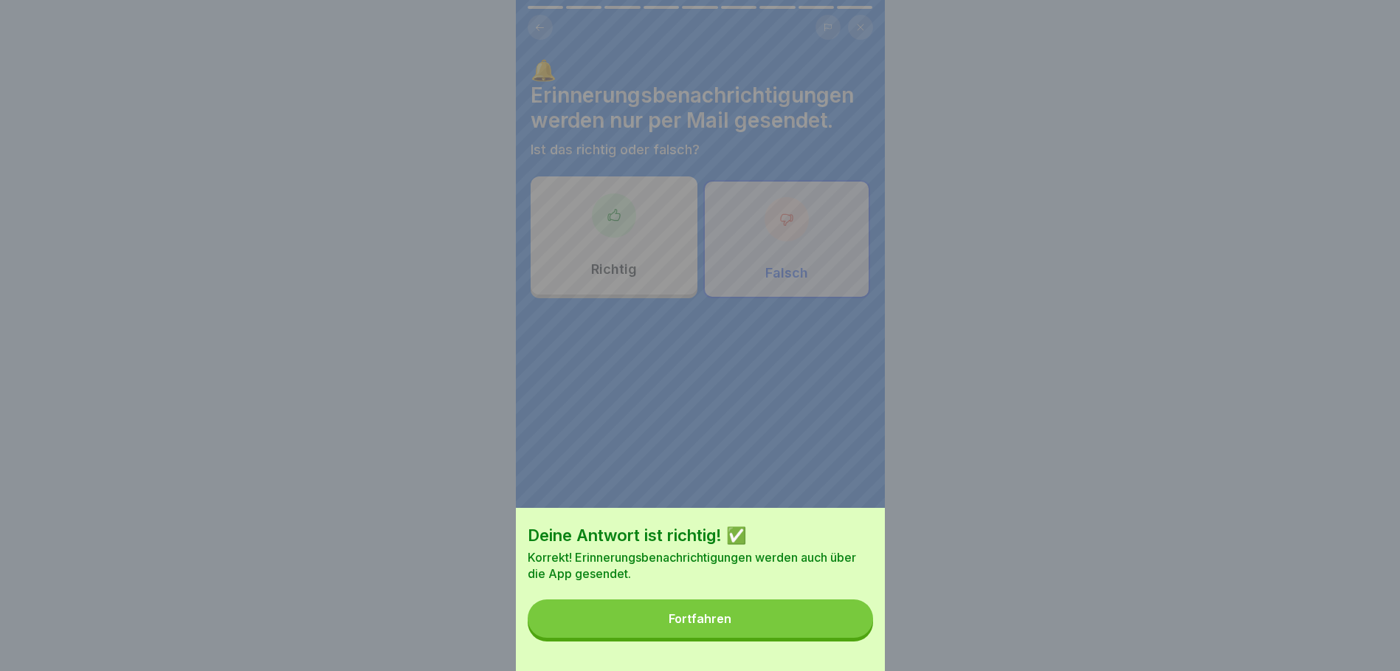
click at [739, 630] on button "Fortfahren" at bounding box center [700, 618] width 345 height 38
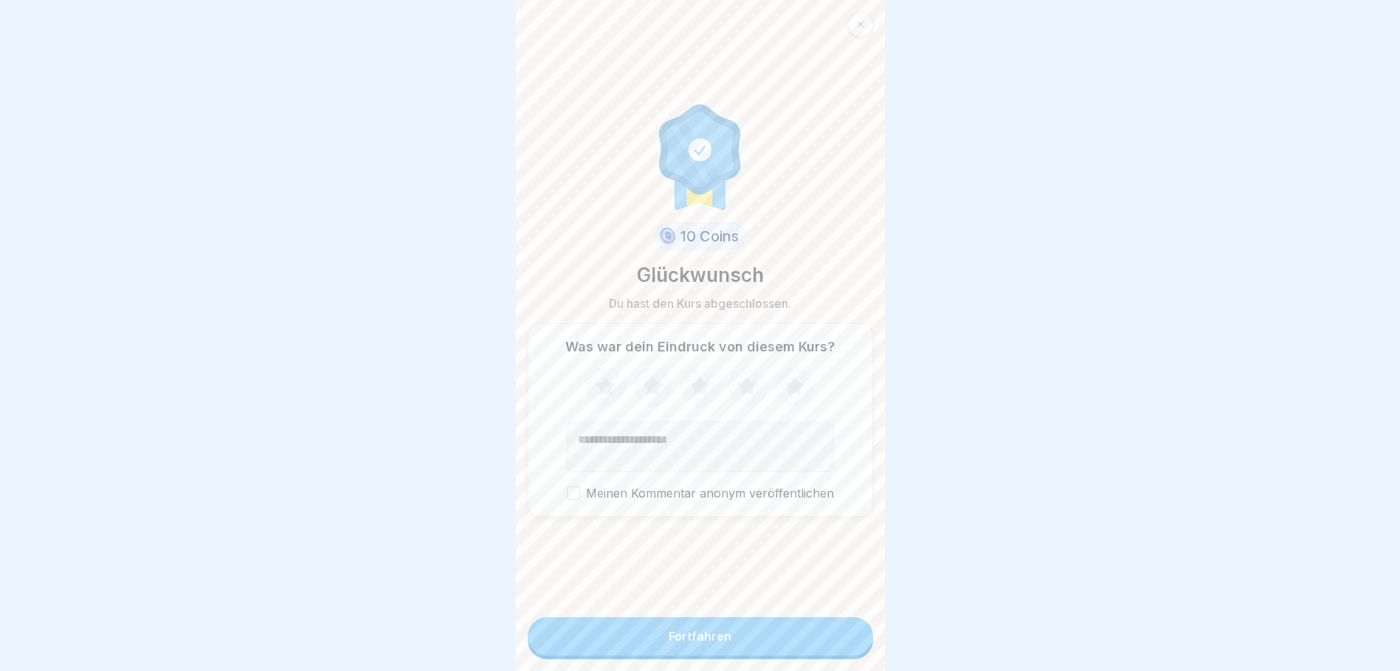
click at [788, 388] on icon at bounding box center [794, 385] width 19 height 18
drag, startPoint x: 757, startPoint y: 641, endPoint x: 768, endPoint y: 608, distance: 34.3
click at [763, 627] on form "10 Coins Glückwunsch Du hast den Kurs abgeschlossen. Was war dein Eindruck von …" at bounding box center [700, 335] width 369 height 671
click at [571, 500] on button "Meinen Kommentar anonym veröffentlichen" at bounding box center [573, 492] width 13 height 13
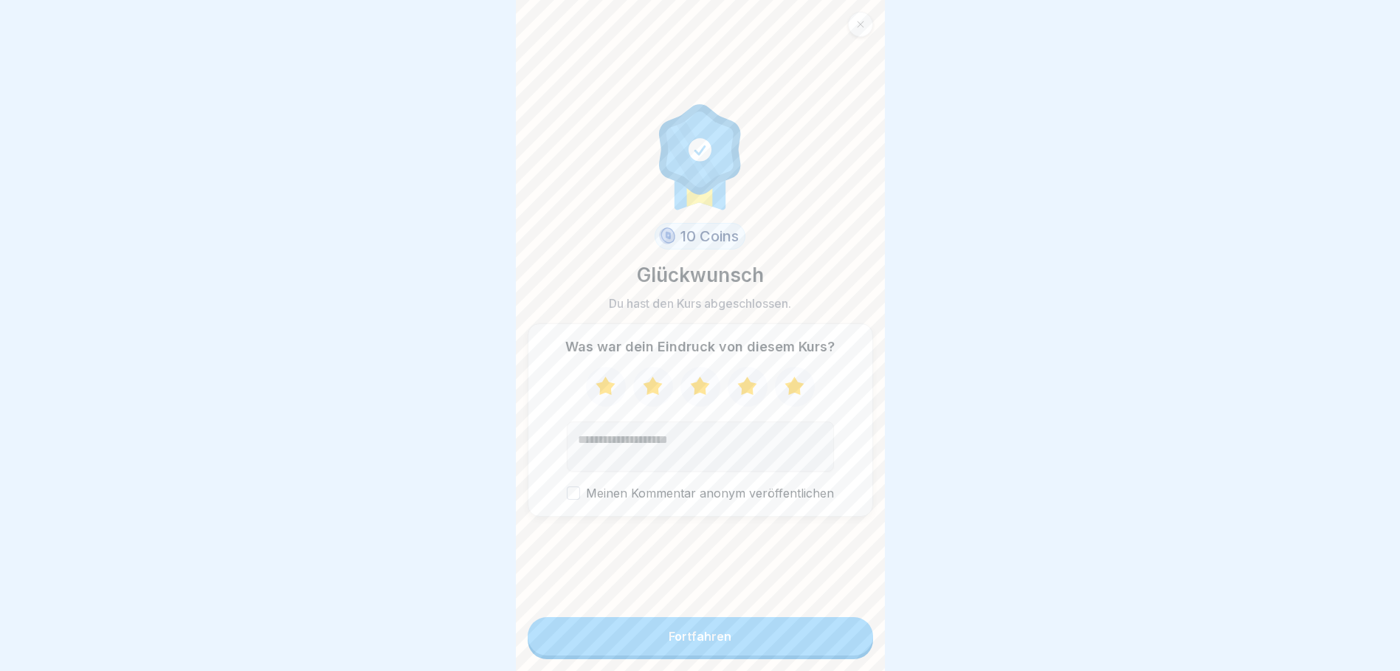
click at [687, 643] on div "Fortfahren" at bounding box center [700, 636] width 63 height 13
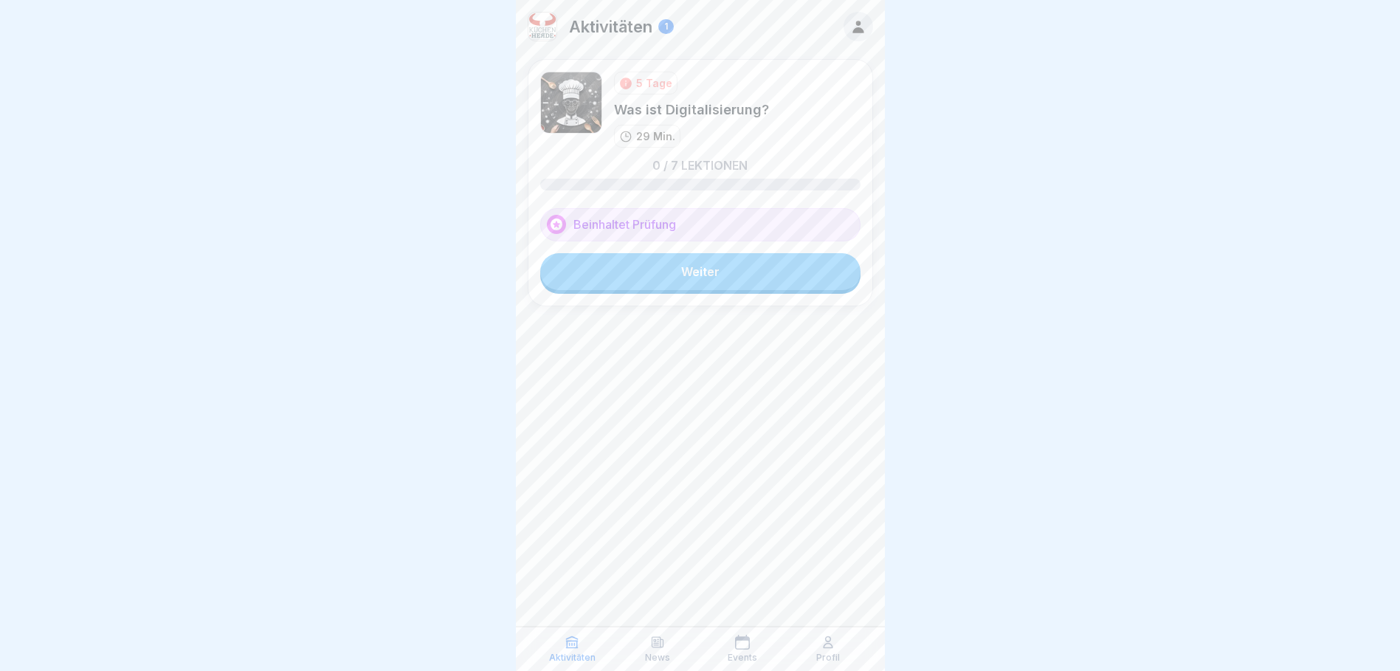
click at [671, 28] on div "1" at bounding box center [666, 26] width 16 height 15
click at [603, 32] on p "Aktivitäten" at bounding box center [610, 26] width 83 height 19
click at [860, 24] on icon at bounding box center [858, 27] width 11 height 13
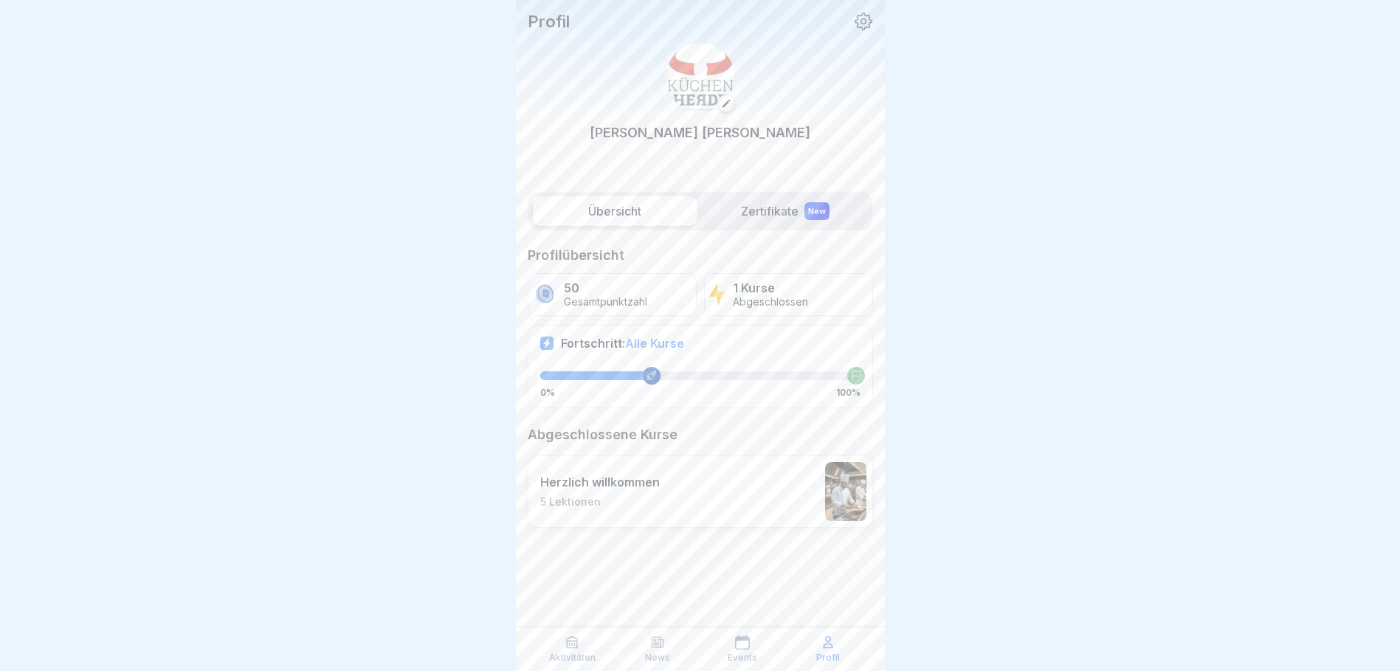
scroll to position [11, 0]
click at [774, 204] on label "Zertifikate New" at bounding box center [786, 211] width 165 height 30
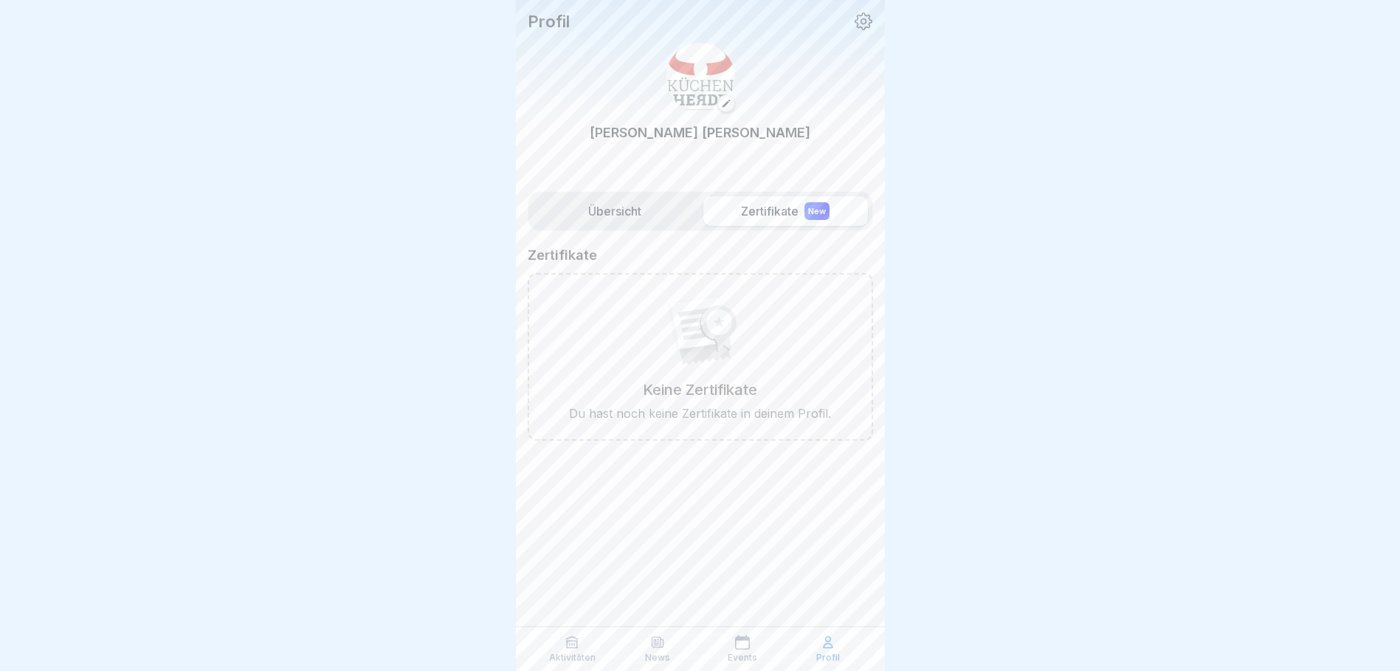
click at [613, 208] on label "Übersicht" at bounding box center [615, 211] width 165 height 30
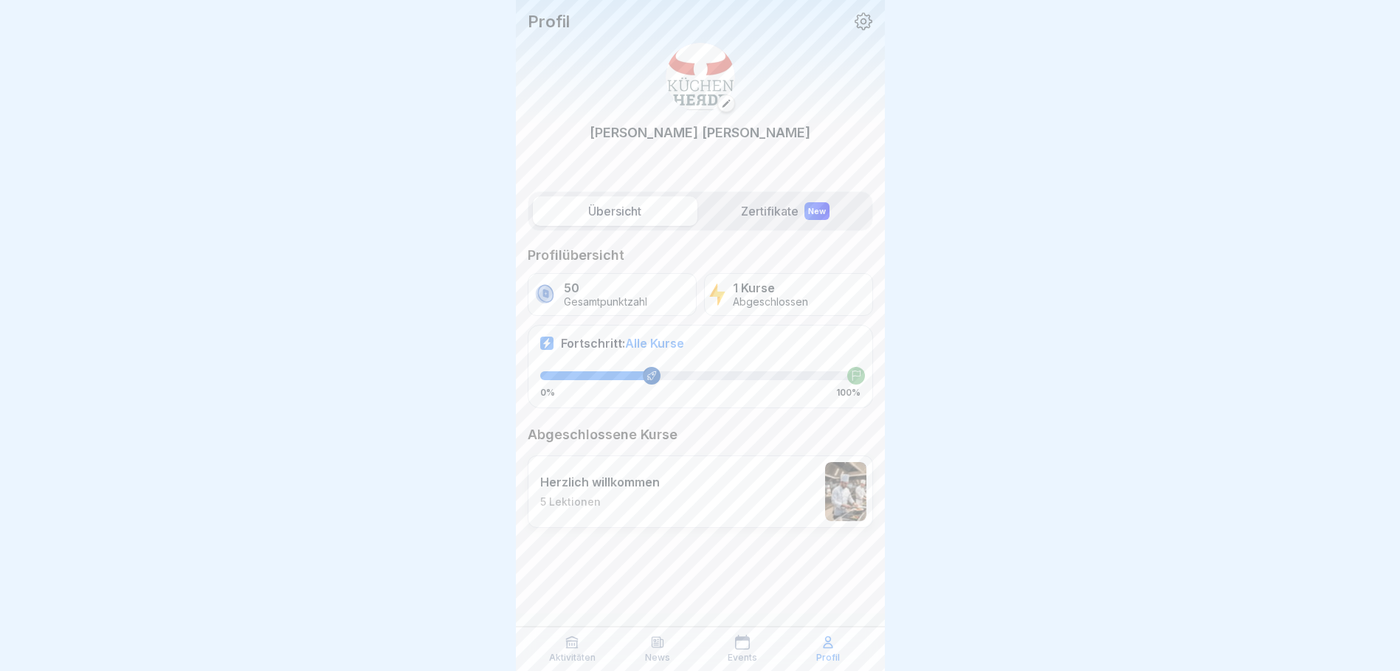
click at [861, 19] on icon at bounding box center [863, 21] width 19 height 19
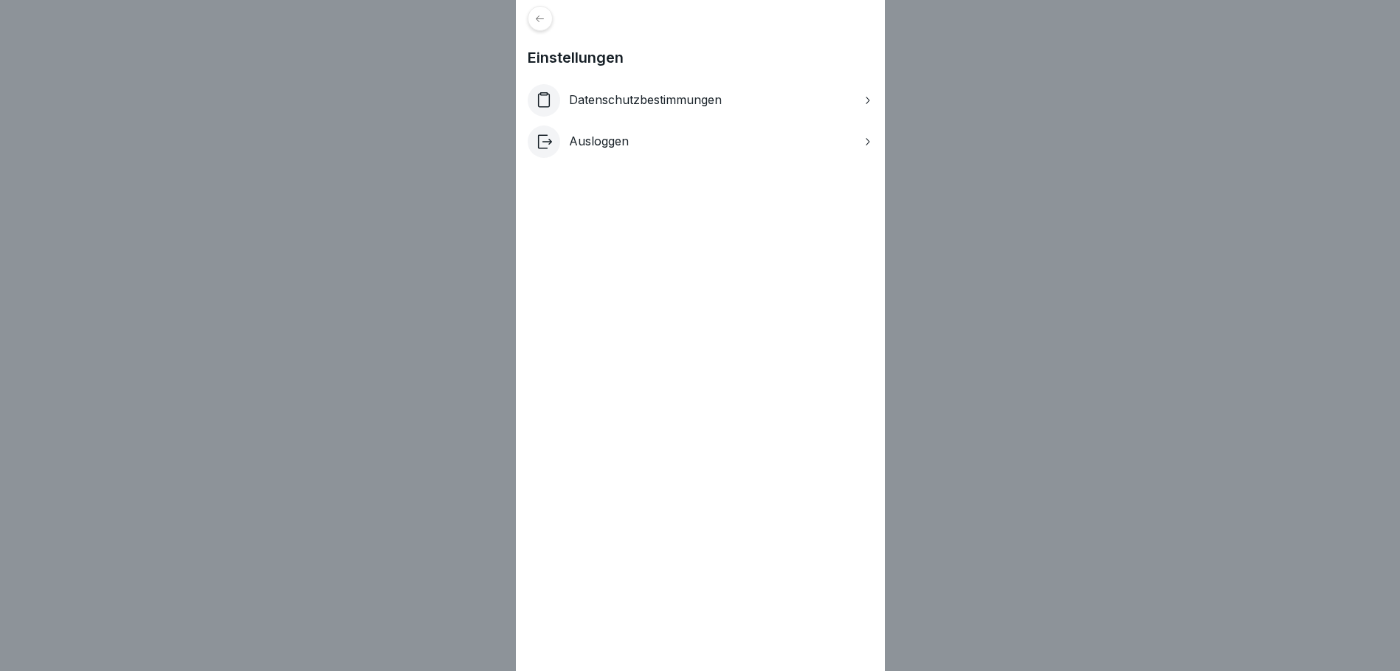
click at [545, 23] on icon at bounding box center [539, 18] width 11 height 11
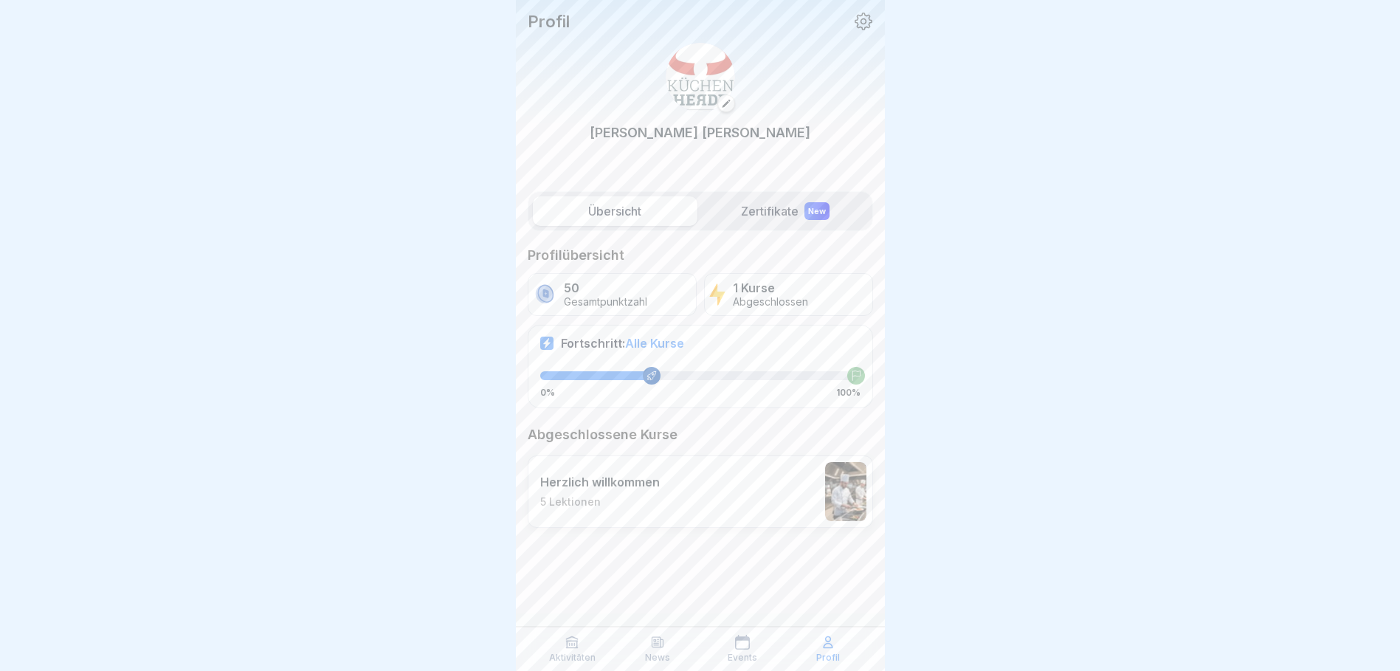
scroll to position [11, 0]
click at [823, 644] on icon at bounding box center [828, 642] width 15 height 15
click at [661, 647] on icon at bounding box center [657, 642] width 15 height 15
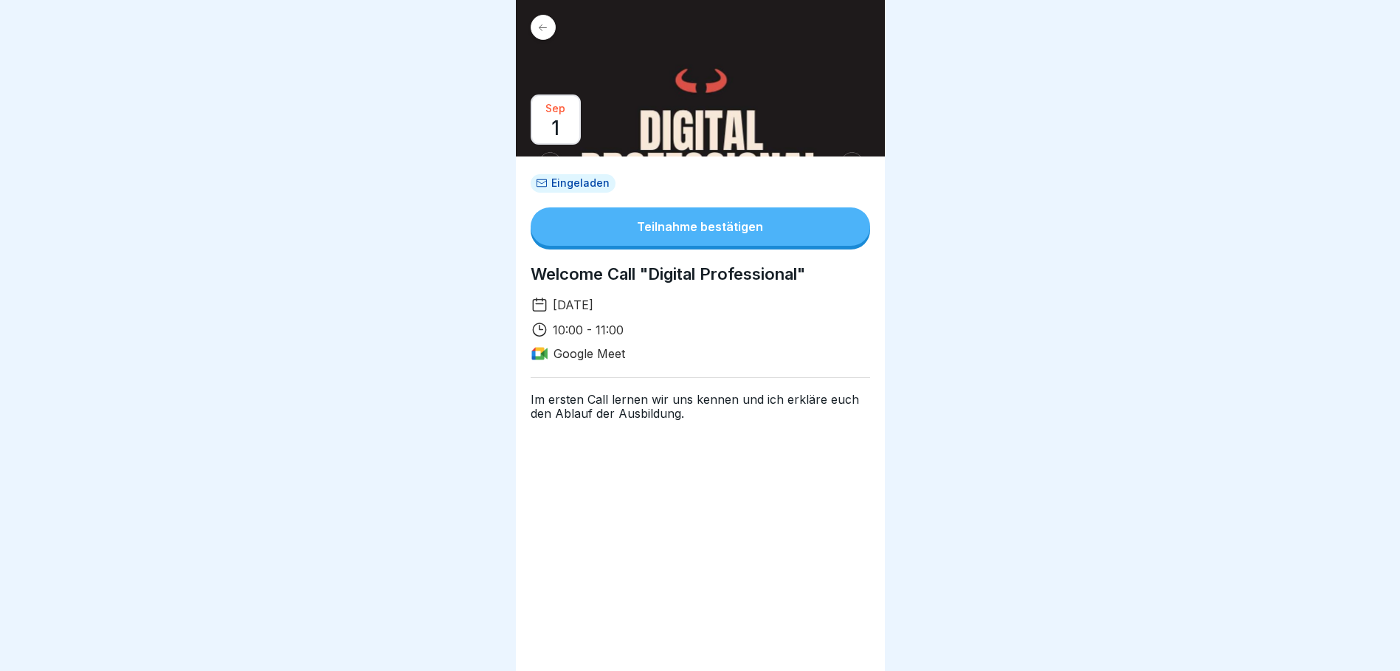
click at [692, 230] on div "Teilnahme bestätigen" at bounding box center [700, 226] width 126 height 13
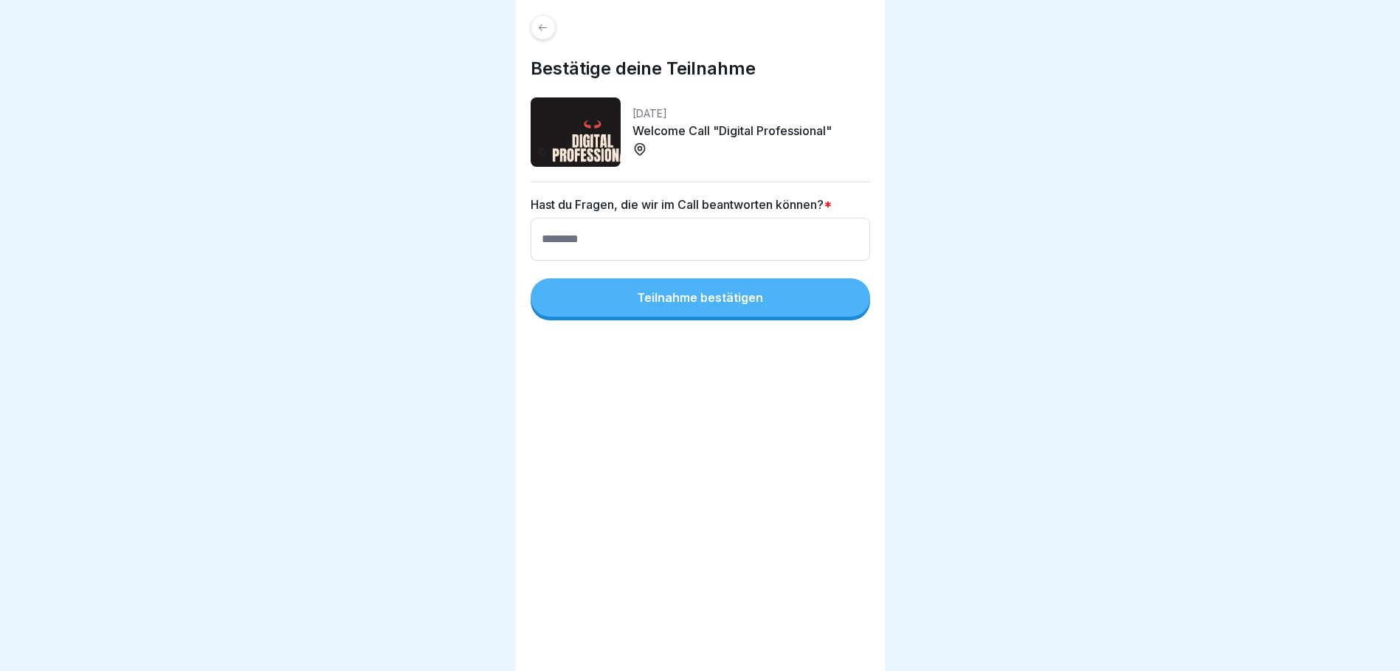
click at [678, 298] on div "Teilnahme bestätigen" at bounding box center [700, 297] width 126 height 13
click at [688, 300] on div "Teilnahme bestätigen" at bounding box center [700, 297] width 126 height 13
type input "*"
type input "****"
click at [715, 299] on div "Teilnahme bestätigen" at bounding box center [700, 297] width 126 height 13
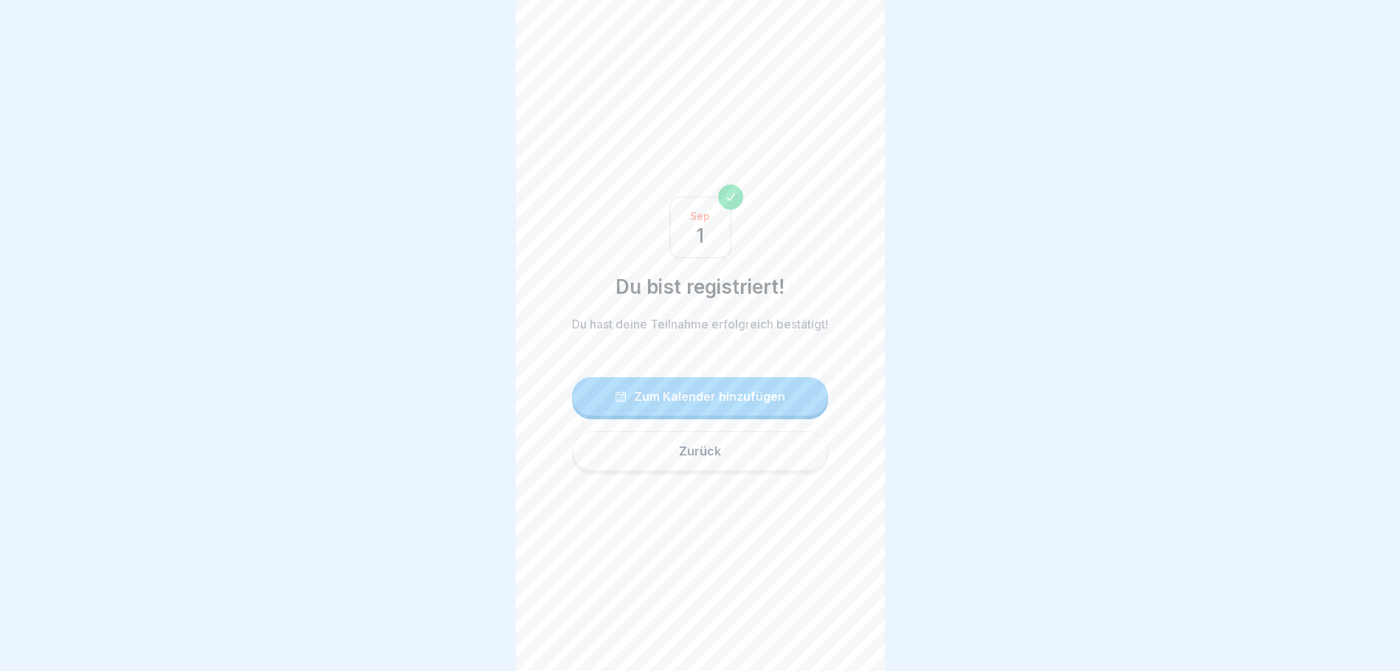
click at [729, 403] on div "Zum Kalender hinzufügen" at bounding box center [700, 396] width 171 height 13
